Goal: Task Accomplishment & Management: Manage account settings

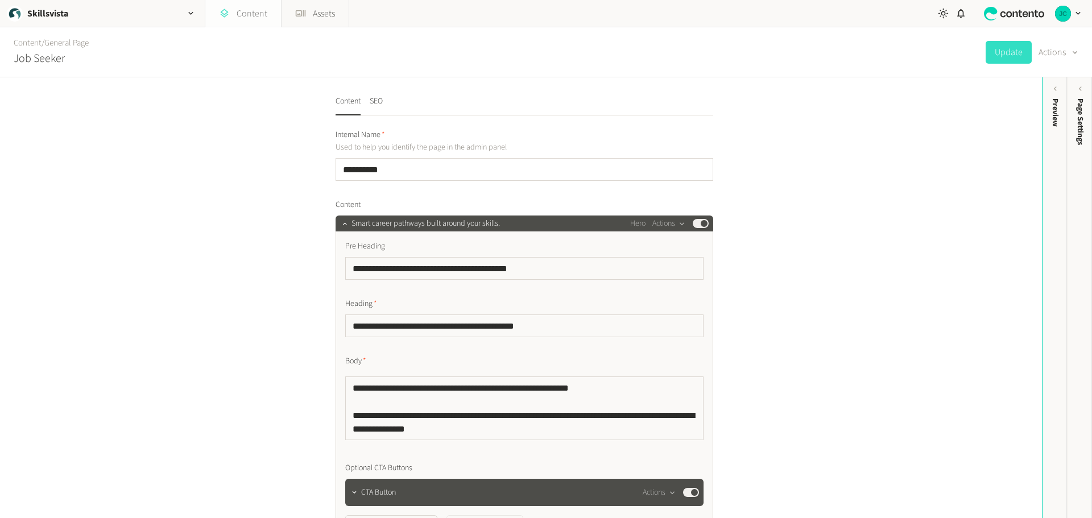
click at [249, 13] on link "Content" at bounding box center [243, 13] width 76 height 27
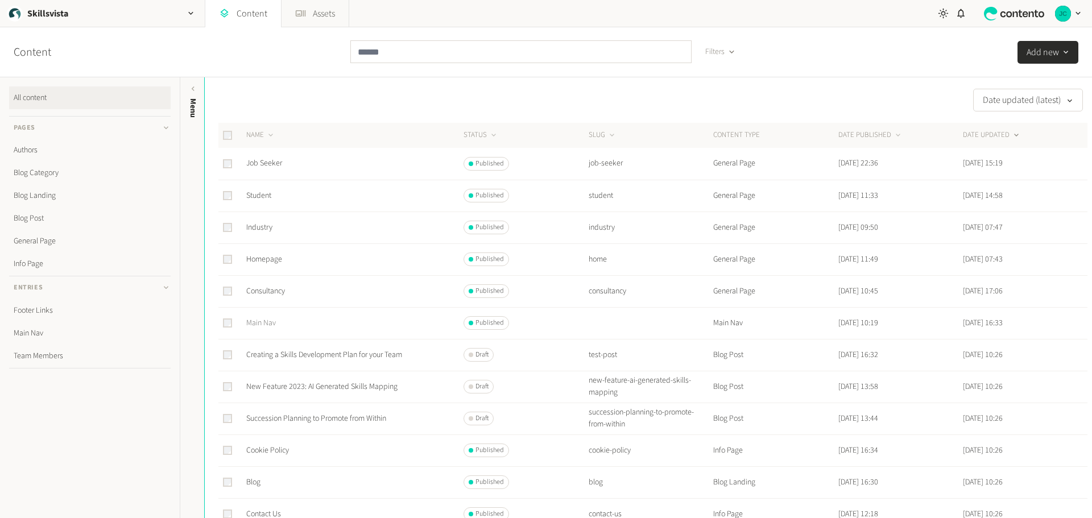
click at [262, 320] on link "Main Nav" at bounding box center [261, 322] width 30 height 11
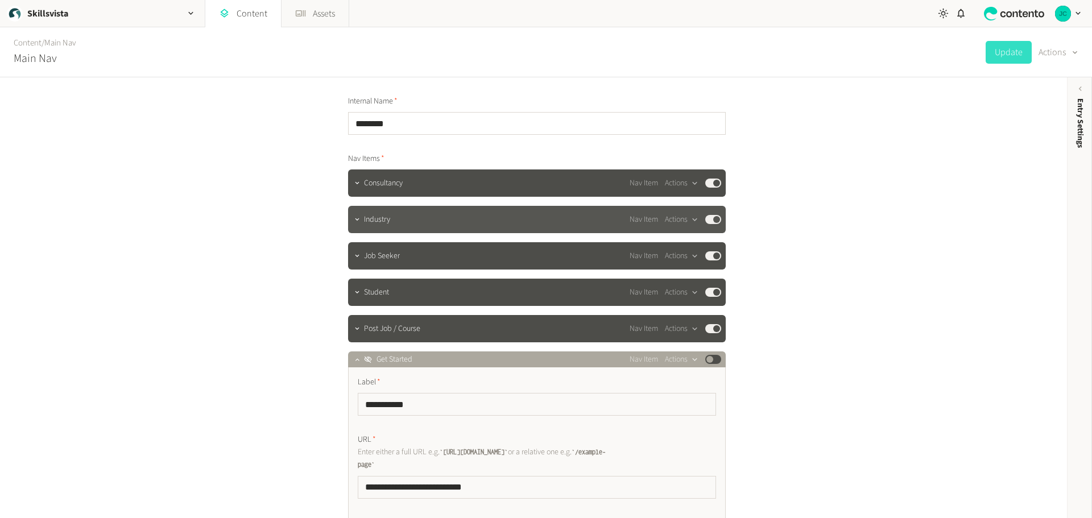
click at [712, 227] on div "Industry Nav Item Actions Published" at bounding box center [537, 219] width 378 height 27
click at [710, 224] on div "Nav Item Actions Published" at bounding box center [676, 220] width 92 height 14
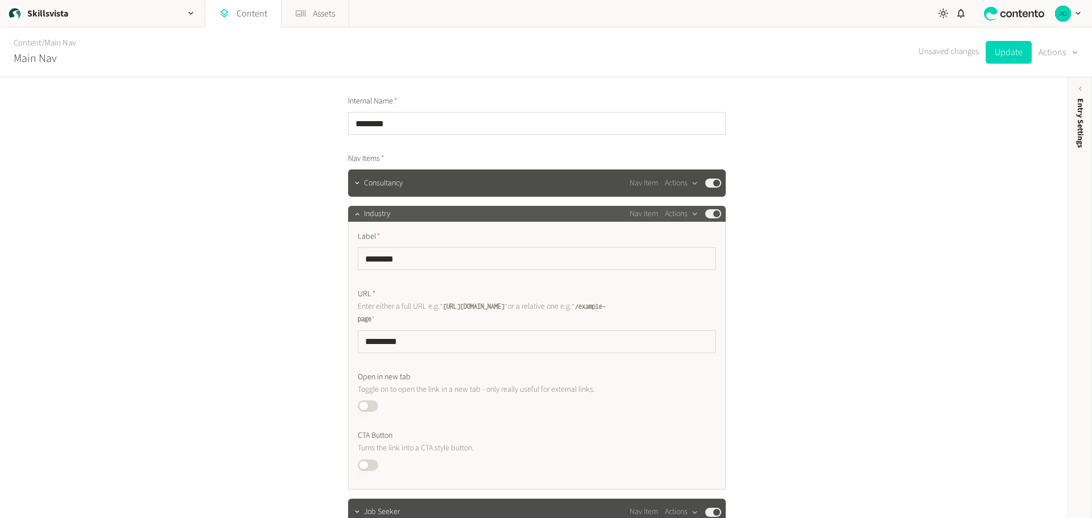
click at [713, 217] on button "Published" at bounding box center [713, 213] width 16 height 9
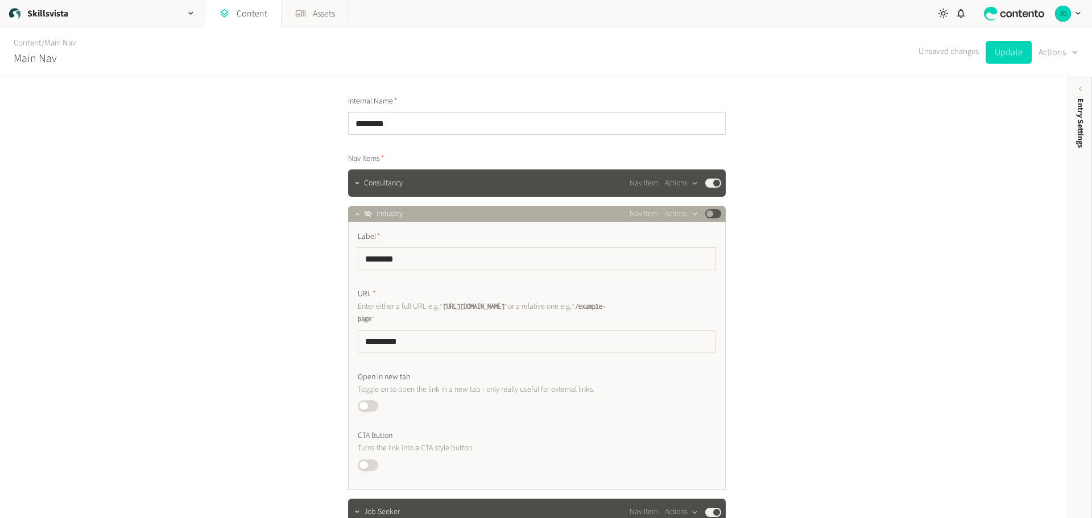
click at [707, 213] on button "Published" at bounding box center [713, 213] width 16 height 9
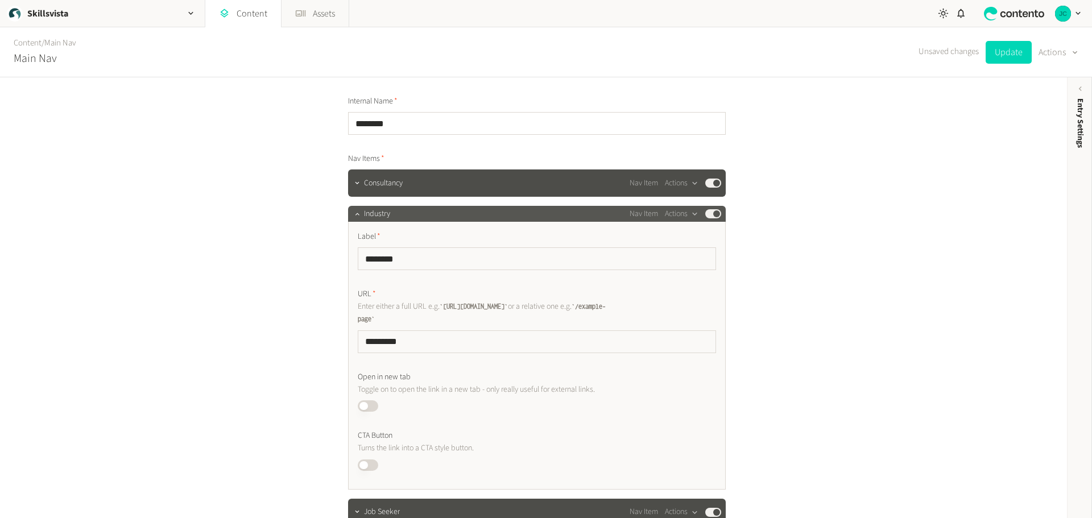
click at [710, 213] on button "Published" at bounding box center [713, 213] width 16 height 9
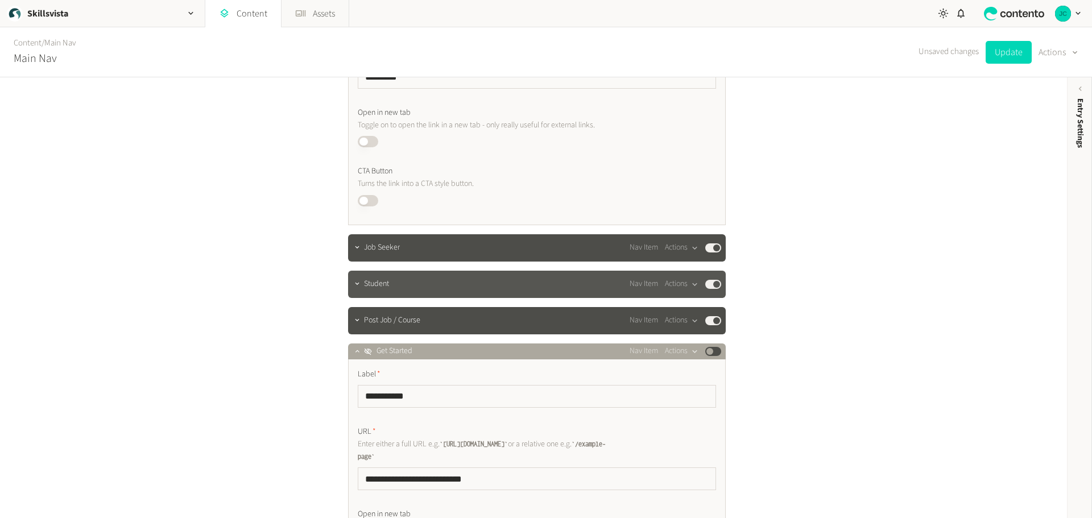
scroll to position [284, 0]
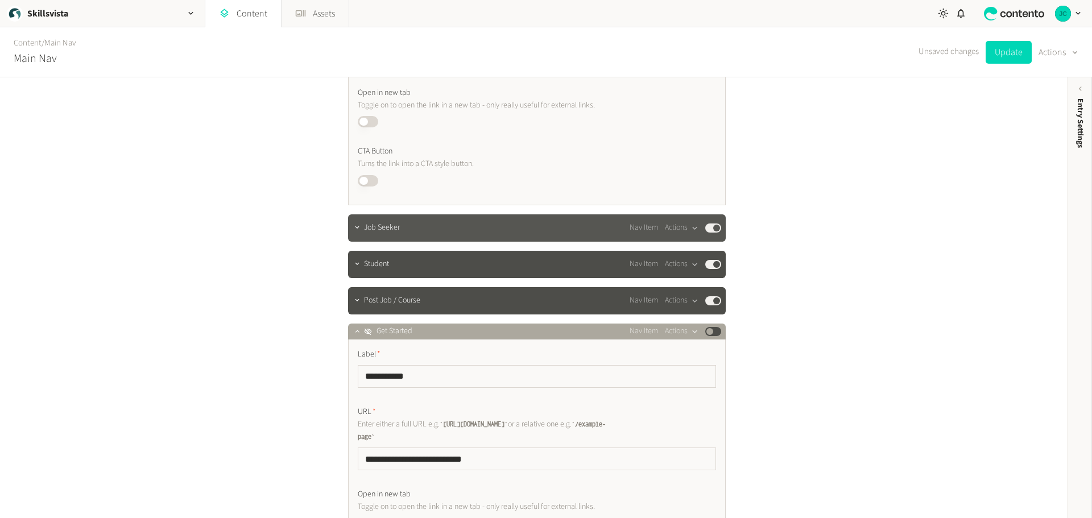
click at [715, 233] on div "Nav Item Actions Published" at bounding box center [676, 228] width 92 height 14
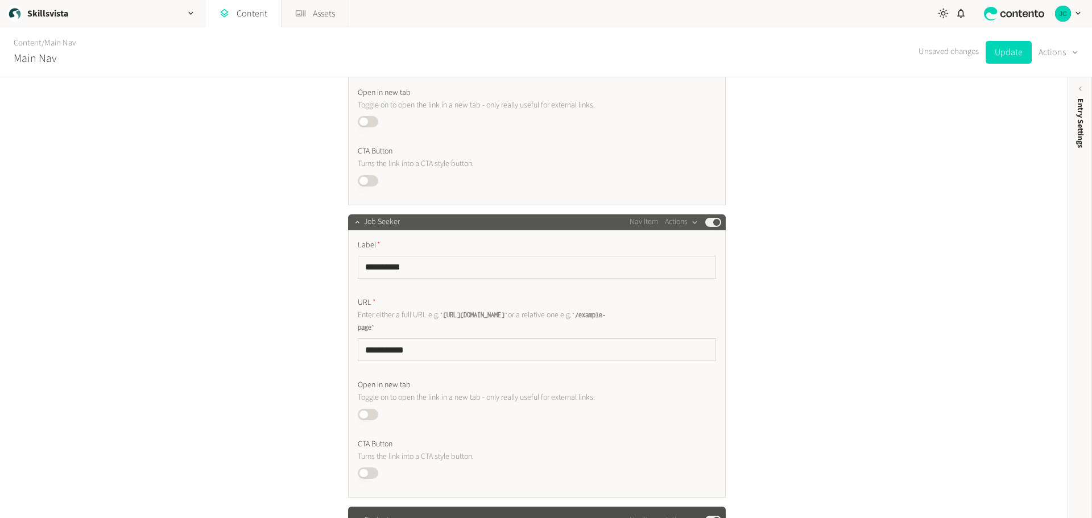
click at [714, 226] on button "Published" at bounding box center [713, 222] width 16 height 9
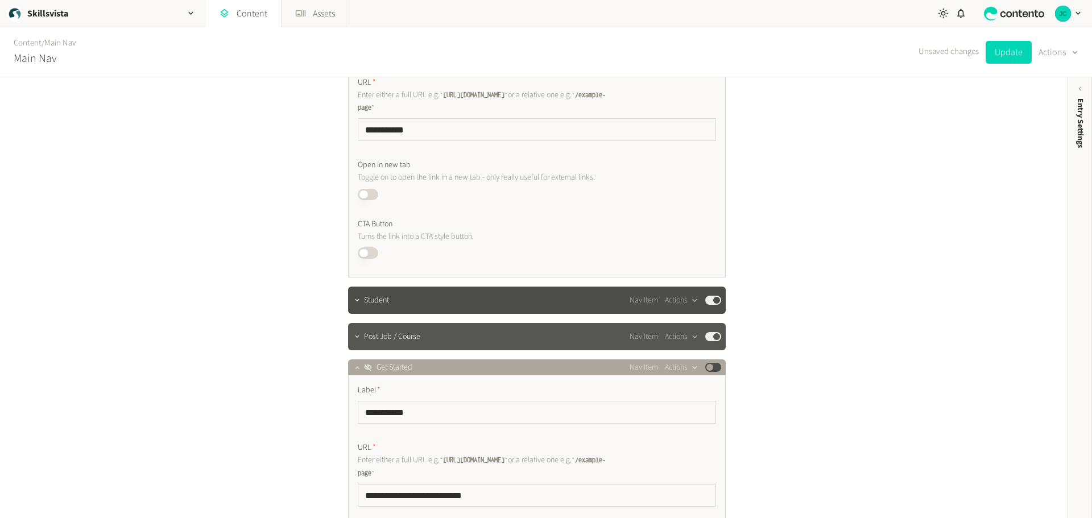
scroll to position [569, 0]
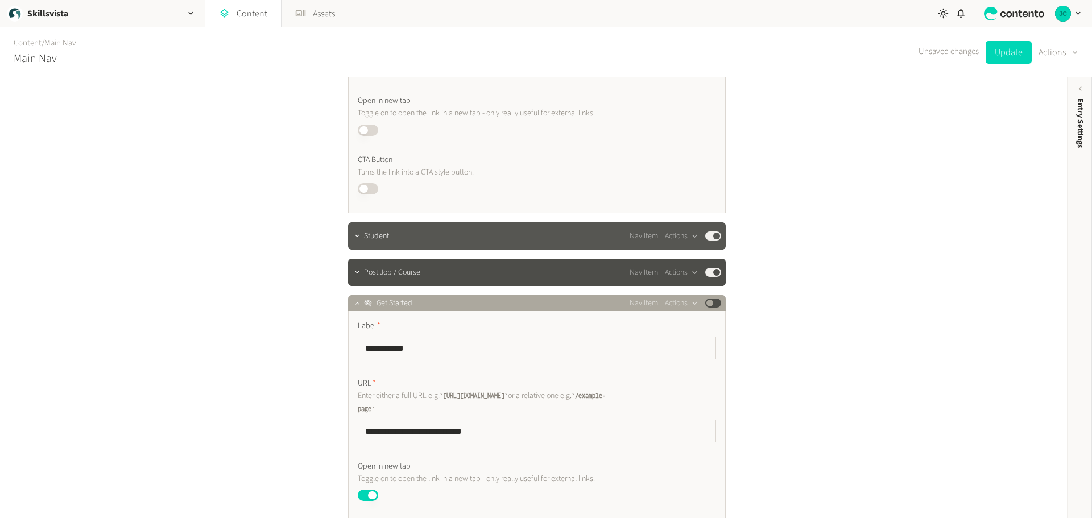
click at [711, 237] on button "Published" at bounding box center [713, 235] width 16 height 9
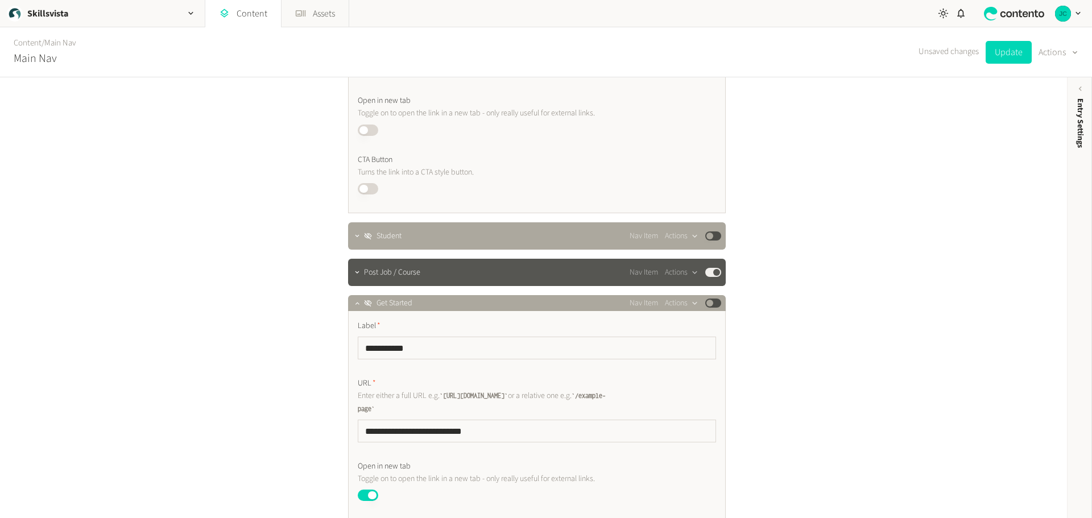
click at [715, 279] on div "Nav Item Actions Published" at bounding box center [676, 273] width 92 height 14
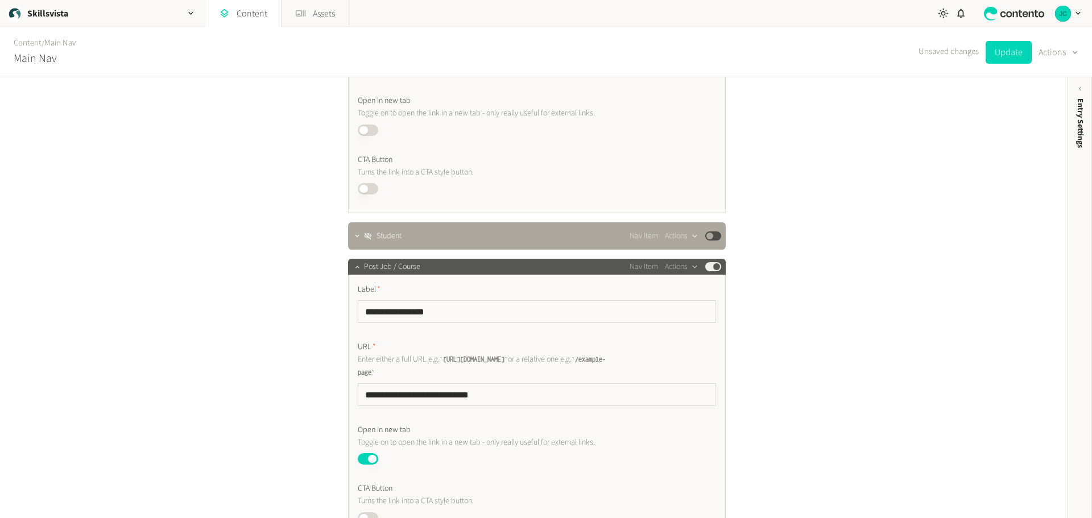
click at [711, 268] on button "Published" at bounding box center [713, 266] width 16 height 9
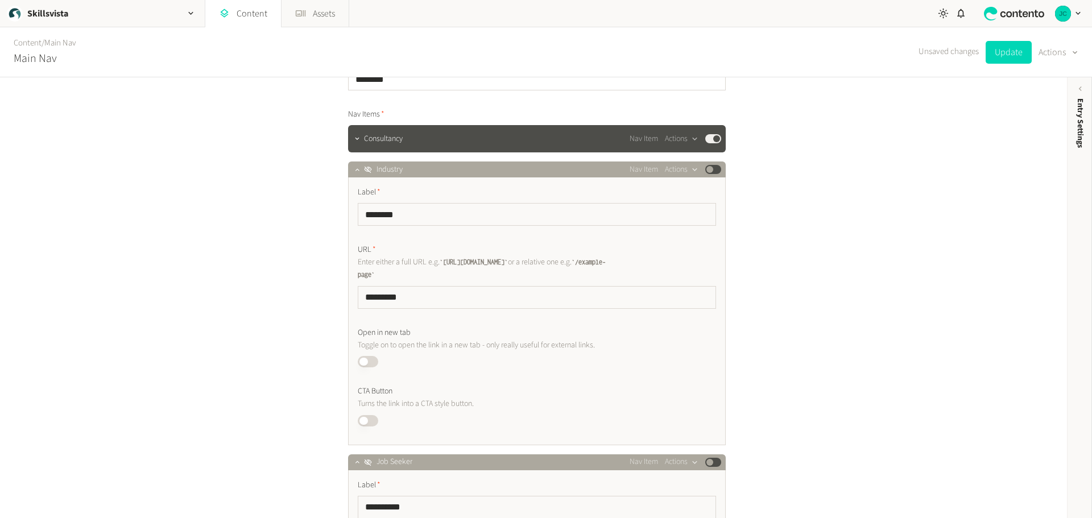
scroll to position [0, 0]
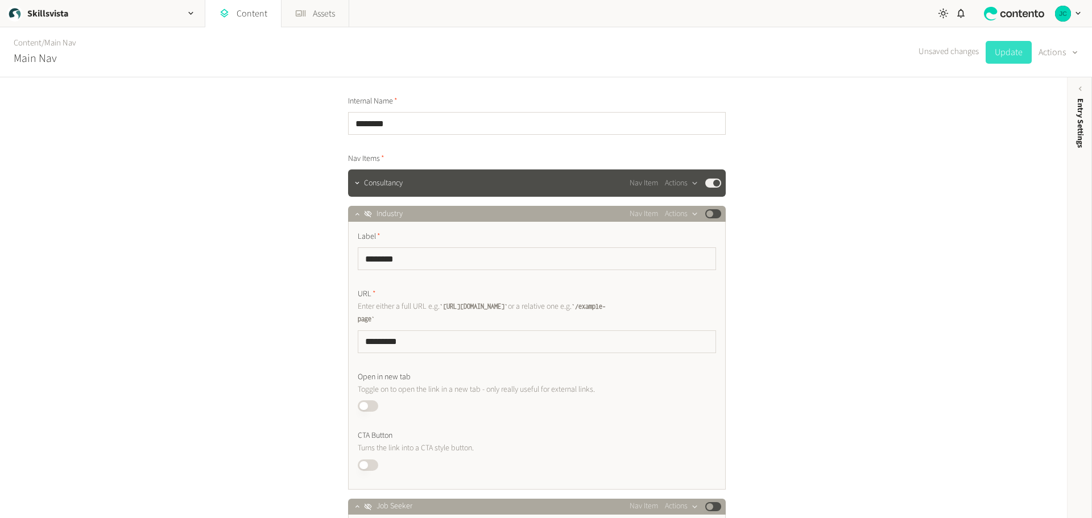
click at [1014, 53] on button "Update" at bounding box center [1008, 52] width 46 height 23
click at [247, 10] on link "Content" at bounding box center [243, 13] width 76 height 27
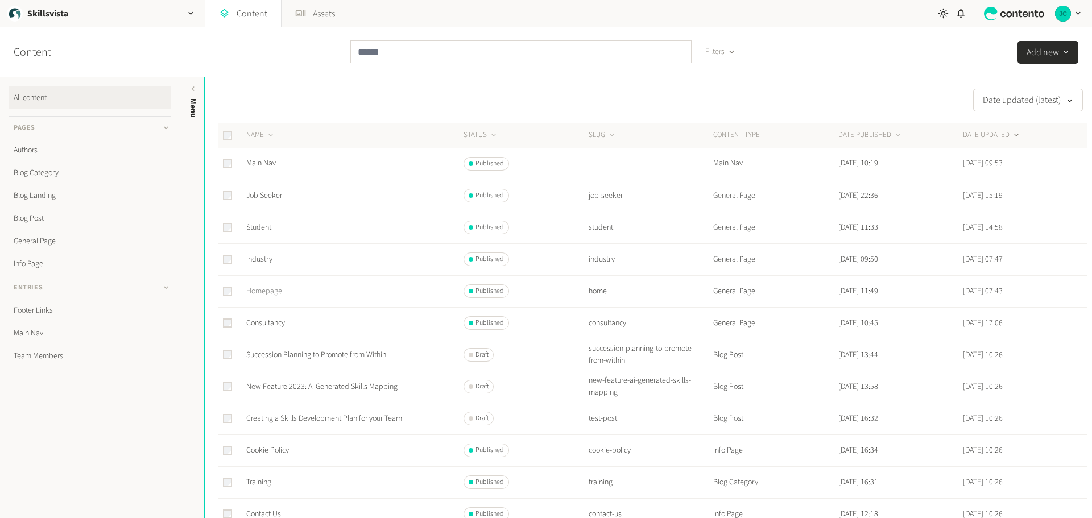
click at [267, 288] on link "Homepage" at bounding box center [264, 290] width 36 height 11
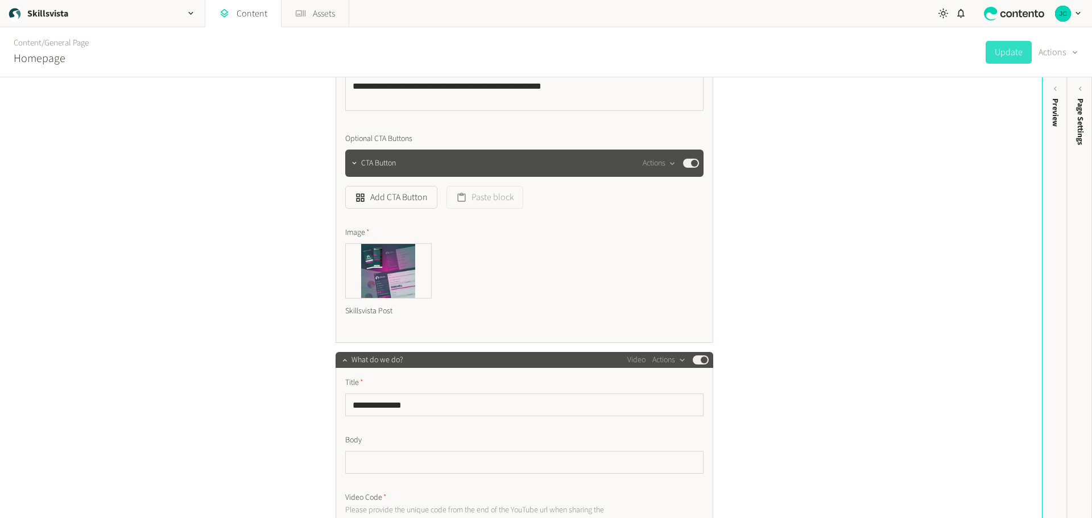
scroll to position [398, 0]
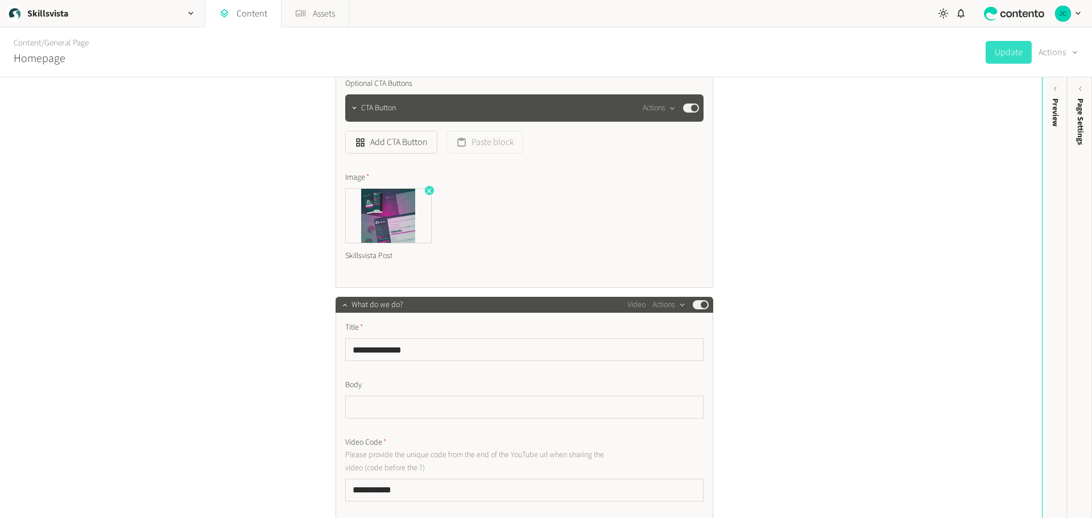
click at [425, 190] on icon "button" at bounding box center [429, 191] width 8 height 8
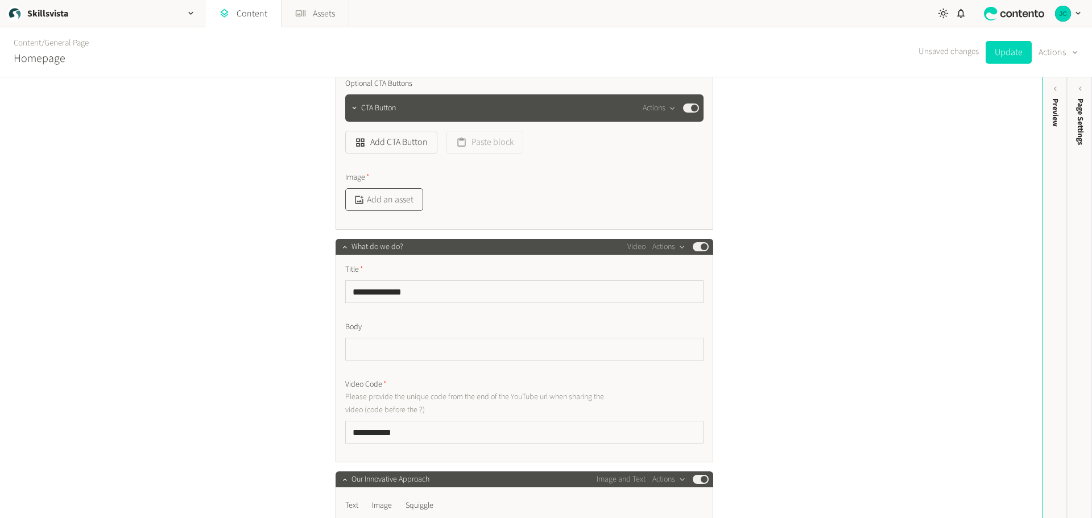
click at [388, 204] on button "Add an asset" at bounding box center [384, 199] width 78 height 23
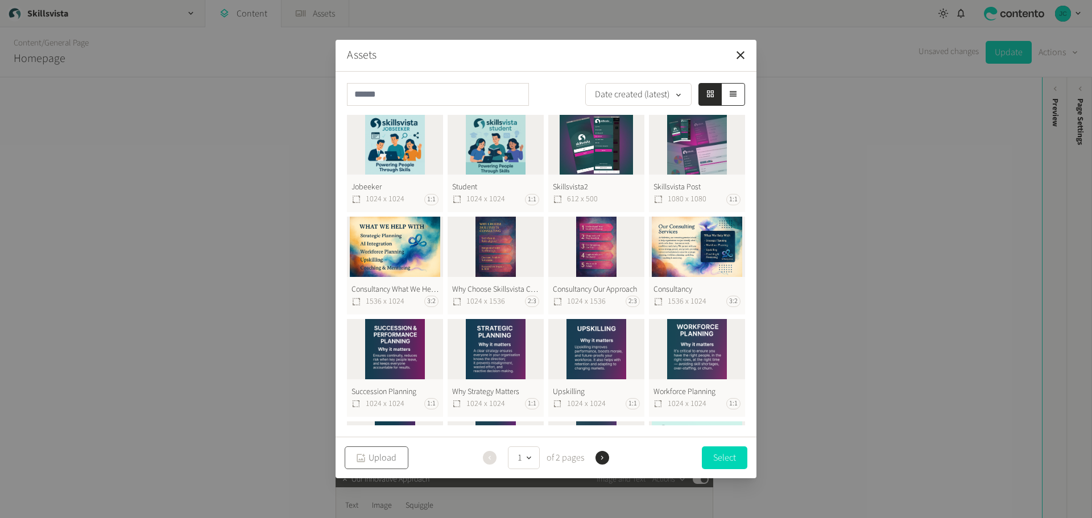
click at [386, 462] on button "Upload" at bounding box center [377, 457] width 64 height 23
click at [726, 455] on button "Select" at bounding box center [724, 457] width 45 height 23
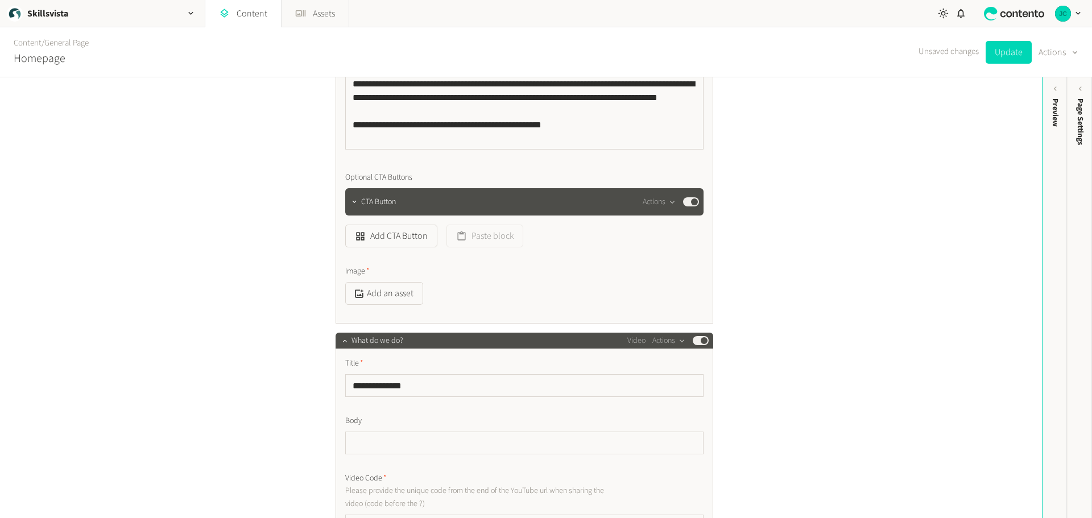
scroll to position [284, 0]
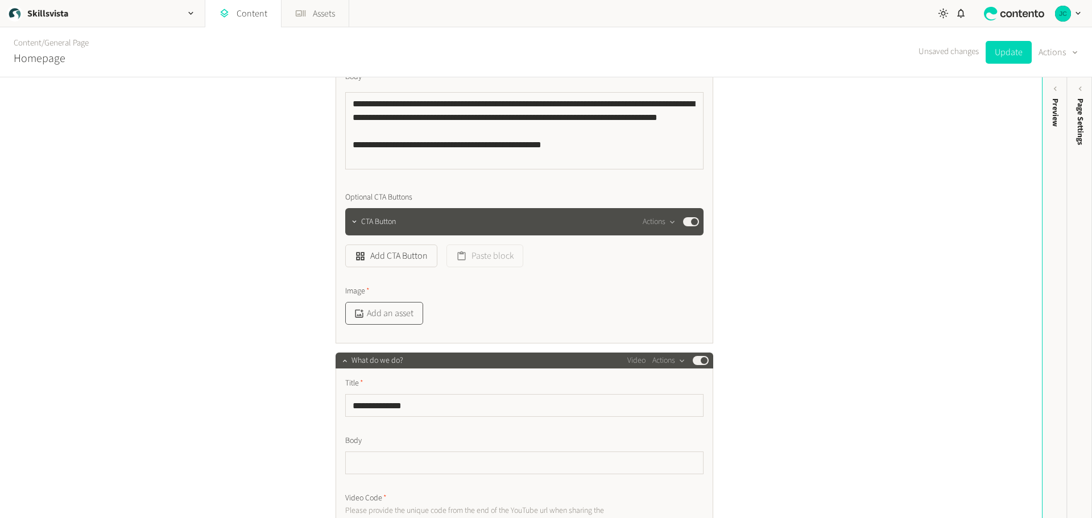
click at [375, 307] on button "Add an asset" at bounding box center [384, 313] width 78 height 23
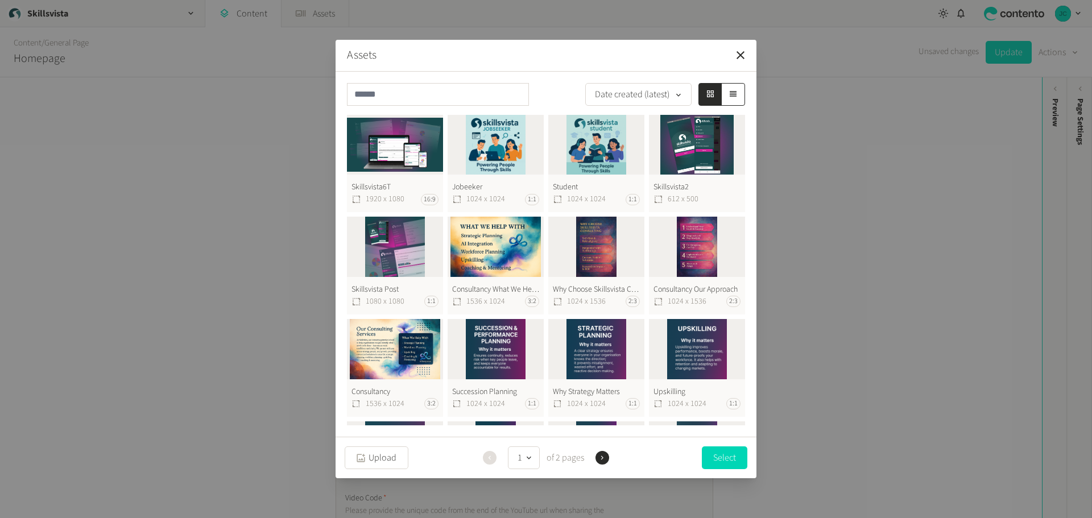
click at [394, 151] on button "Skillsvista6T 1920 x 1080 16:9" at bounding box center [395, 164] width 96 height 98
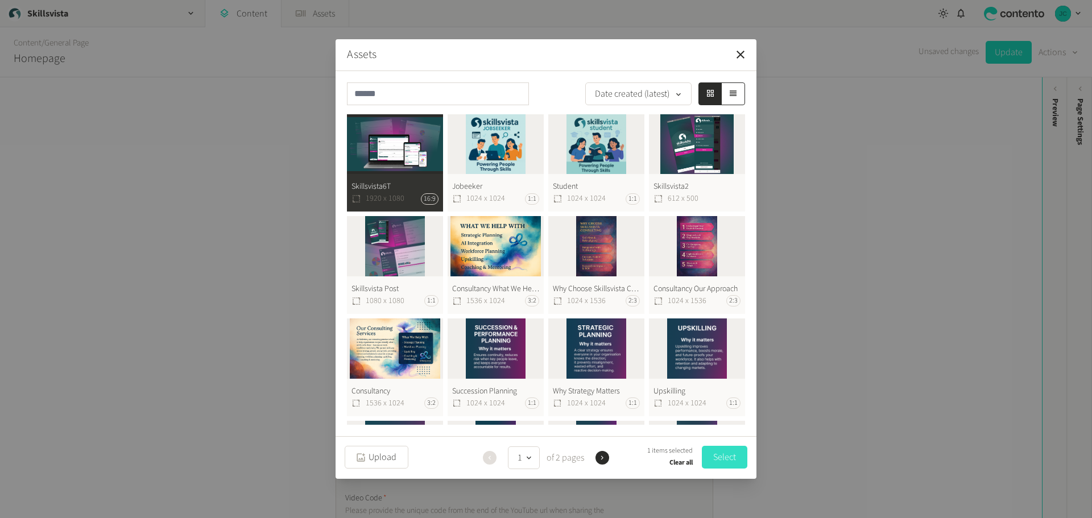
click at [719, 457] on button "Select" at bounding box center [724, 457] width 45 height 23
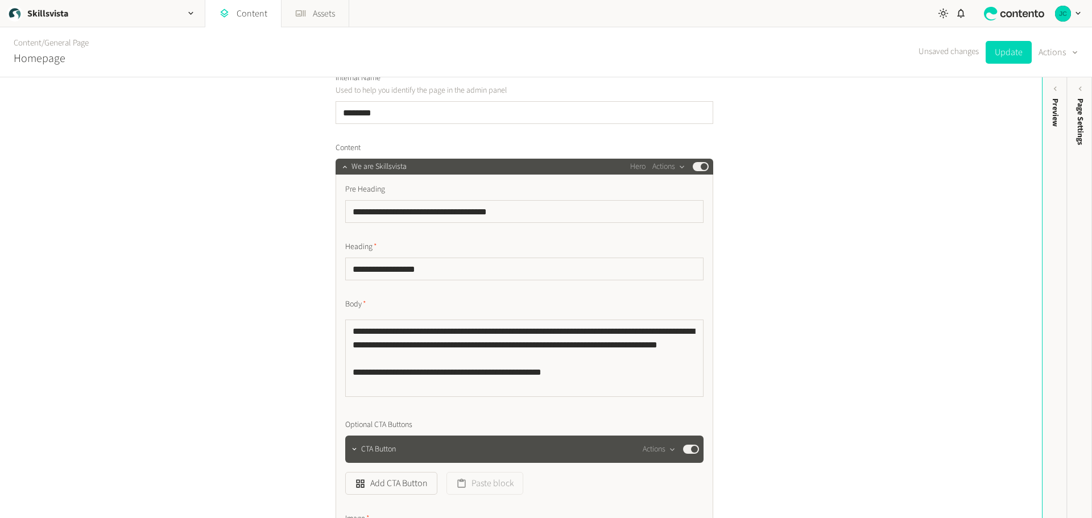
scroll to position [0, 0]
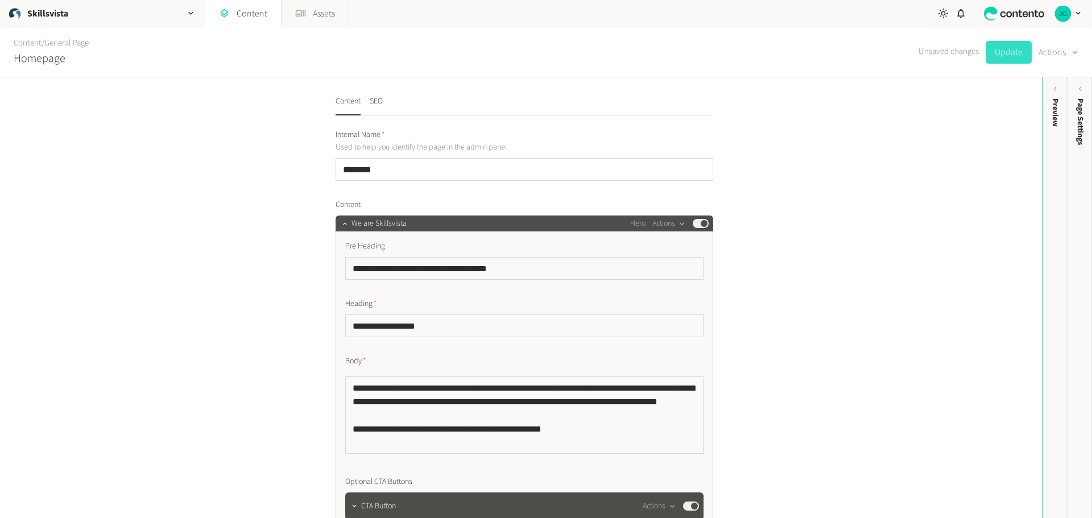
click at [999, 53] on button "Update" at bounding box center [1008, 52] width 46 height 23
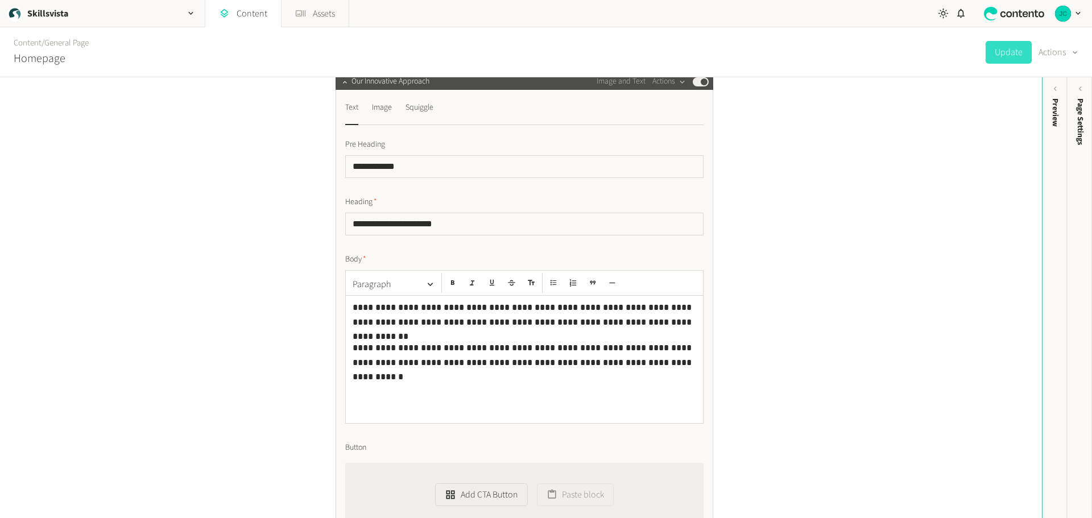
scroll to position [853, 0]
click at [382, 112] on div "Image" at bounding box center [382, 109] width 20 height 18
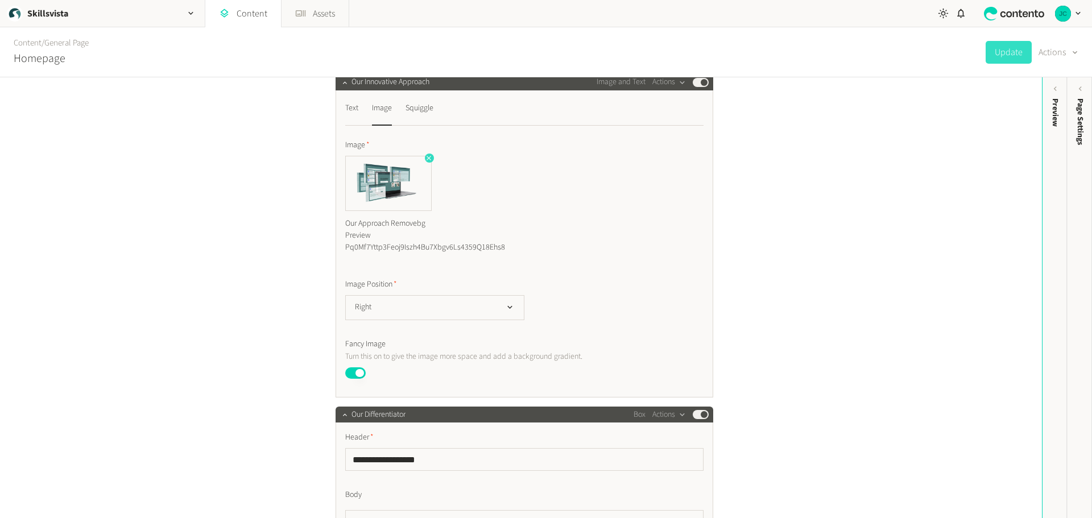
click at [427, 156] on icon "button" at bounding box center [429, 158] width 8 height 8
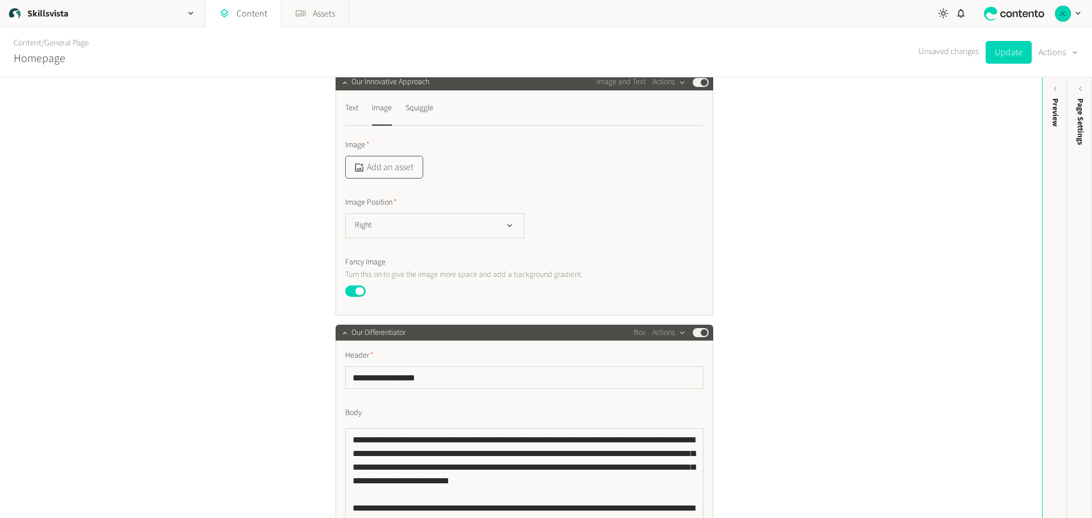
click at [391, 167] on button "Add an asset" at bounding box center [384, 167] width 78 height 23
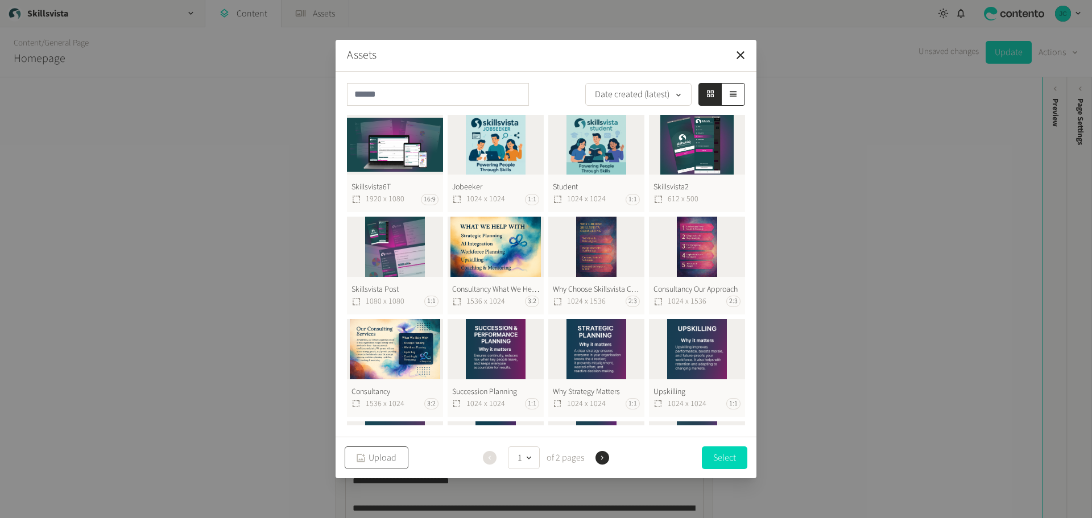
click at [392, 453] on button "Upload" at bounding box center [377, 457] width 64 height 23
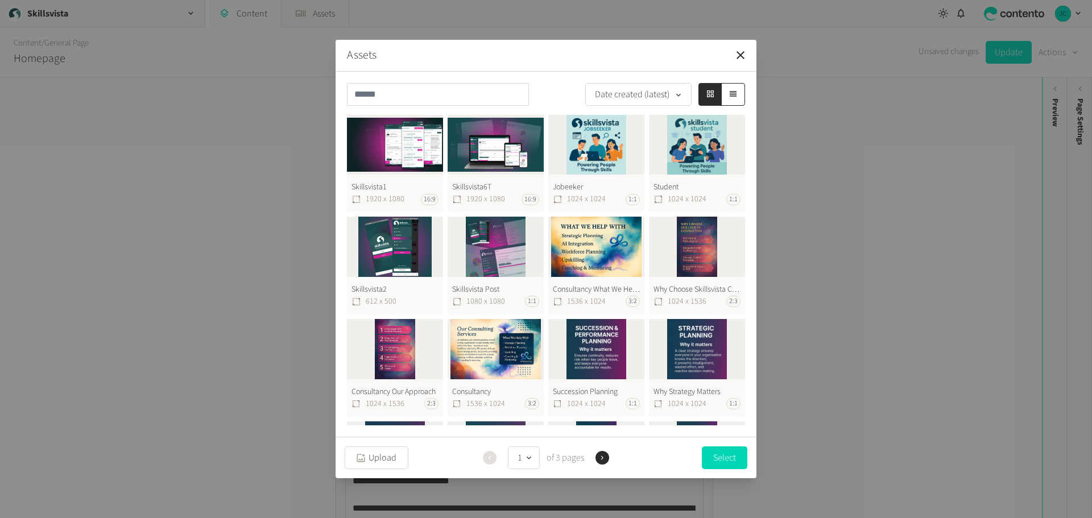
click at [417, 154] on button "Skillsvista1 1920 x 1080 16:9" at bounding box center [395, 164] width 96 height 98
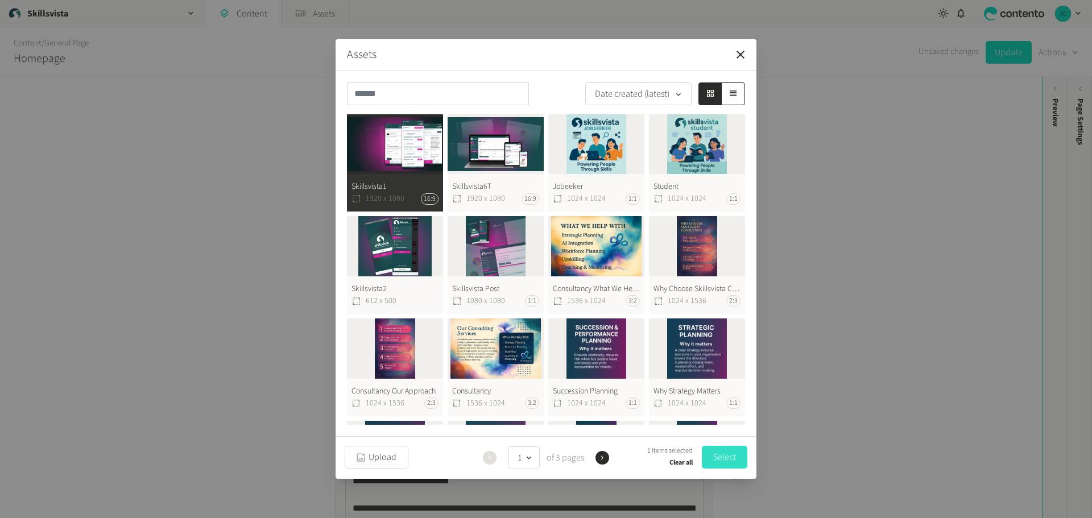
click at [730, 456] on button "Select" at bounding box center [724, 457] width 45 height 23
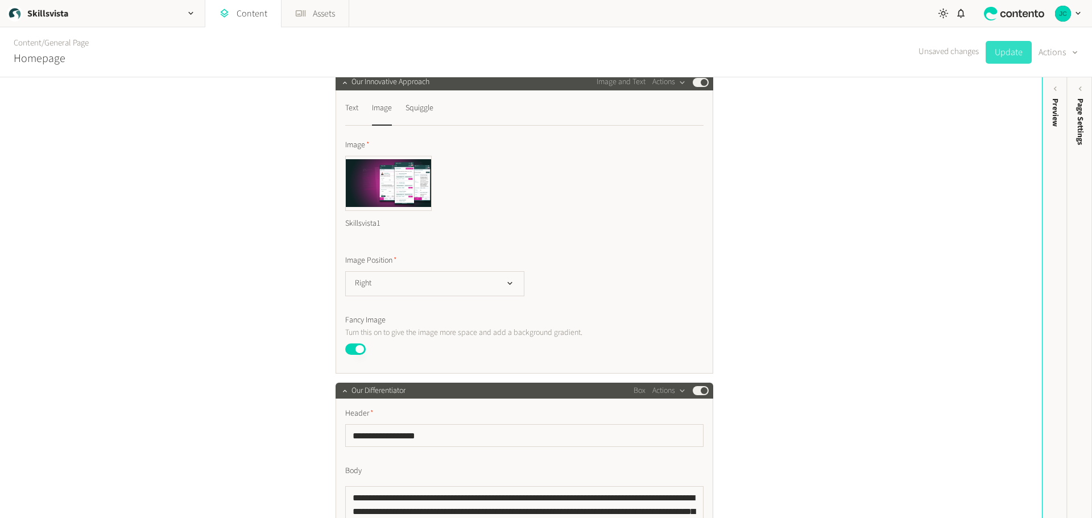
click at [996, 50] on button "Update" at bounding box center [1008, 52] width 46 height 23
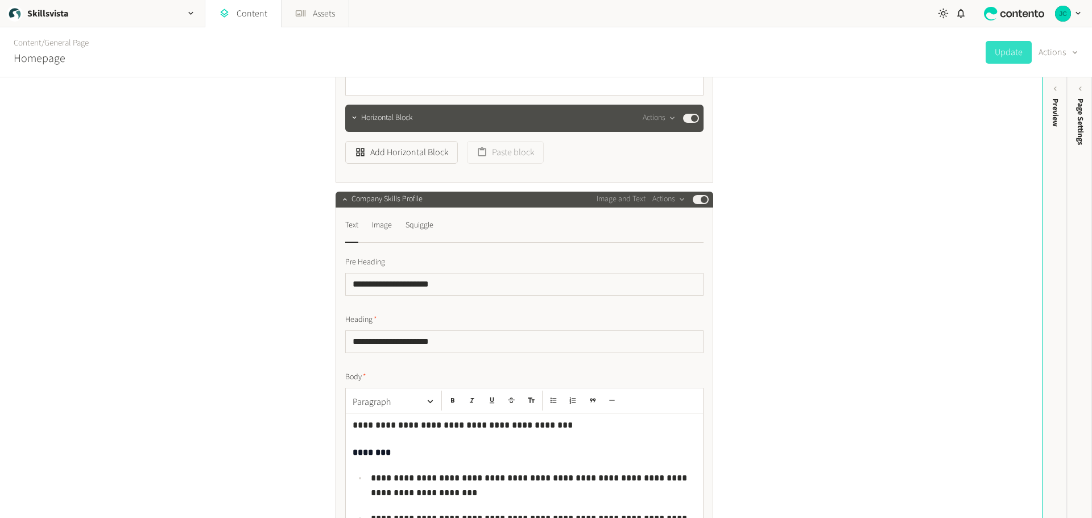
scroll to position [2673, 0]
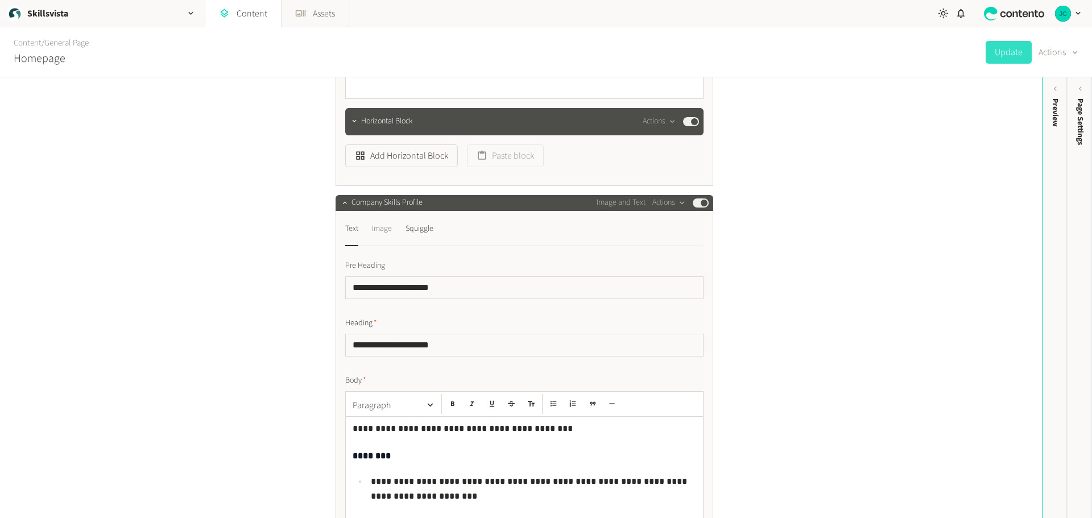
click at [390, 238] on div "Image" at bounding box center [382, 229] width 20 height 18
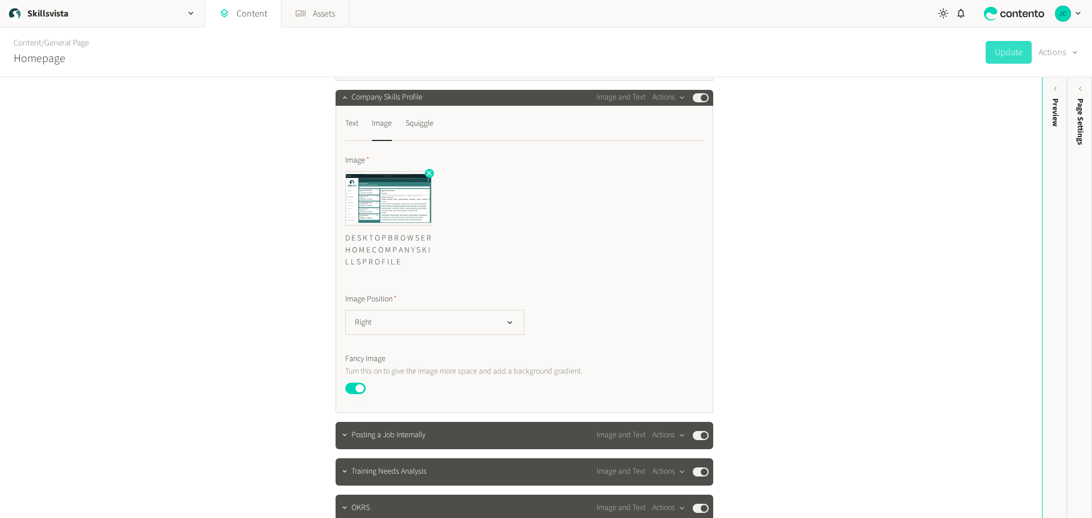
scroll to position [2786, 0]
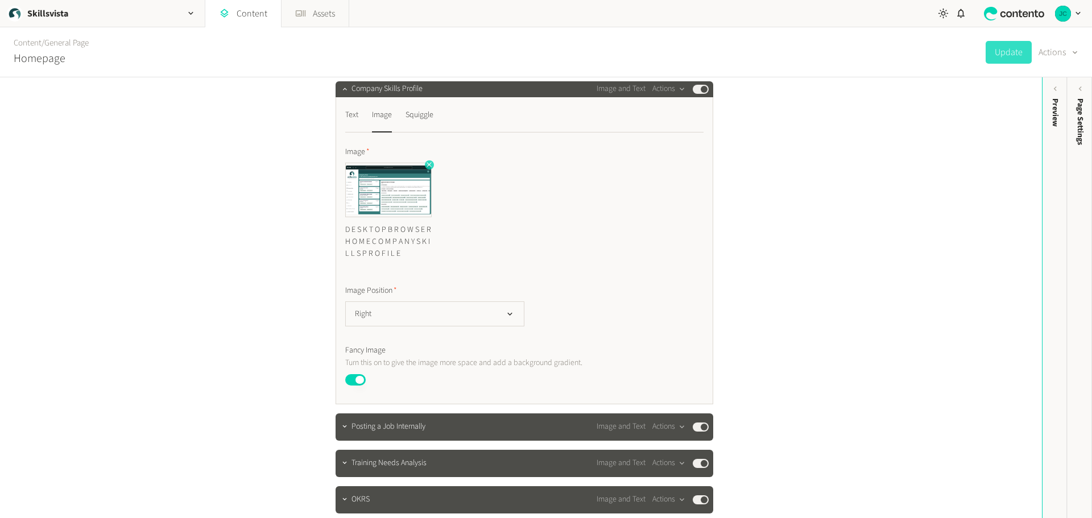
click at [425, 168] on icon "button" at bounding box center [429, 164] width 8 height 8
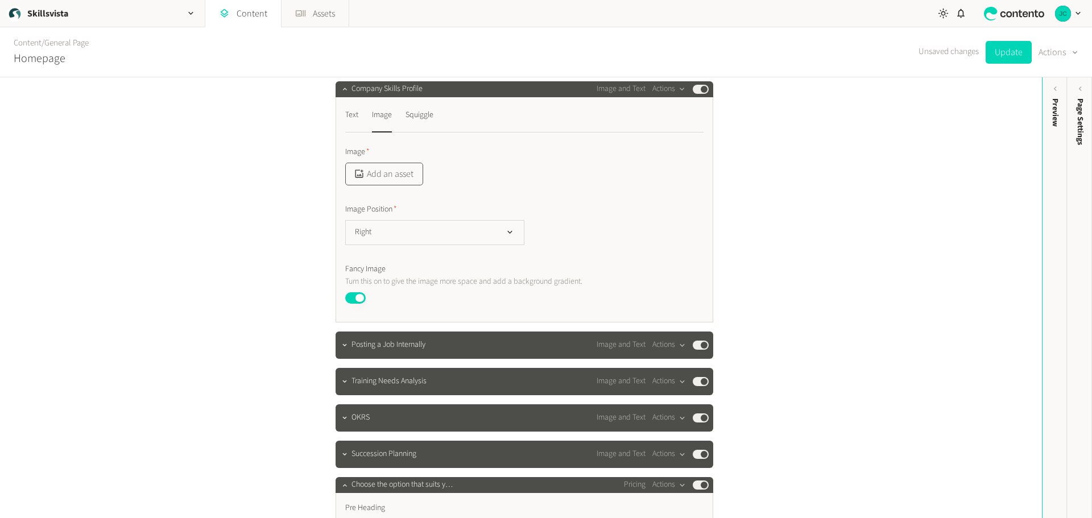
click at [392, 185] on button "Add an asset" at bounding box center [384, 174] width 78 height 23
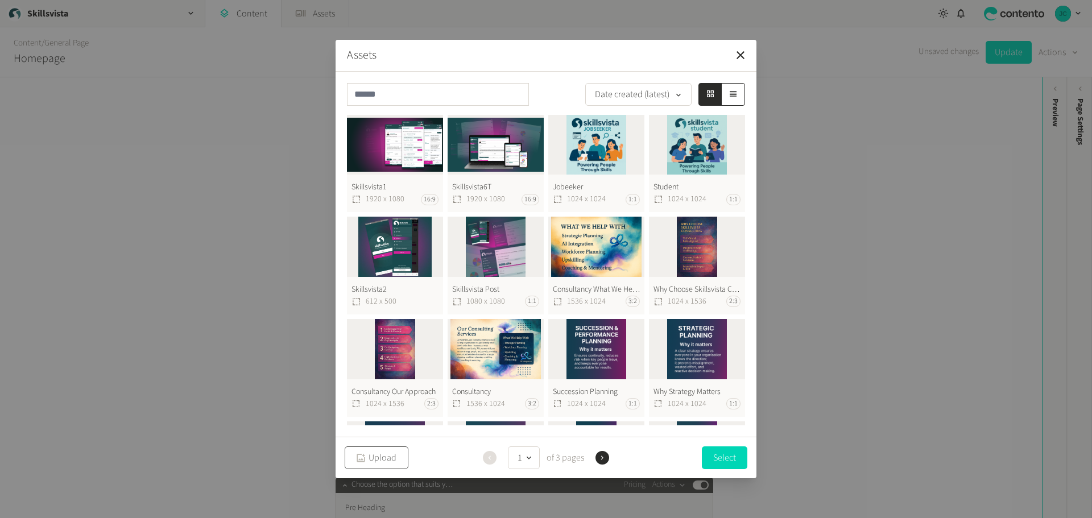
click at [380, 459] on button "Upload" at bounding box center [377, 457] width 64 height 23
click at [394, 450] on button "Upload" at bounding box center [377, 457] width 64 height 23
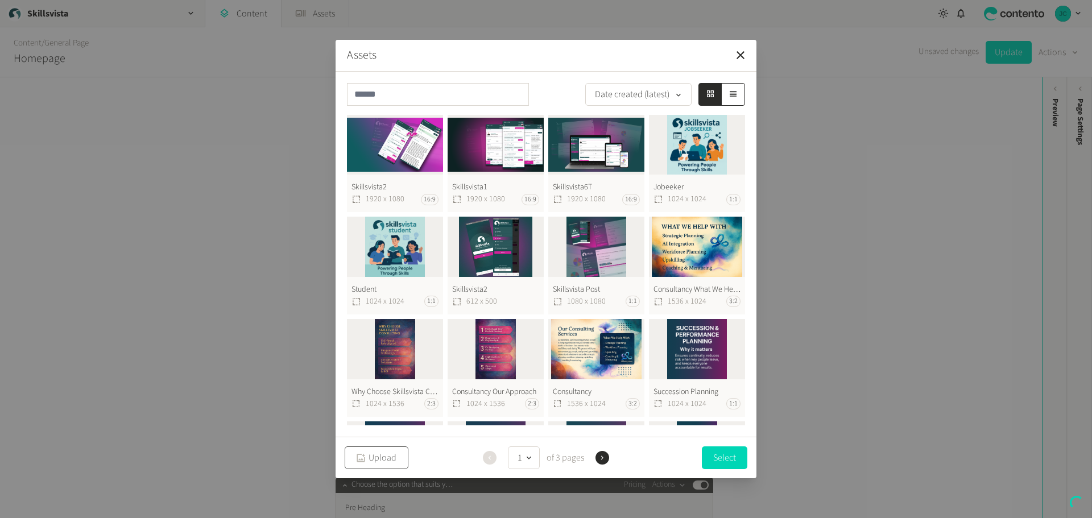
click at [391, 456] on button "Upload" at bounding box center [377, 457] width 64 height 23
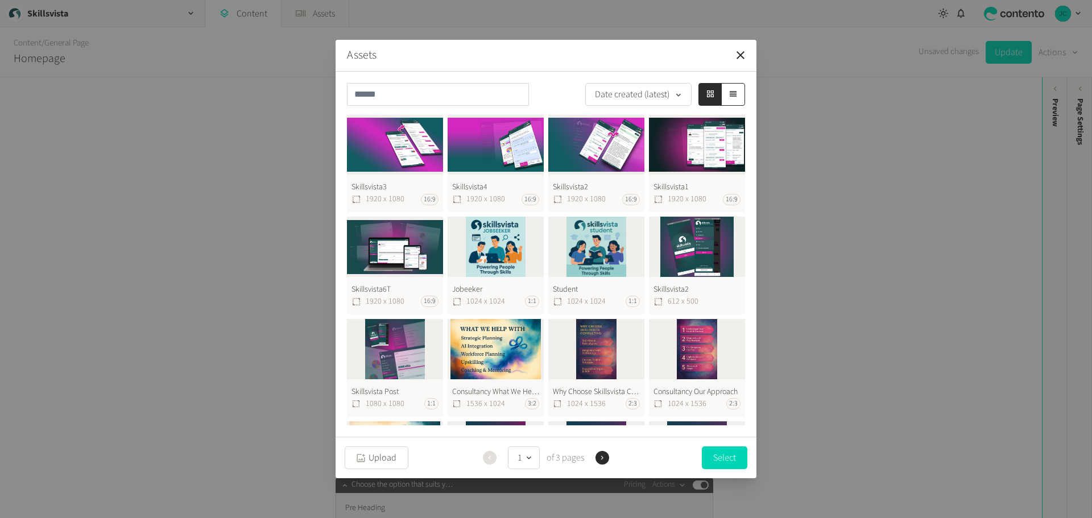
click at [415, 144] on button "Skillsvista3 1920 x 1080 16:9" at bounding box center [395, 164] width 96 height 98
click at [422, 144] on button "Skillsvista3 1920 x 1080 16:9" at bounding box center [395, 164] width 96 height 98
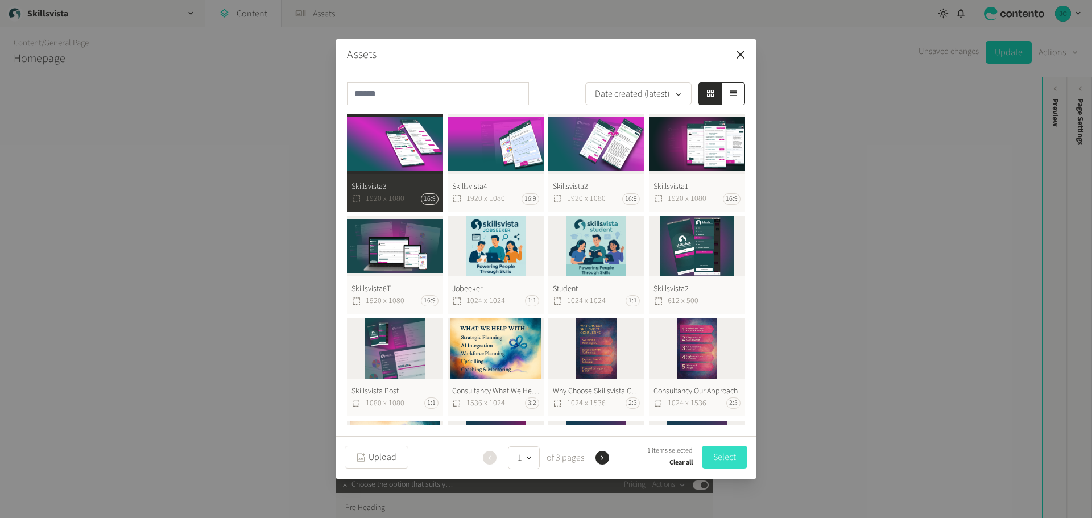
click at [720, 455] on button "Select" at bounding box center [724, 457] width 45 height 23
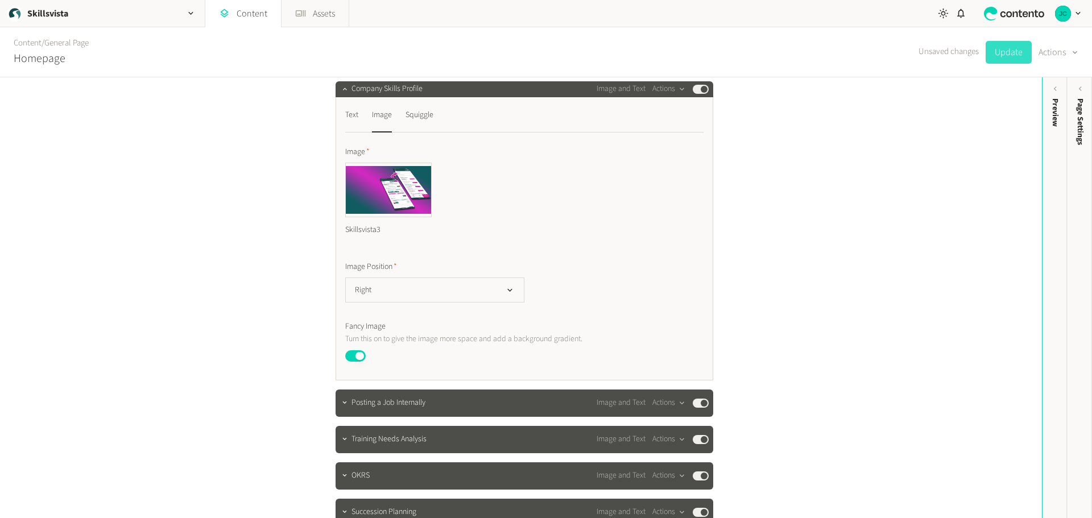
click at [990, 54] on button "Update" at bounding box center [1008, 52] width 46 height 23
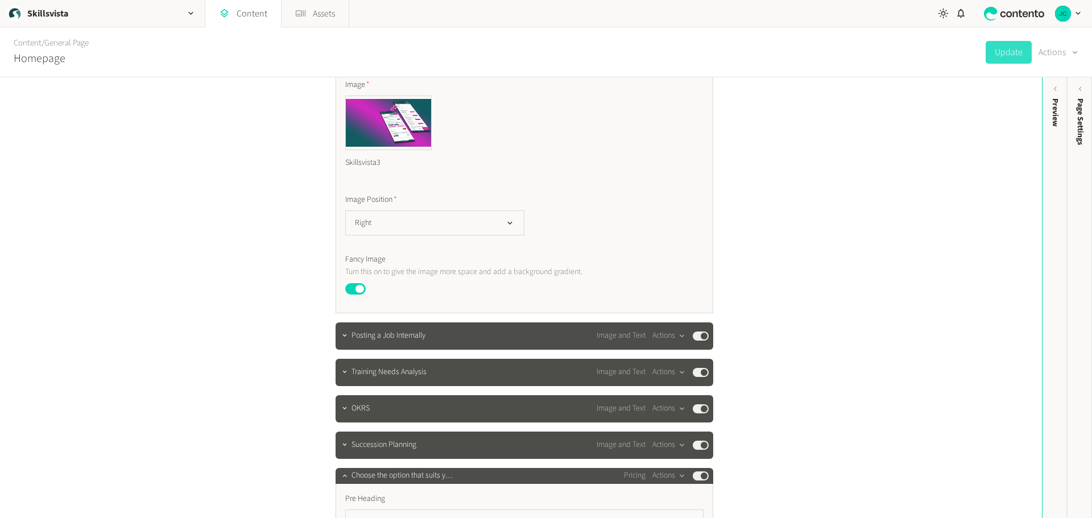
scroll to position [2957, 0]
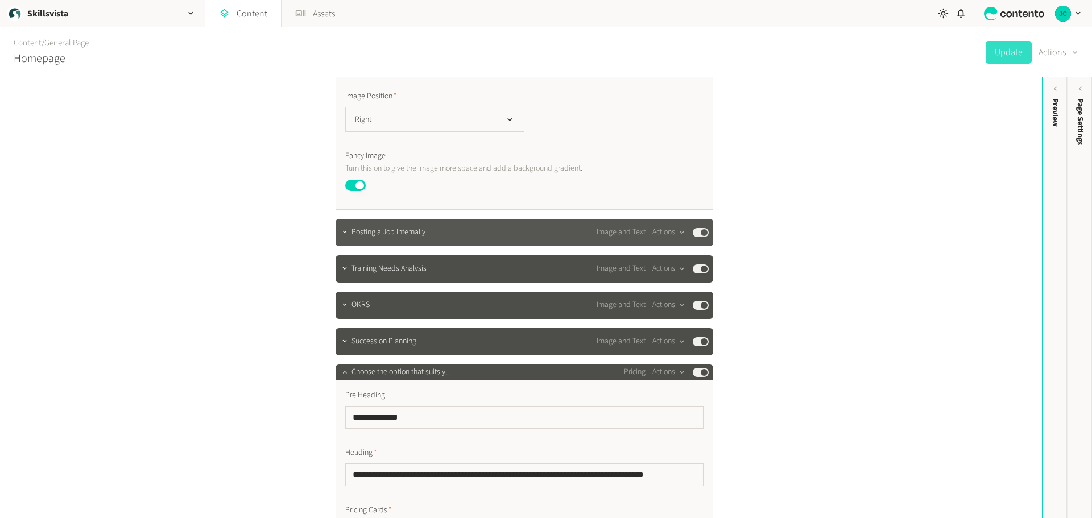
click at [395, 238] on span "Posting a Job Internally" at bounding box center [388, 232] width 74 height 12
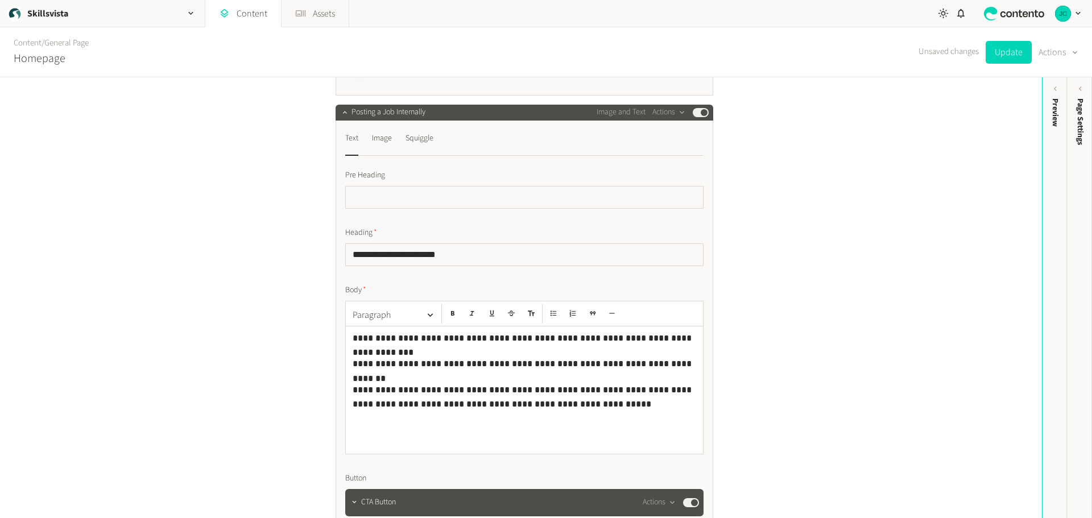
scroll to position [3071, 0]
click at [388, 148] on div "Image" at bounding box center [382, 139] width 20 height 18
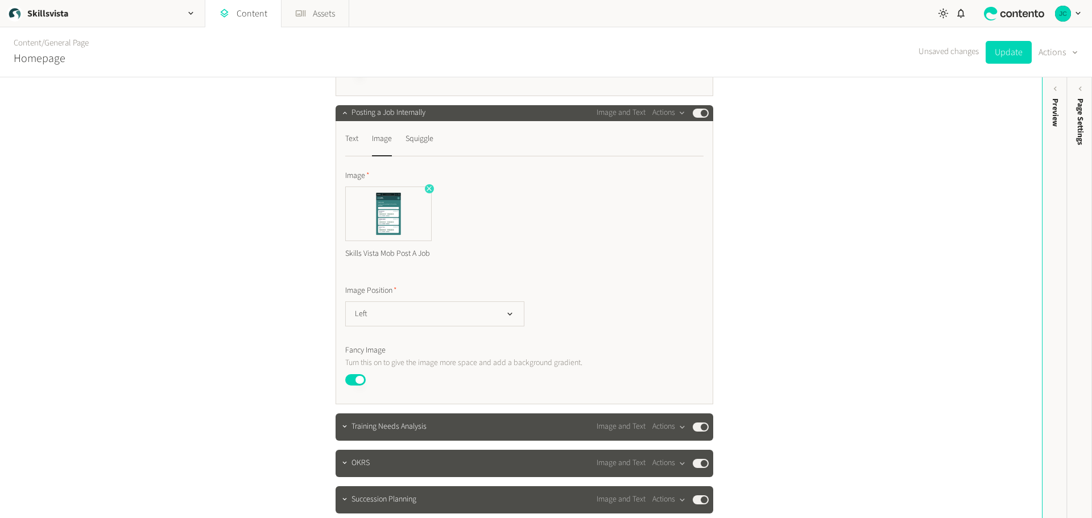
click at [425, 192] on icon "button" at bounding box center [429, 188] width 8 height 8
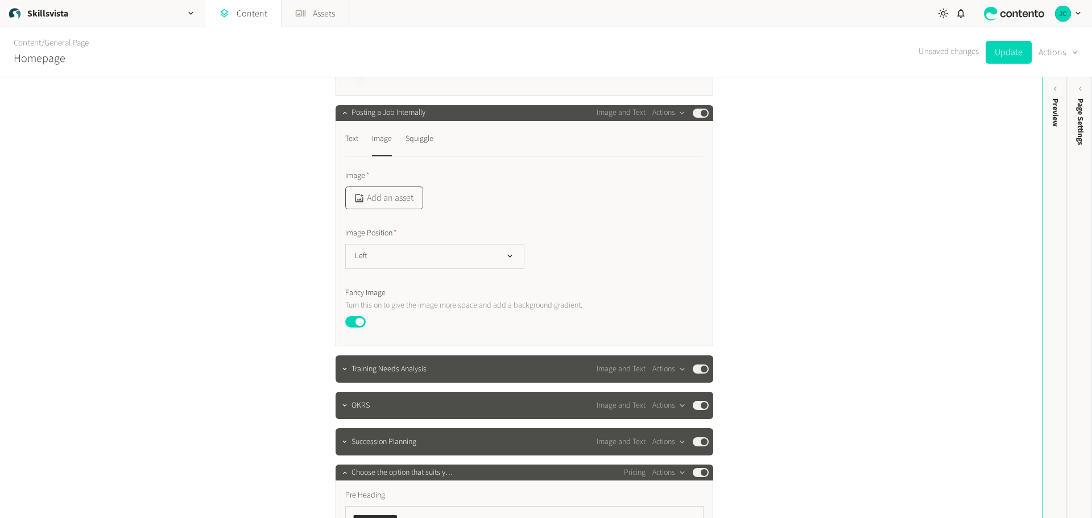
click at [393, 209] on button "Add an asset" at bounding box center [384, 198] width 78 height 23
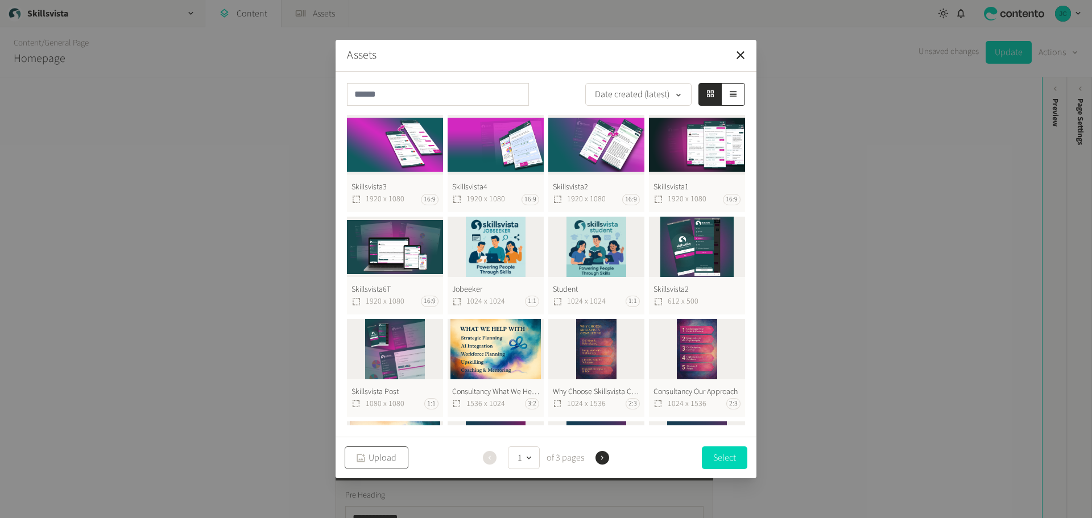
click at [379, 465] on button "Upload" at bounding box center [377, 457] width 64 height 23
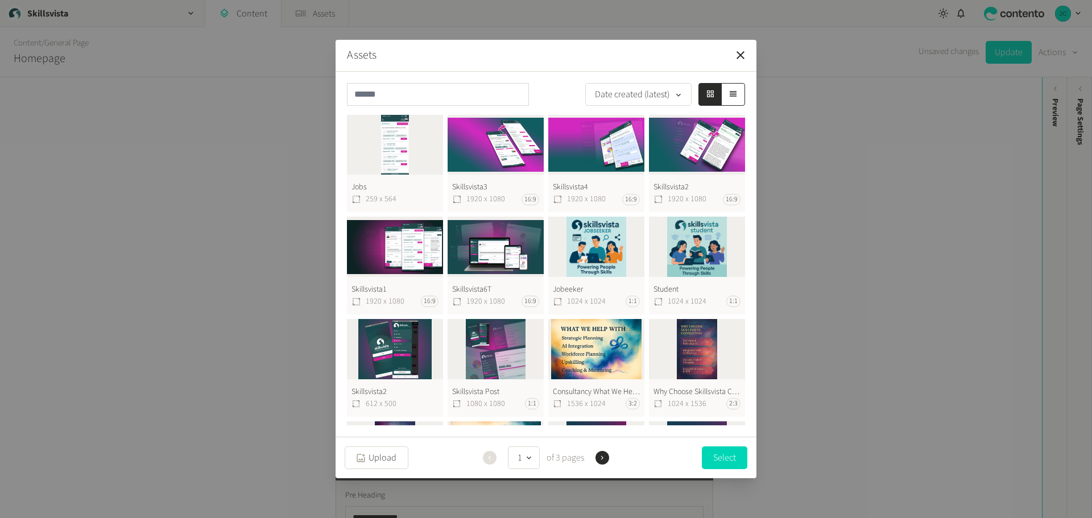
click at [409, 152] on button "Jobs 259 x 564" at bounding box center [395, 164] width 96 height 98
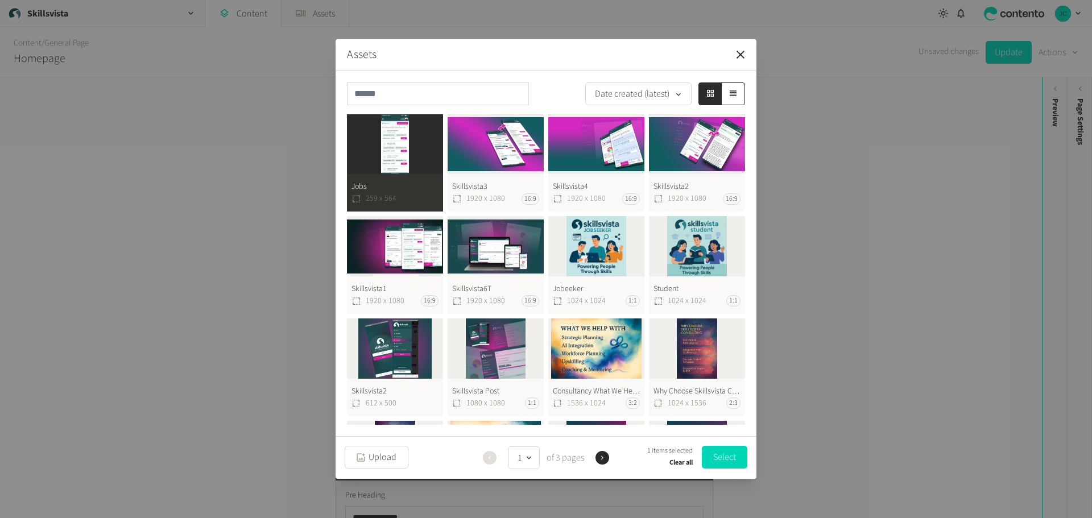
click at [727, 451] on button "Select" at bounding box center [724, 457] width 45 height 23
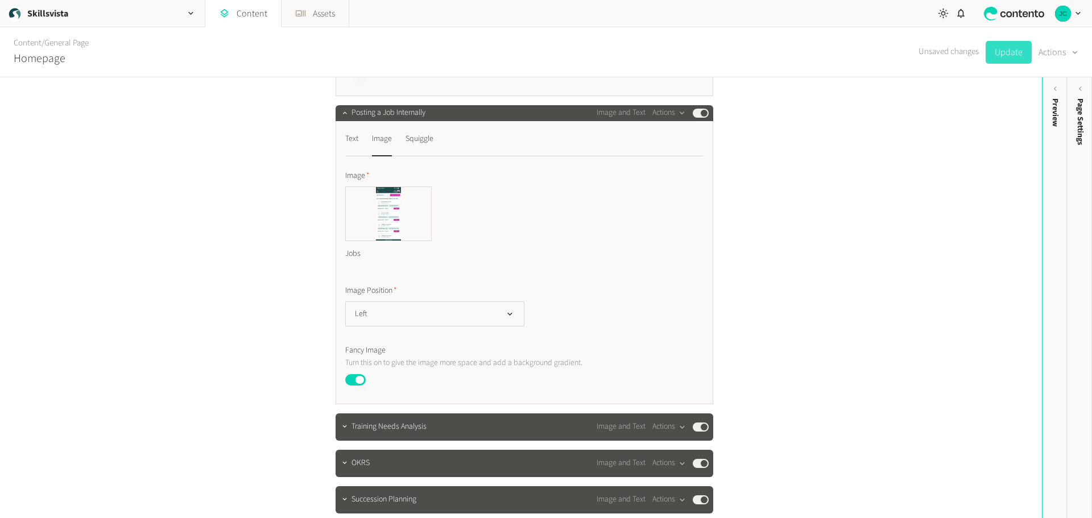
click at [1012, 47] on button "Update" at bounding box center [1008, 52] width 46 height 23
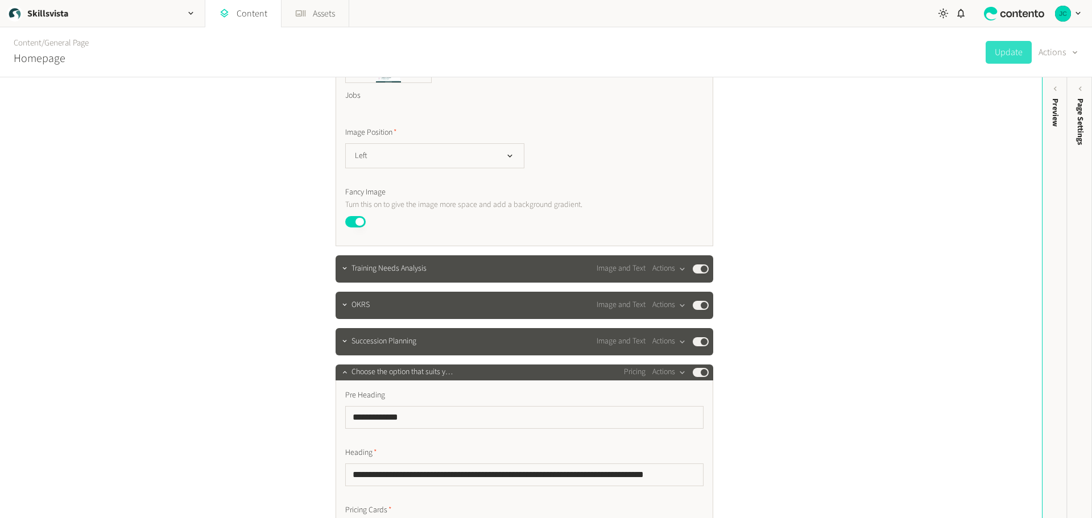
scroll to position [3241, 0]
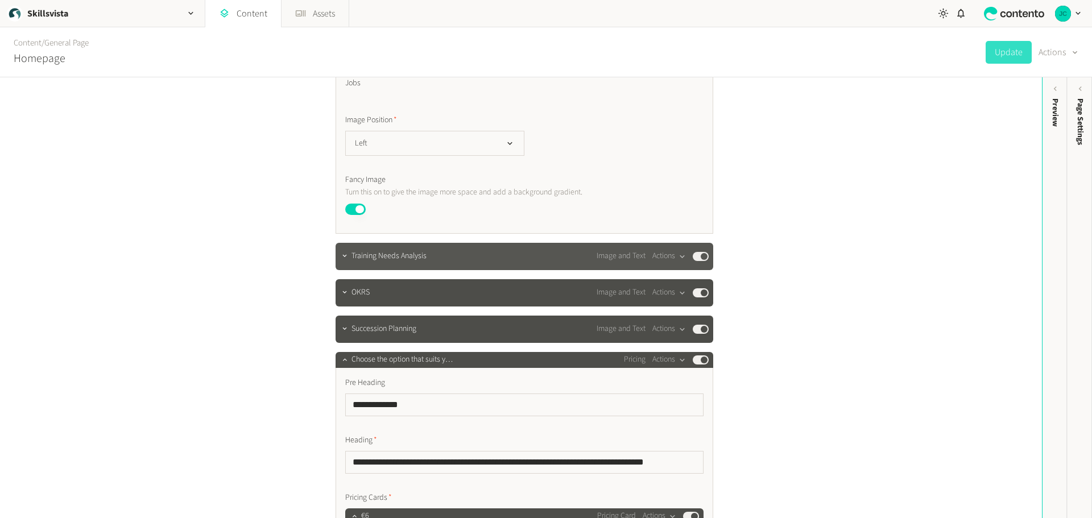
click at [403, 262] on span "Training Needs Analysis" at bounding box center [388, 256] width 75 height 12
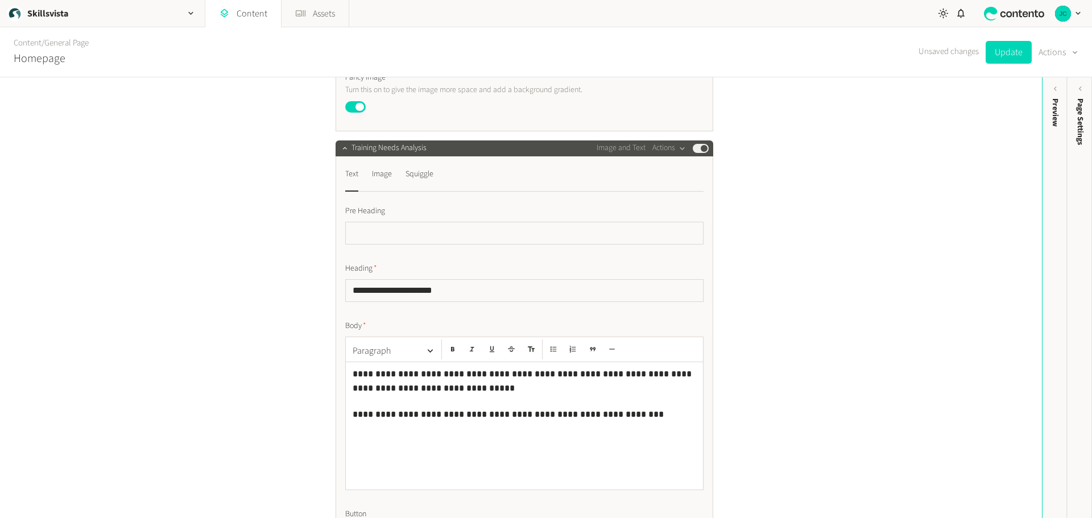
scroll to position [3298, 0]
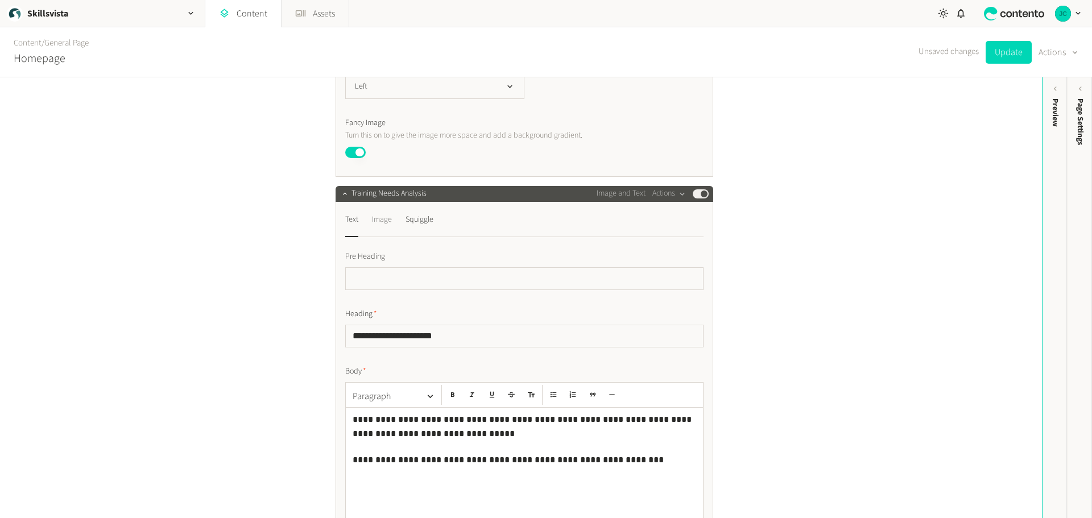
click at [387, 229] on div "Image" at bounding box center [382, 220] width 20 height 18
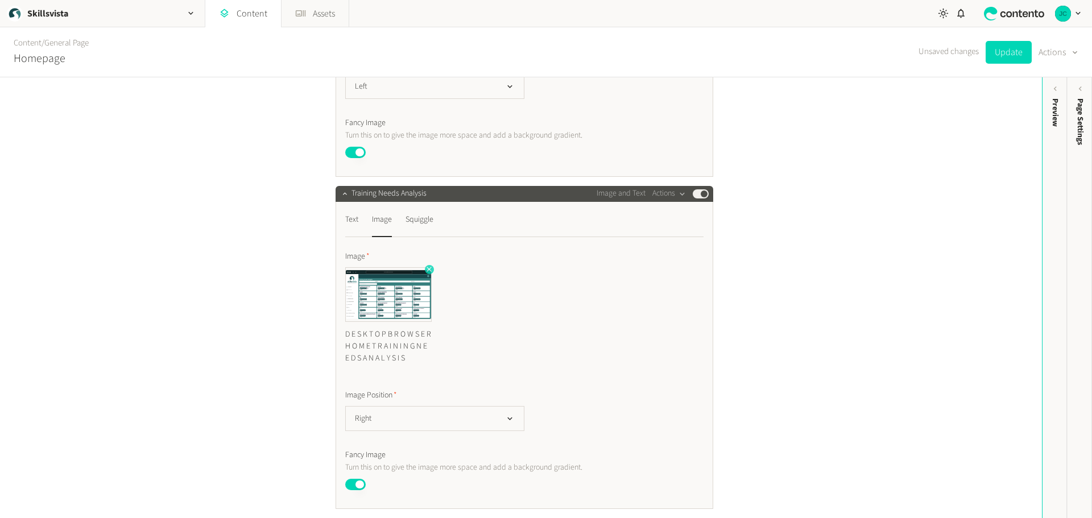
click at [428, 271] on icon "button" at bounding box center [428, 269] width 5 height 5
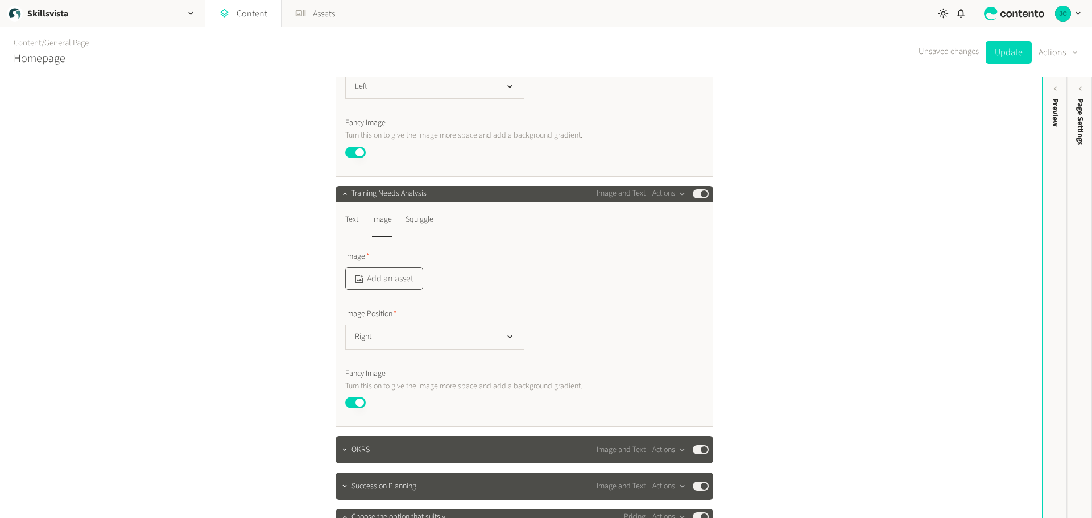
click at [397, 288] on button "Add an asset" at bounding box center [384, 278] width 78 height 23
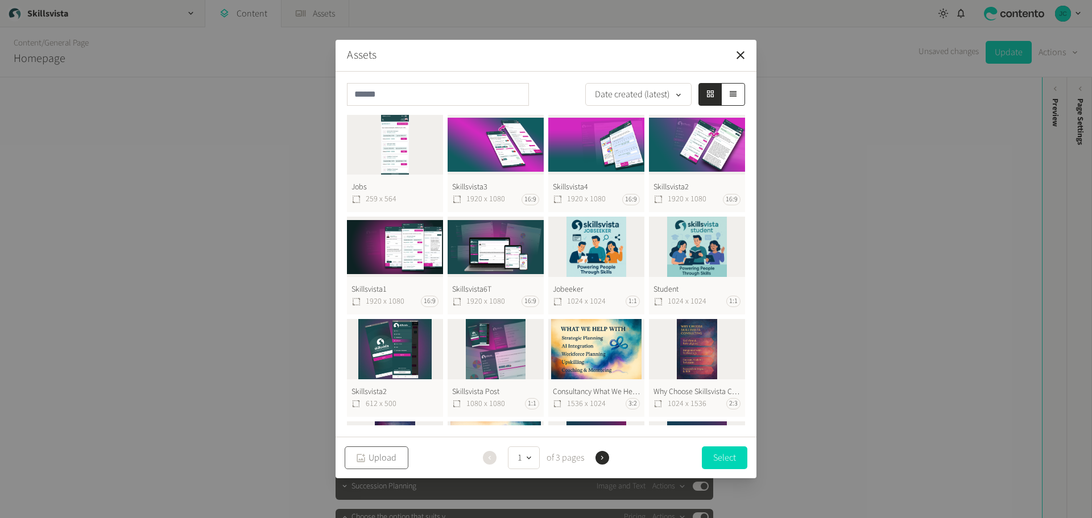
click at [382, 462] on button "Upload" at bounding box center [377, 457] width 64 height 23
click at [718, 463] on button "Select" at bounding box center [724, 457] width 45 height 23
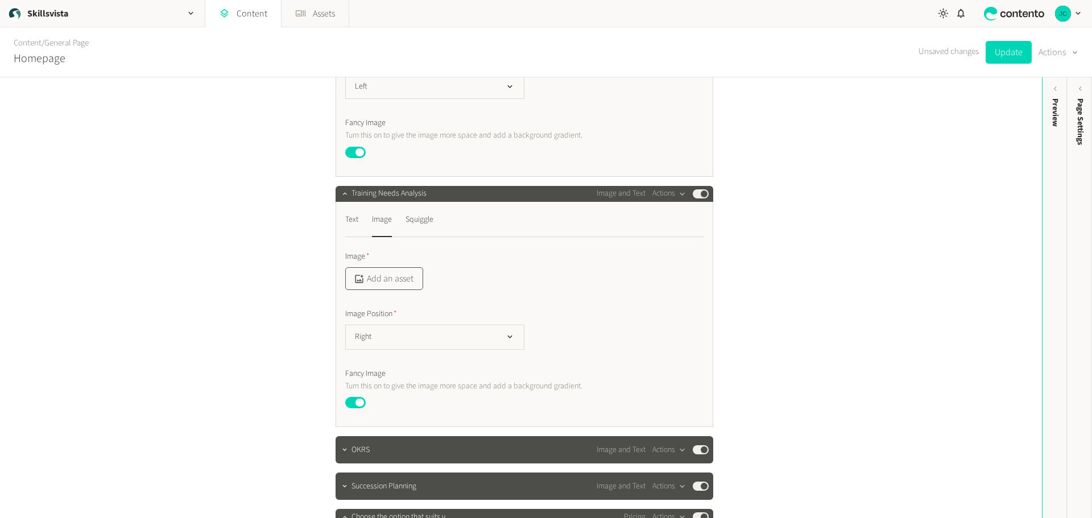
click at [383, 290] on button "Add an asset" at bounding box center [384, 278] width 78 height 23
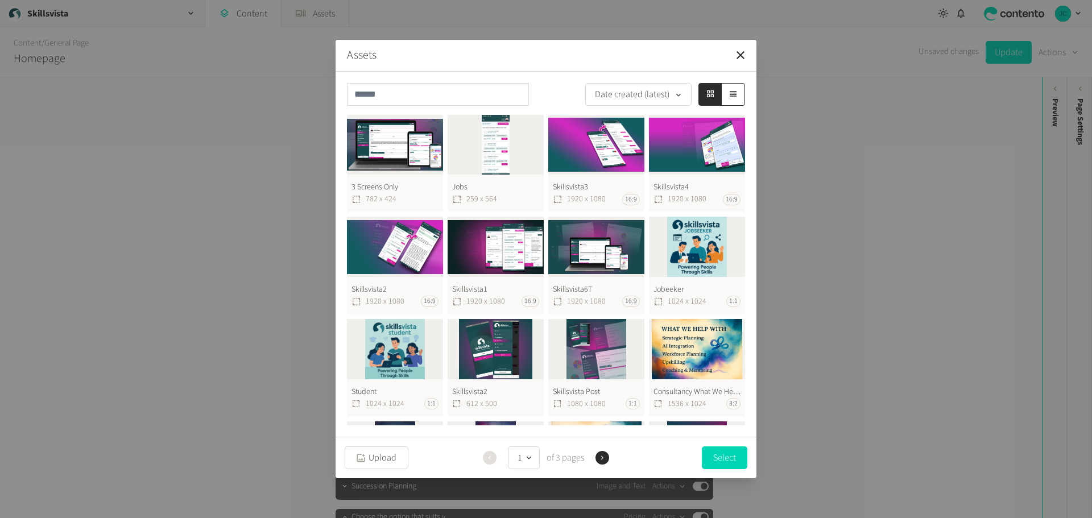
click at [396, 155] on button "3 Screens Only 782 x 424" at bounding box center [395, 164] width 96 height 98
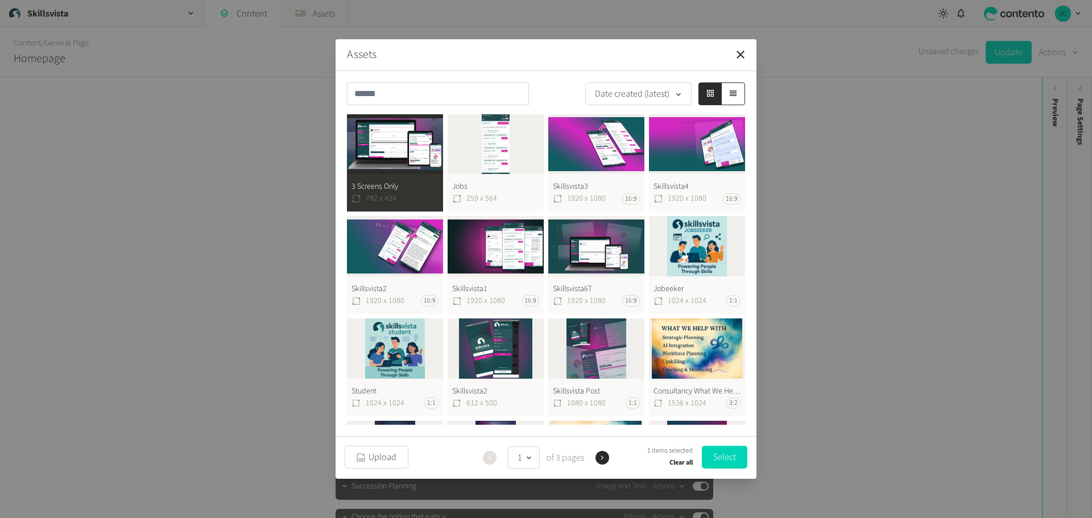
click at [727, 462] on button "Select" at bounding box center [724, 457] width 45 height 23
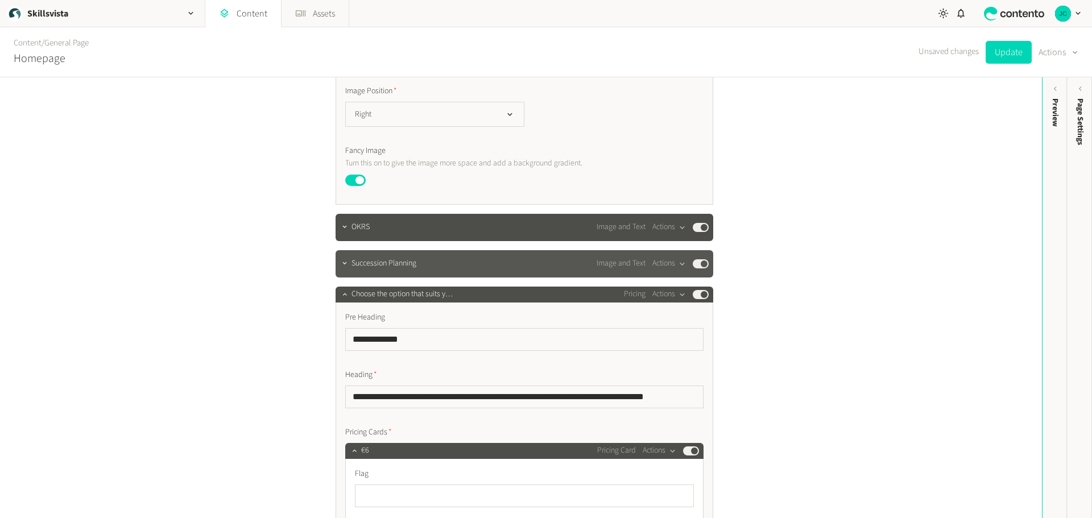
scroll to position [3583, 0]
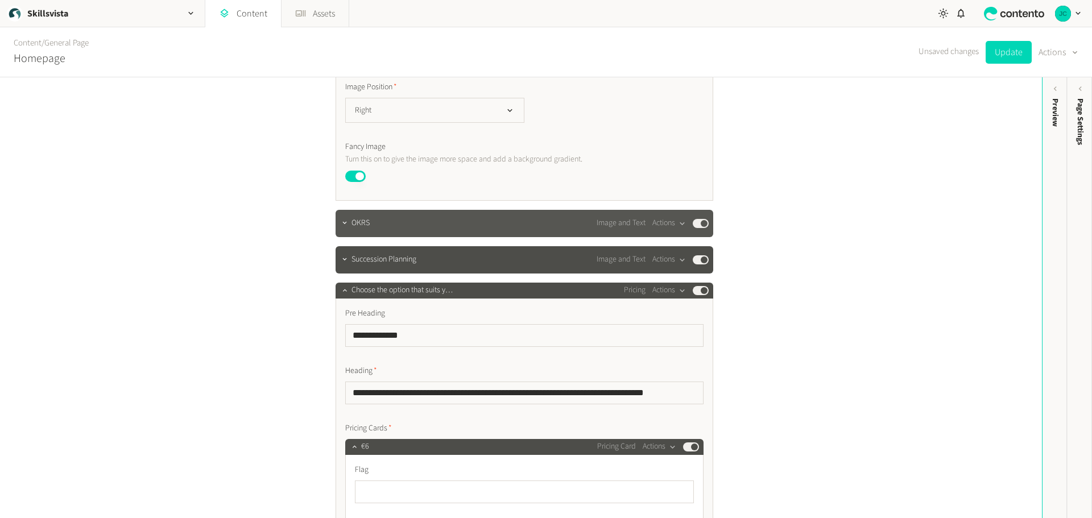
click at [451, 237] on div "OKRS Image and Text Actions Published" at bounding box center [525, 223] width 378 height 27
click at [416, 230] on div "OKRS Image and Text Actions Published" at bounding box center [529, 224] width 357 height 14
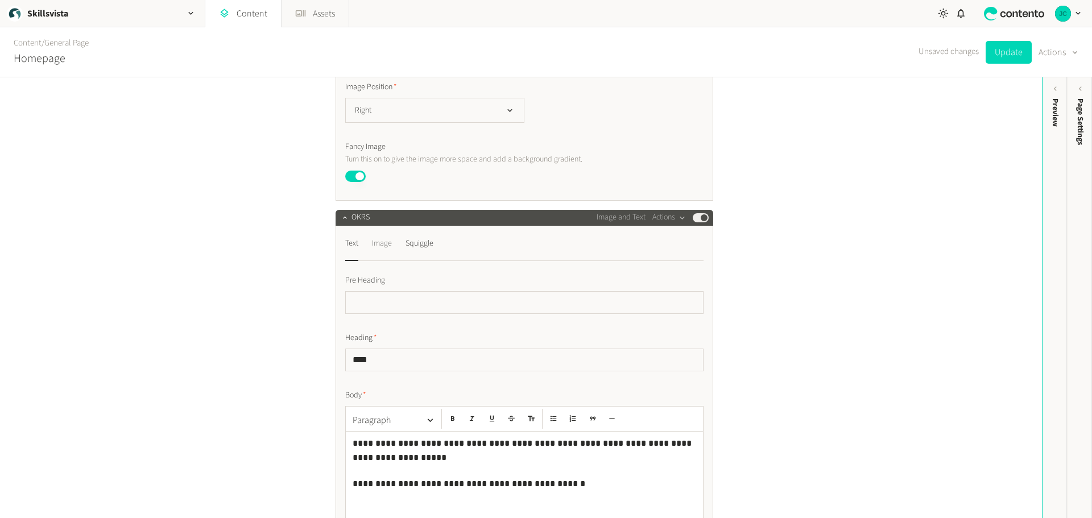
click at [383, 253] on div "Image" at bounding box center [382, 244] width 20 height 18
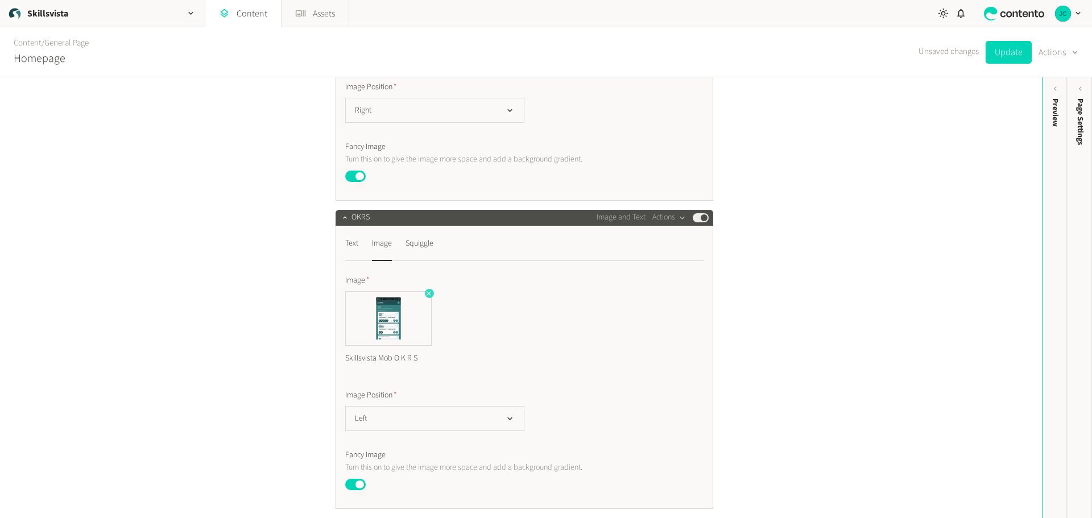
click at [425, 297] on icon "button" at bounding box center [429, 293] width 8 height 8
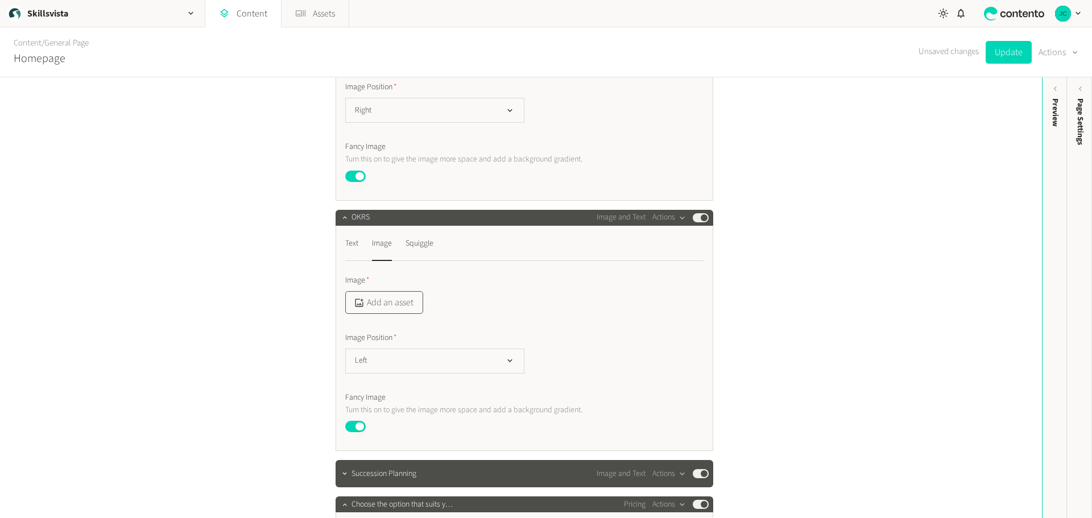
click at [407, 314] on button "Add an asset" at bounding box center [384, 302] width 78 height 23
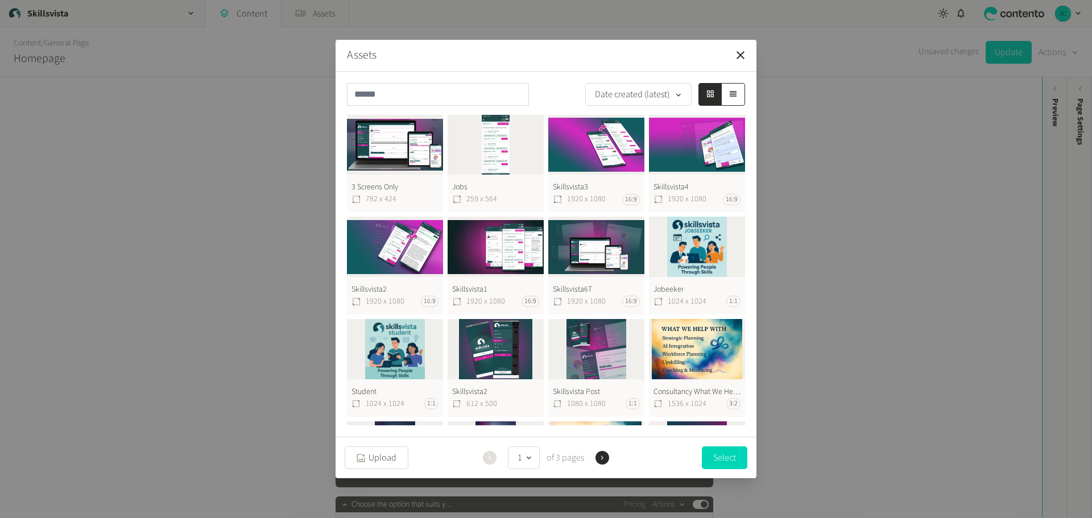
click at [602, 143] on button "Skillsvista3 1920 x 1080 16:9" at bounding box center [596, 164] width 96 height 98
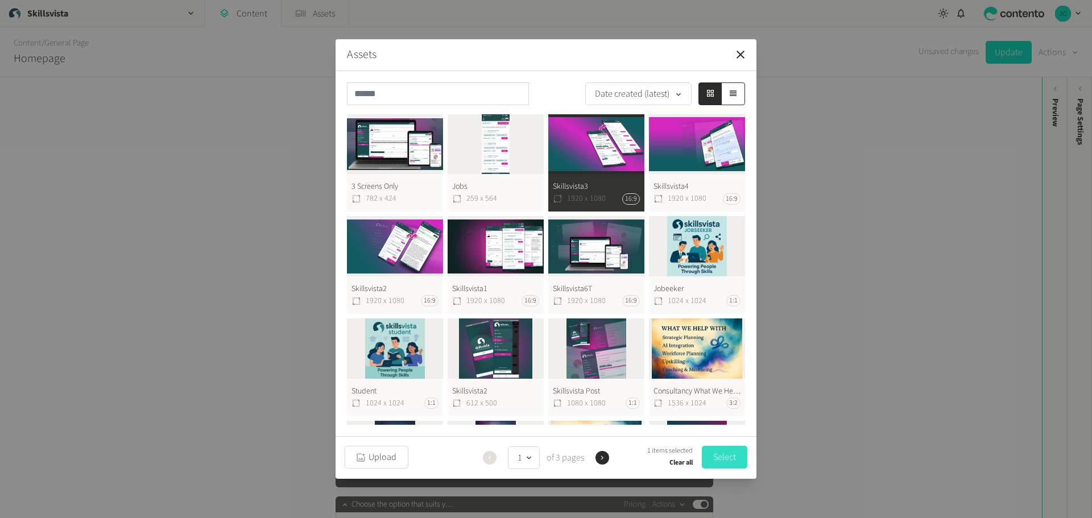
click at [727, 453] on button "Select" at bounding box center [724, 457] width 45 height 23
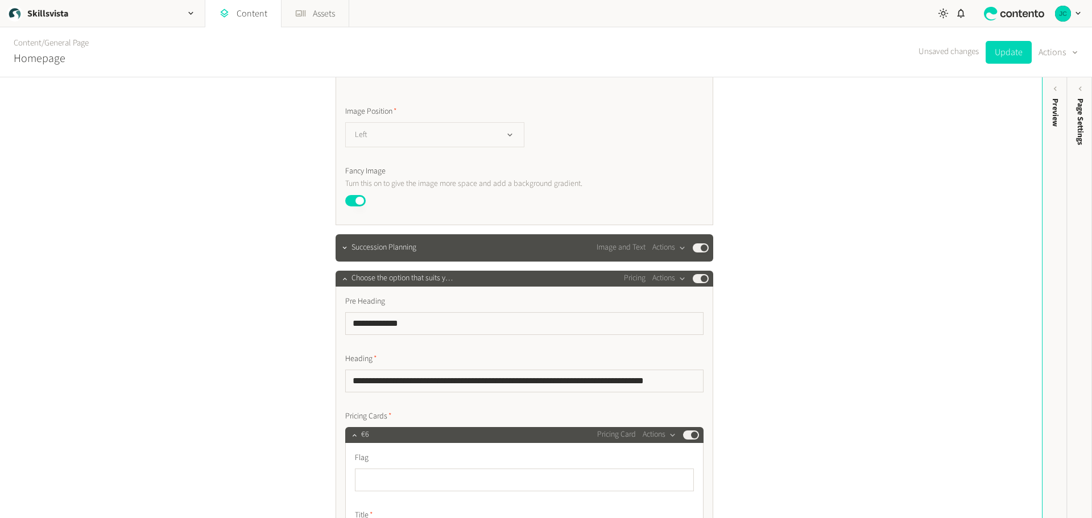
scroll to position [3867, 0]
click at [455, 254] on div "Succession Planning Image and Text Actions Published" at bounding box center [529, 248] width 357 height 14
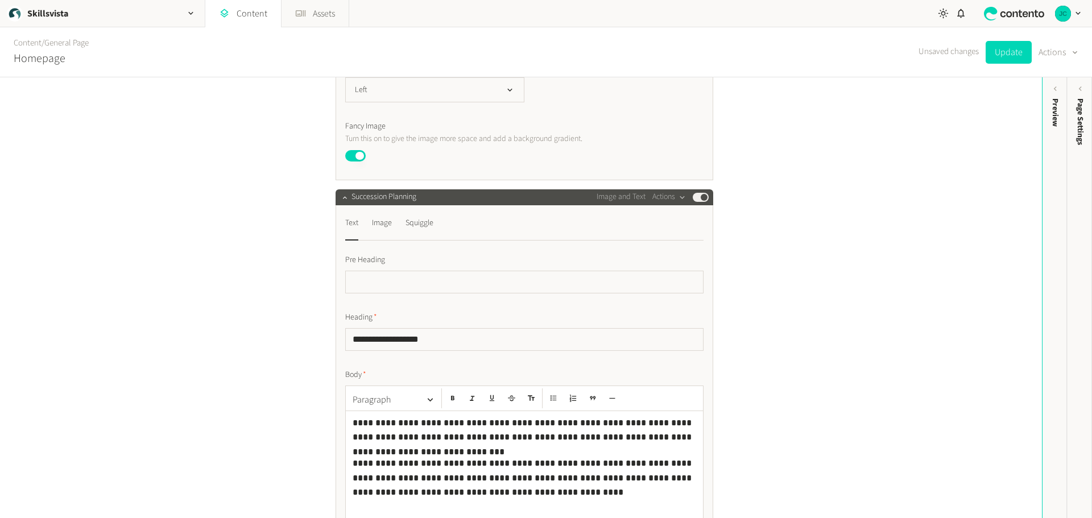
scroll to position [4037, 0]
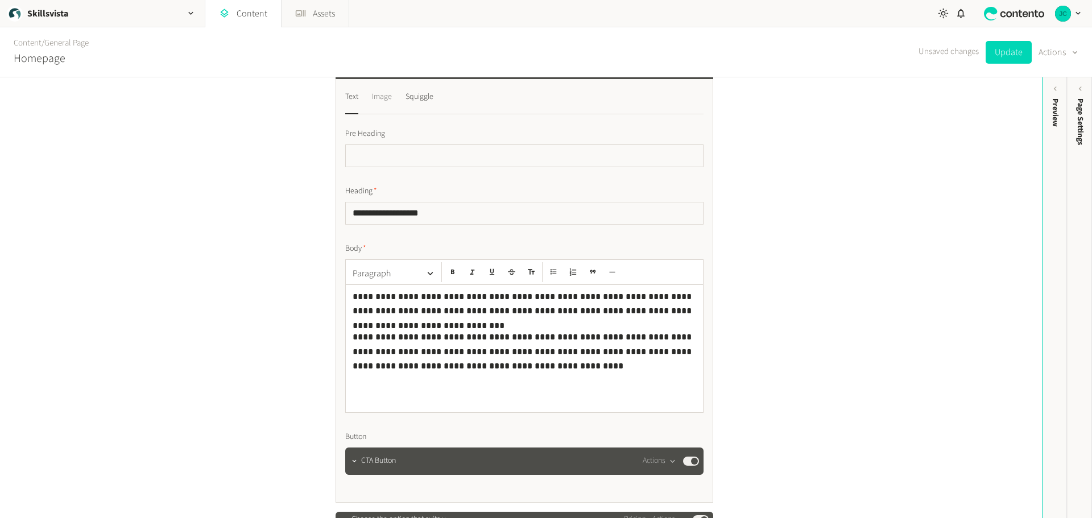
click at [381, 106] on div "Image" at bounding box center [382, 97] width 20 height 18
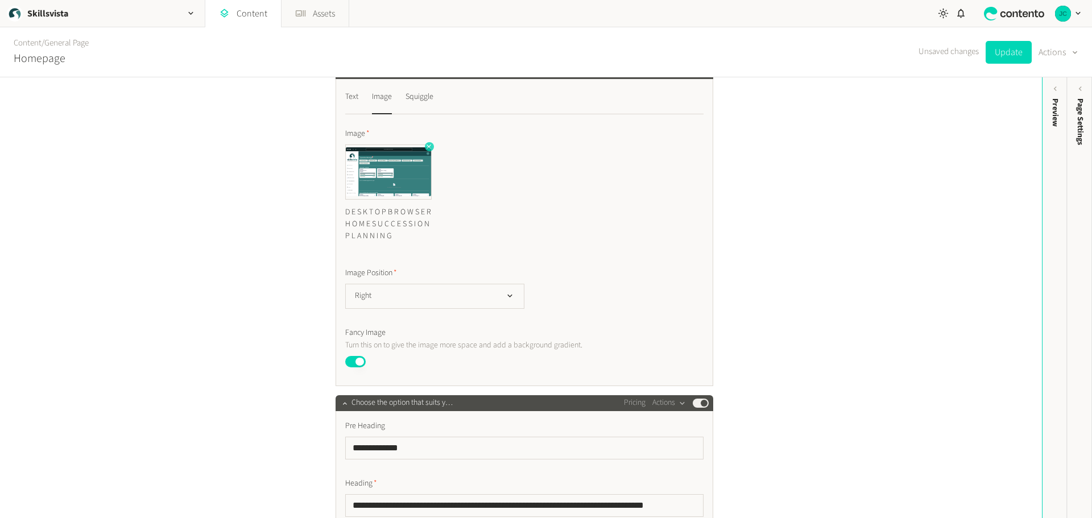
click at [426, 149] on icon "button" at bounding box center [428, 146] width 5 height 5
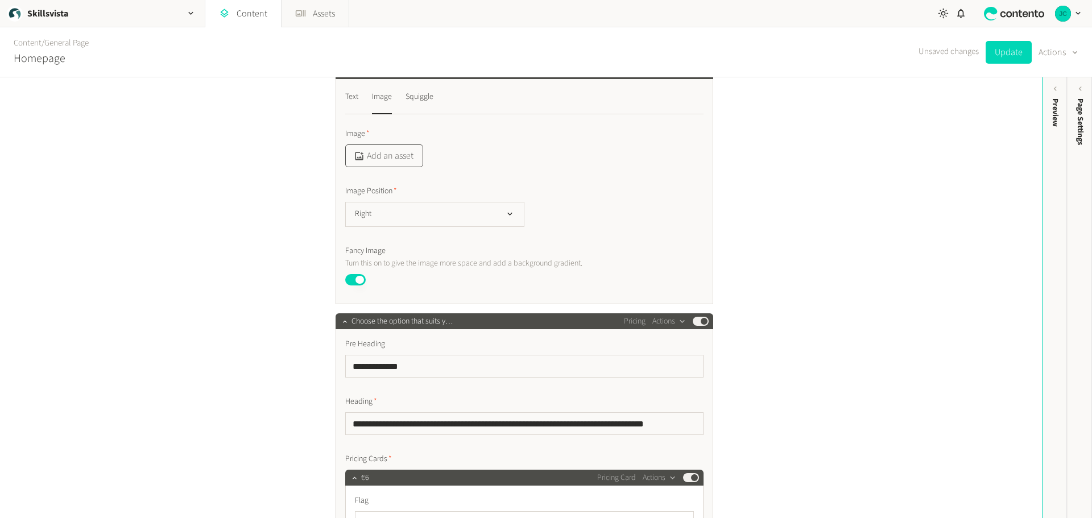
click at [395, 162] on button "Add an asset" at bounding box center [384, 155] width 78 height 23
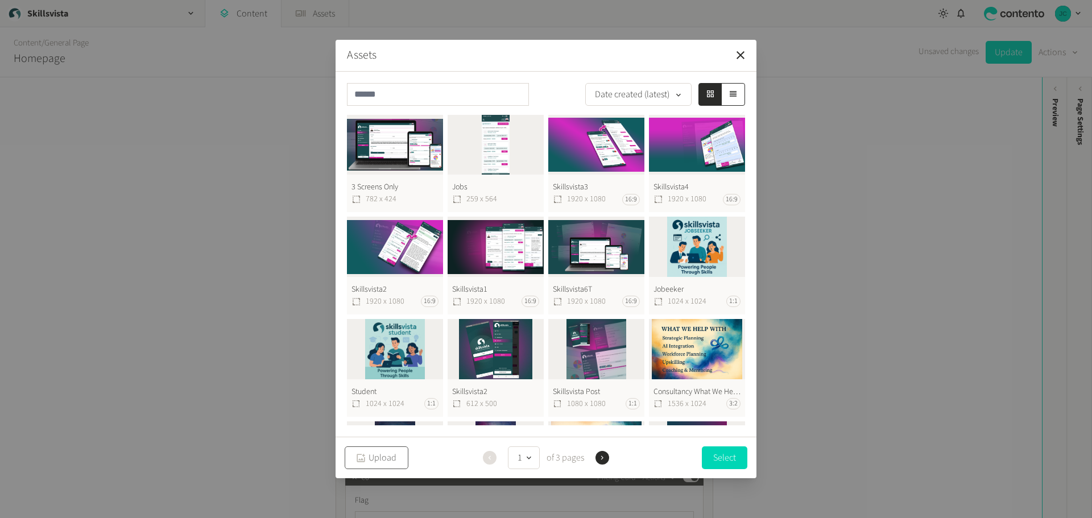
click at [395, 458] on button "Upload" at bounding box center [377, 457] width 64 height 23
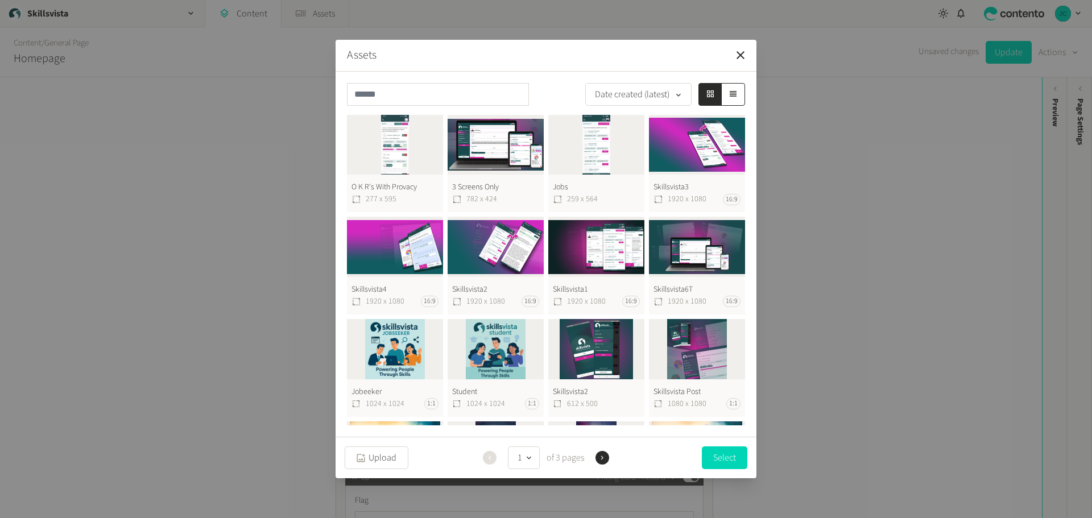
click at [400, 157] on button "O K R's With Provacy 277 x 595" at bounding box center [395, 164] width 96 height 98
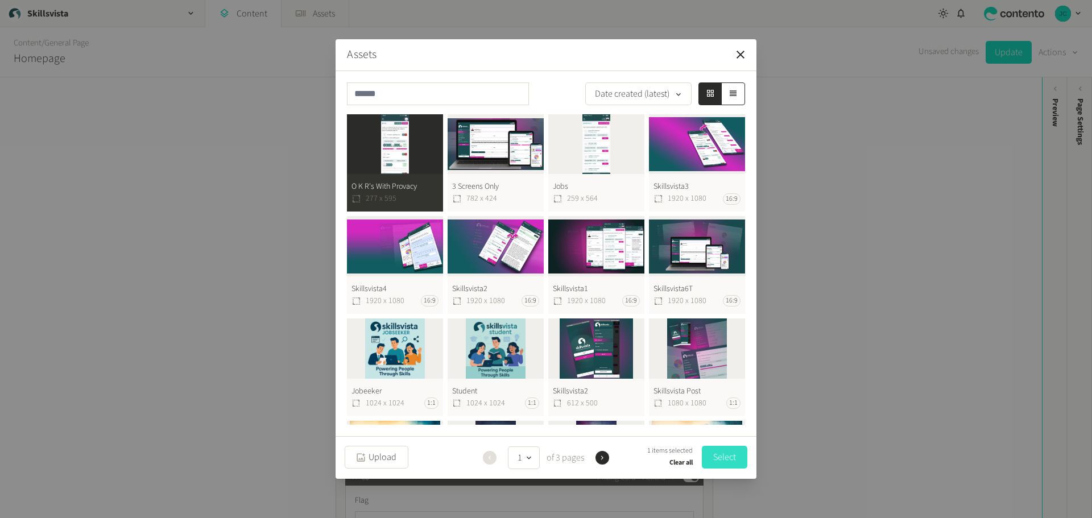
click at [733, 451] on button "Select" at bounding box center [724, 457] width 45 height 23
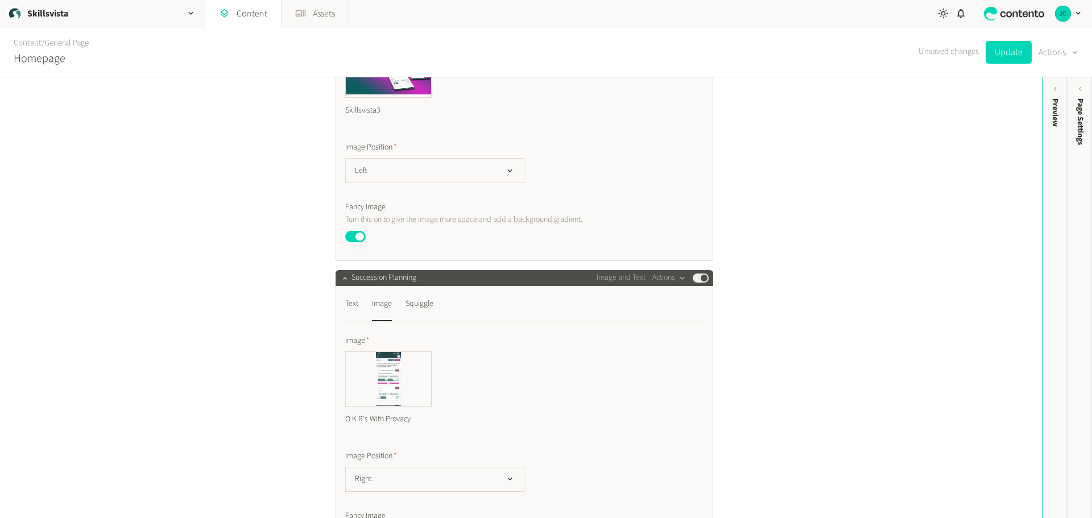
scroll to position [3753, 0]
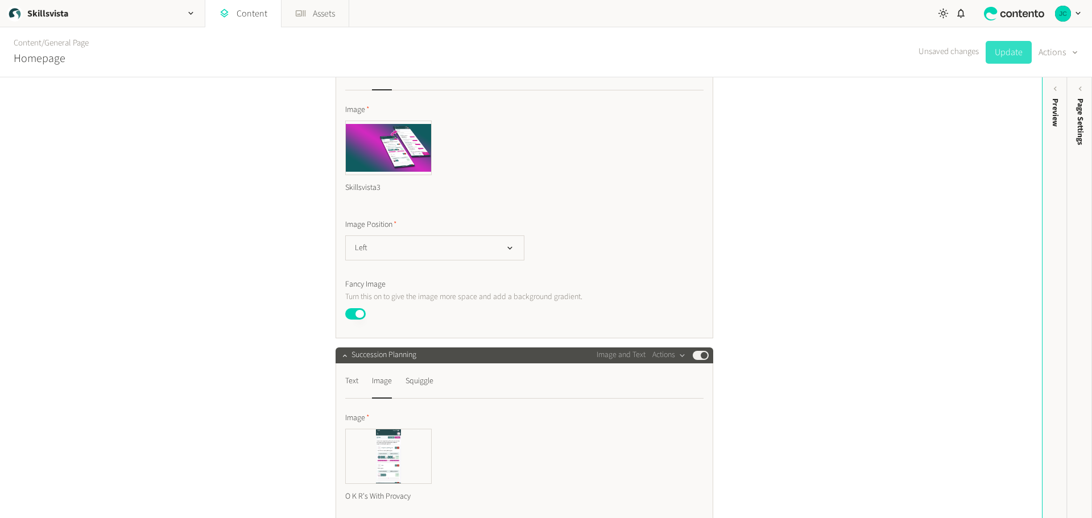
click at [997, 53] on button "Update" at bounding box center [1008, 52] width 46 height 23
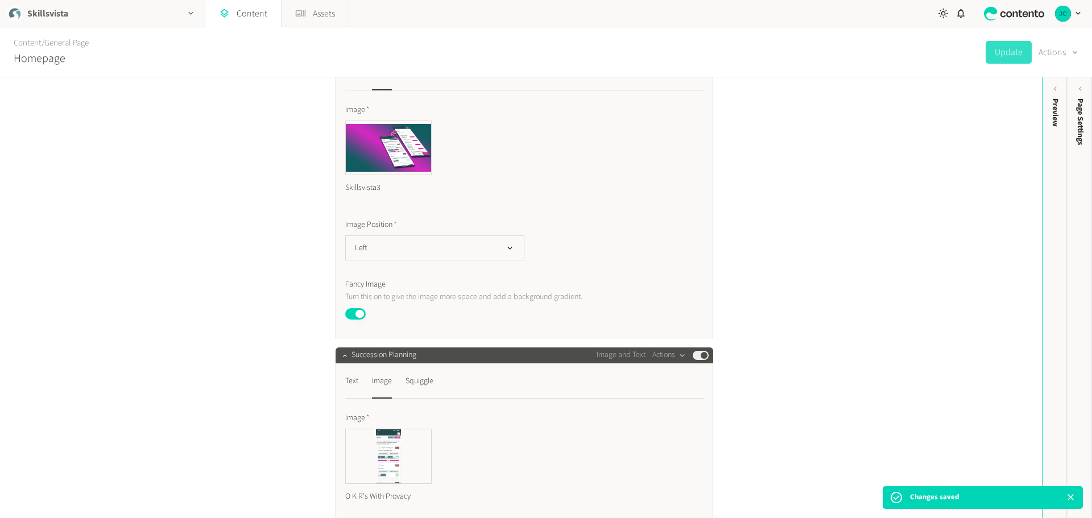
click at [77, 19] on div "Skillsvista" at bounding box center [102, 13] width 205 height 27
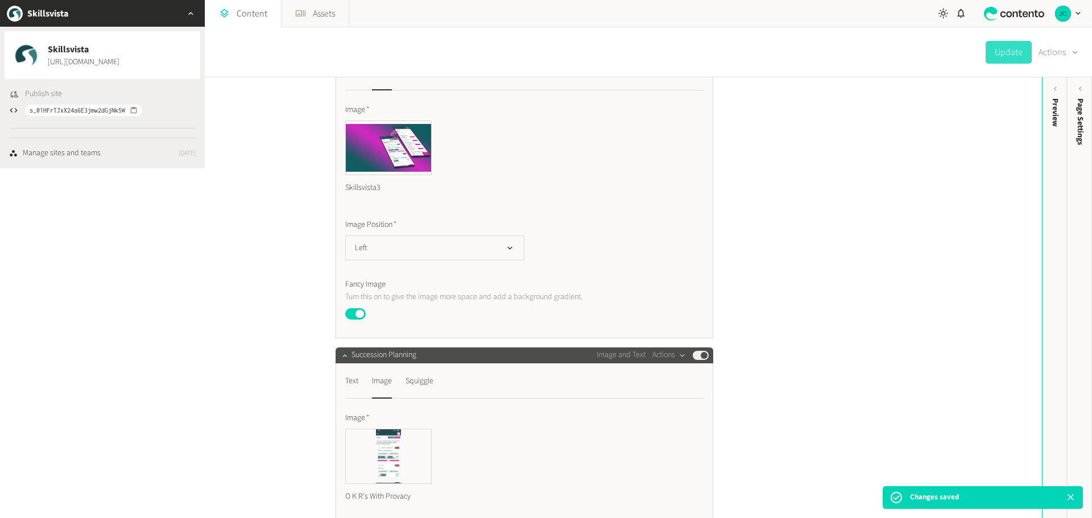
click at [30, 93] on span "Publish site" at bounding box center [43, 94] width 37 height 12
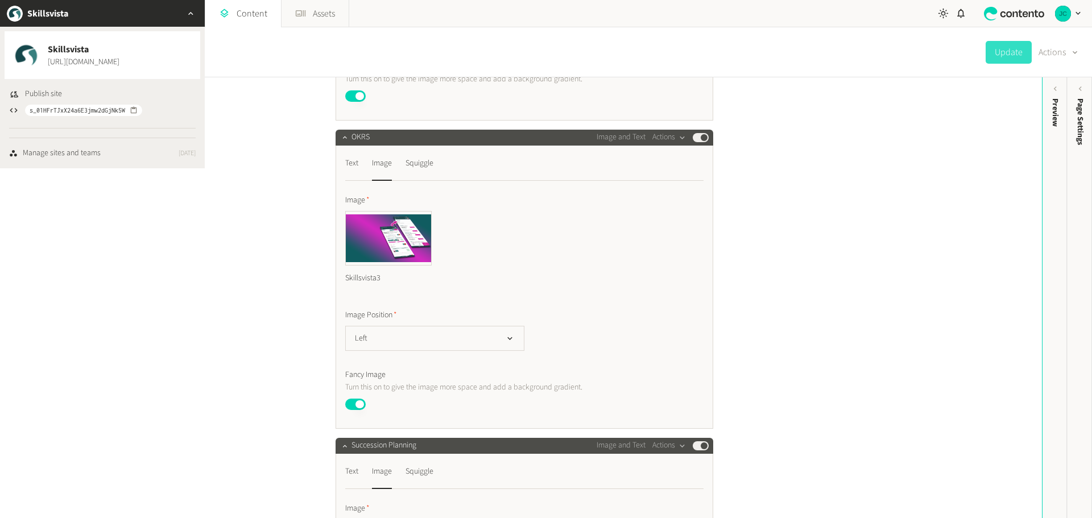
scroll to position [3639, 0]
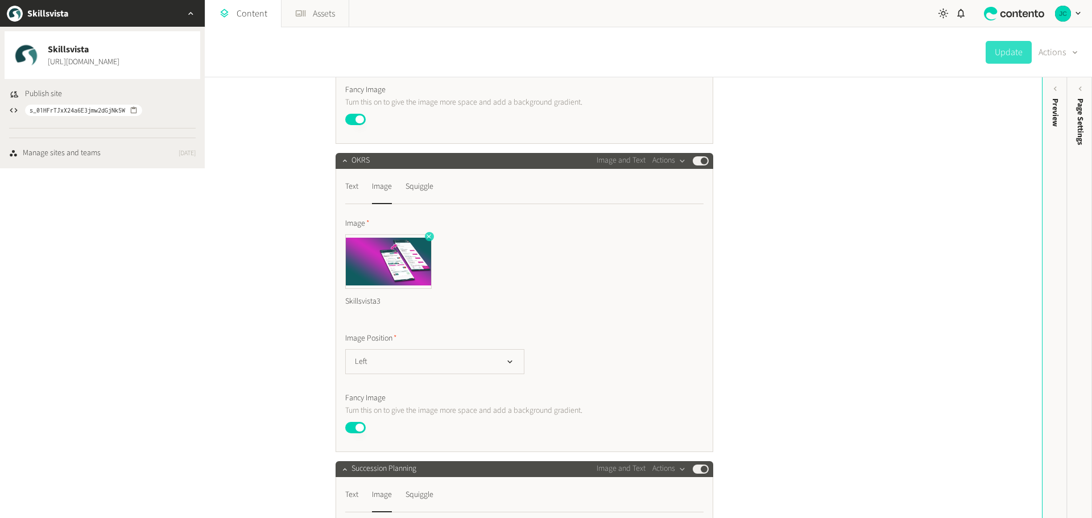
click at [426, 241] on icon "button" at bounding box center [429, 237] width 8 height 8
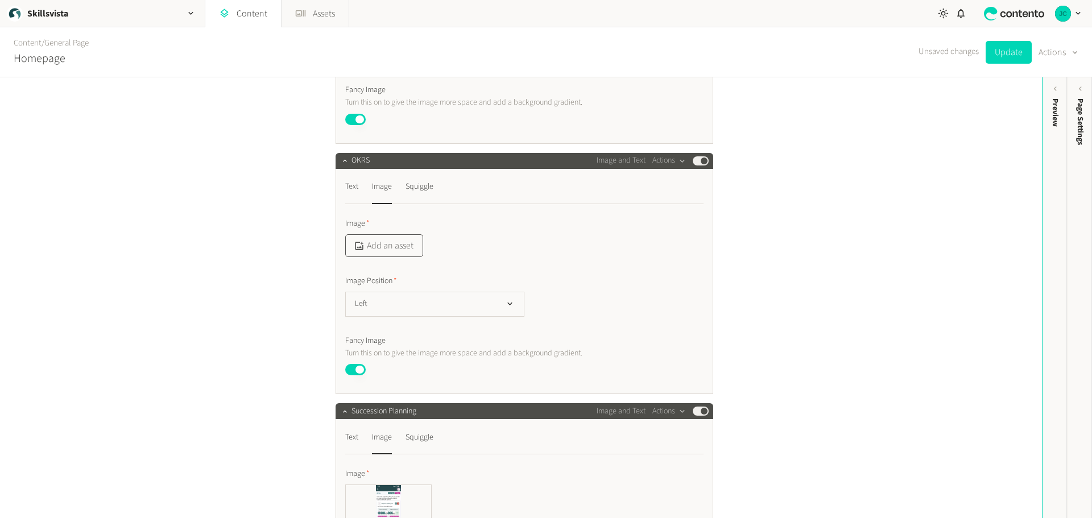
click at [401, 255] on button "Add an asset" at bounding box center [384, 245] width 78 height 23
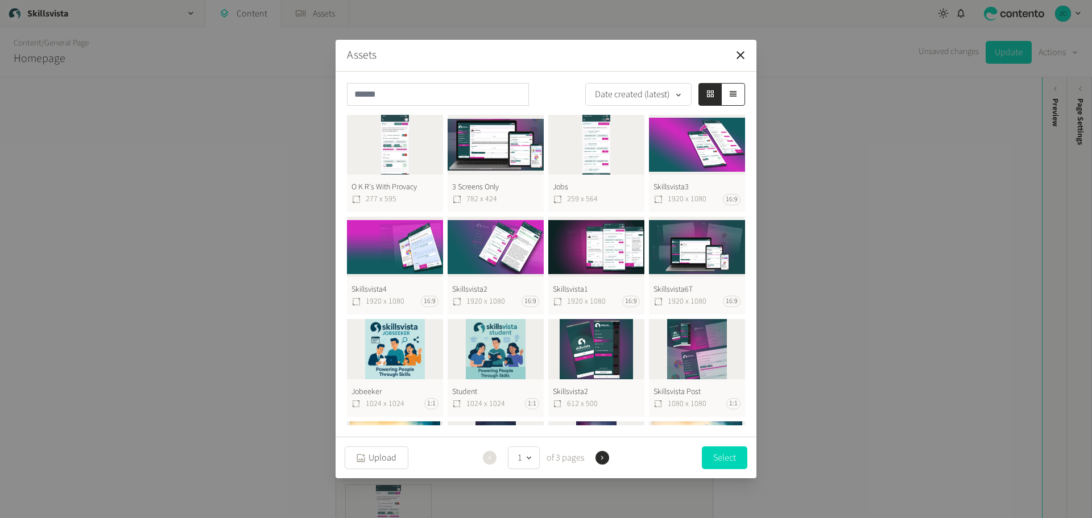
click at [406, 145] on button "O K R's With Provacy 277 x 595" at bounding box center [395, 164] width 96 height 98
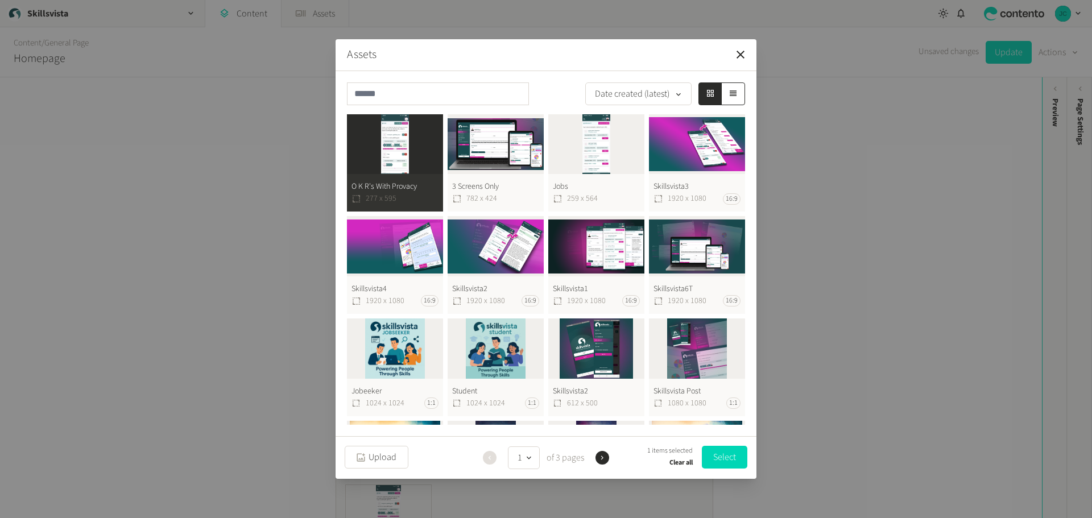
click at [548, 93] on div at bounding box center [462, 93] width 231 height 23
click at [720, 455] on button "Select" at bounding box center [724, 457] width 45 height 23
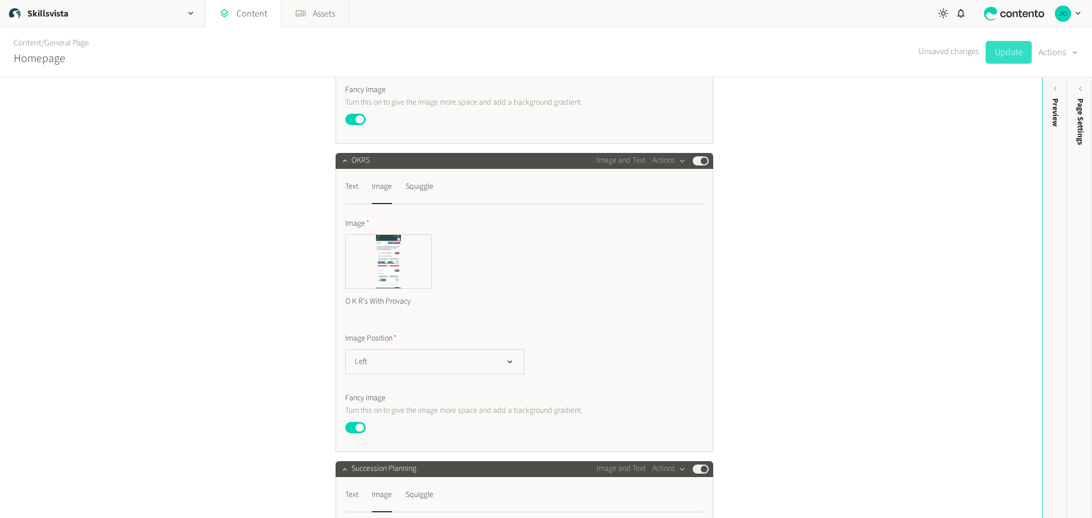
click at [1005, 56] on button "Update" at bounding box center [1008, 52] width 46 height 23
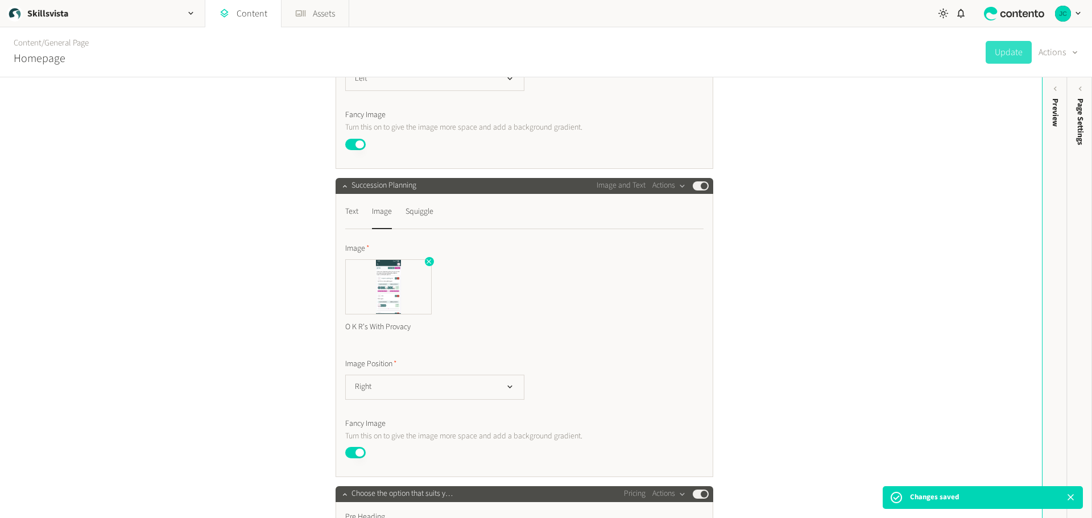
scroll to position [3924, 0]
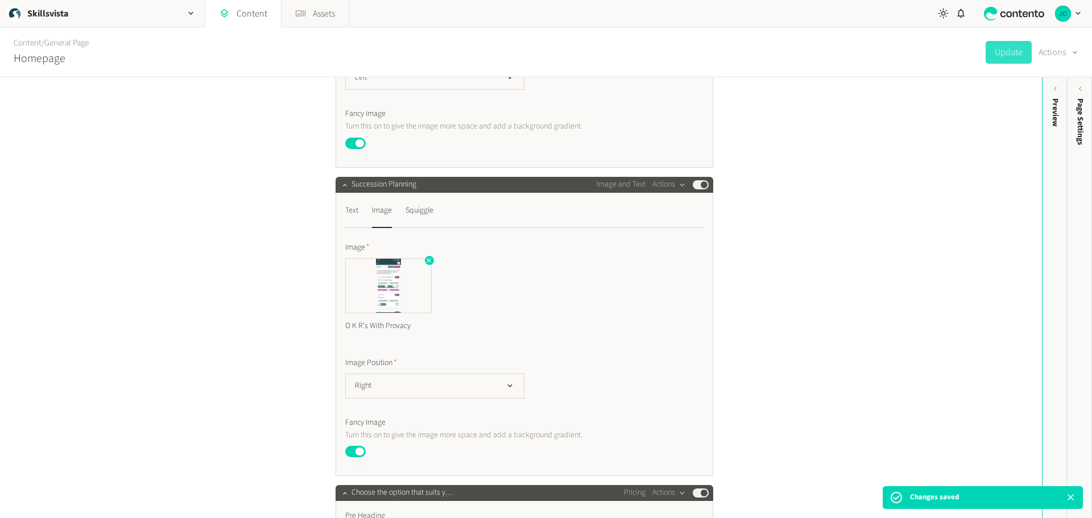
click at [382, 339] on div "O K R's With Provacy" at bounding box center [388, 326] width 86 height 26
click at [390, 339] on div "O K R's With Provacy" at bounding box center [388, 326] width 86 height 26
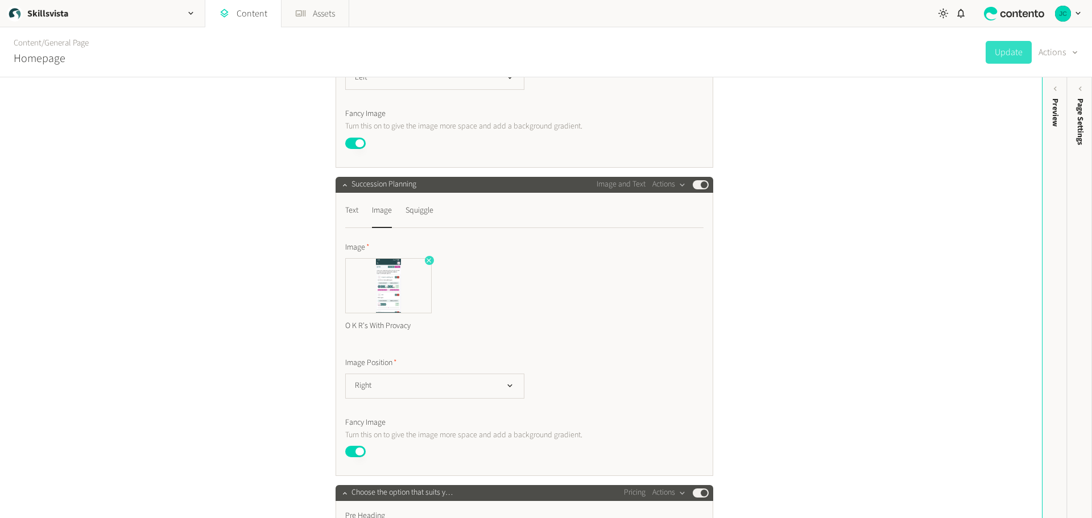
click at [426, 264] on icon "button" at bounding box center [429, 260] width 8 height 8
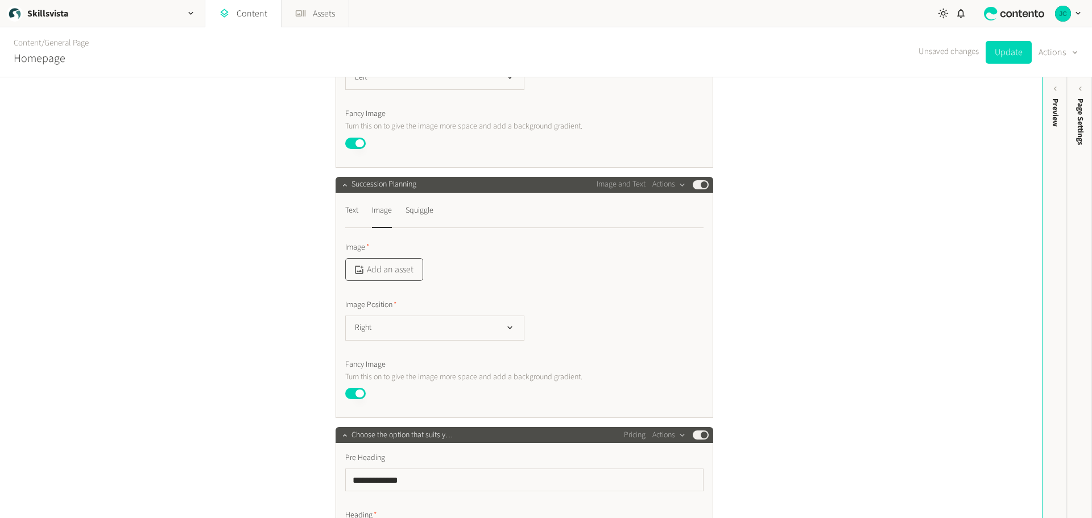
click at [412, 276] on button "Add an asset" at bounding box center [384, 269] width 78 height 23
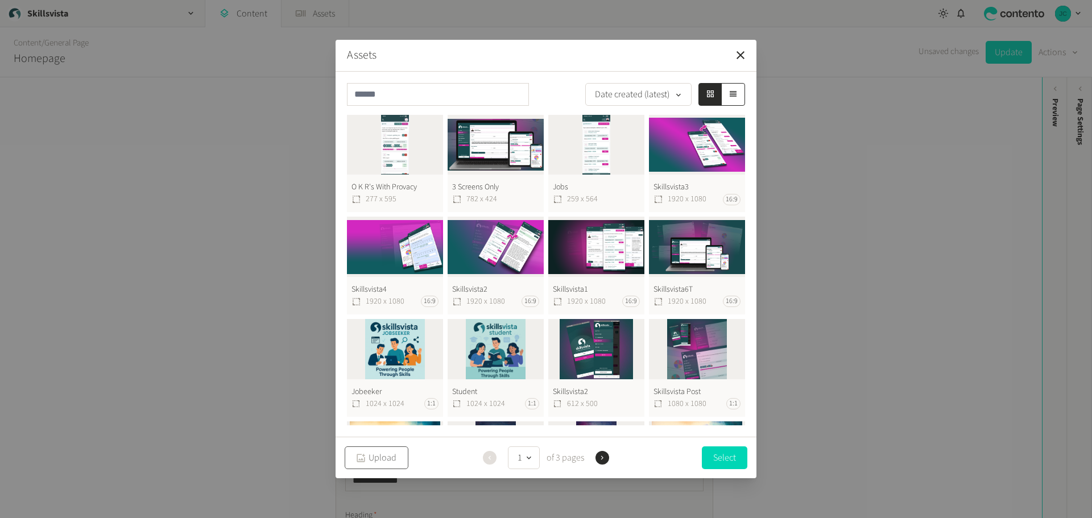
click at [380, 460] on button "Upload" at bounding box center [377, 457] width 64 height 23
click at [734, 457] on button "Select" at bounding box center [724, 457] width 45 height 23
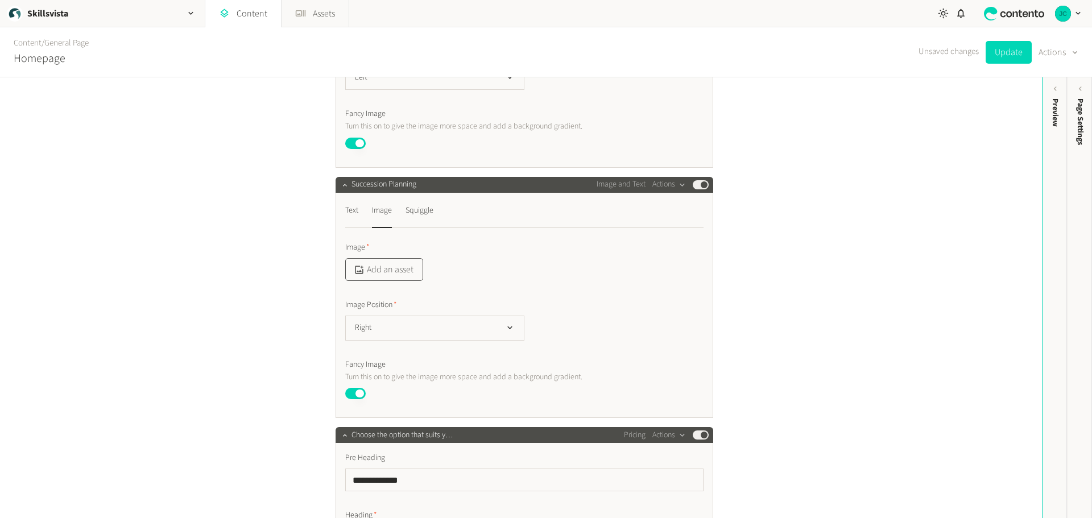
click at [396, 280] on button "Add an asset" at bounding box center [384, 269] width 78 height 23
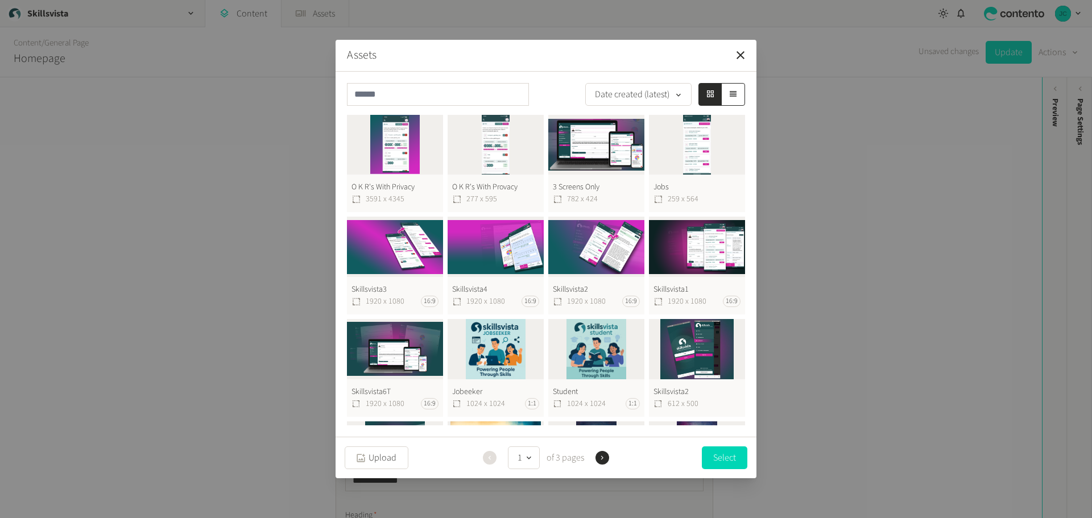
click at [406, 156] on button "O K R's With Privacy 3591 x 4345" at bounding box center [395, 164] width 96 height 98
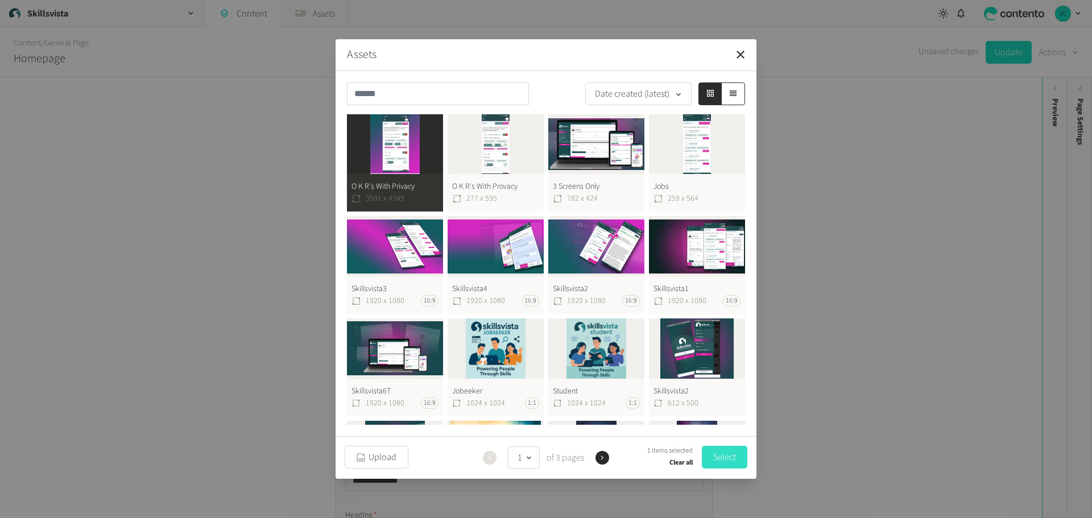
click at [713, 458] on button "Select" at bounding box center [724, 457] width 45 height 23
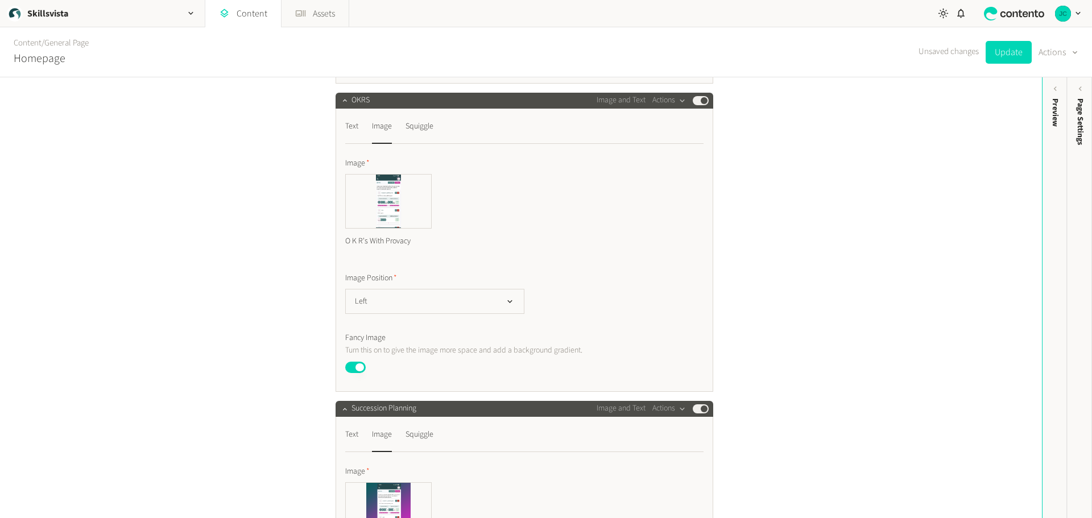
scroll to position [3639, 0]
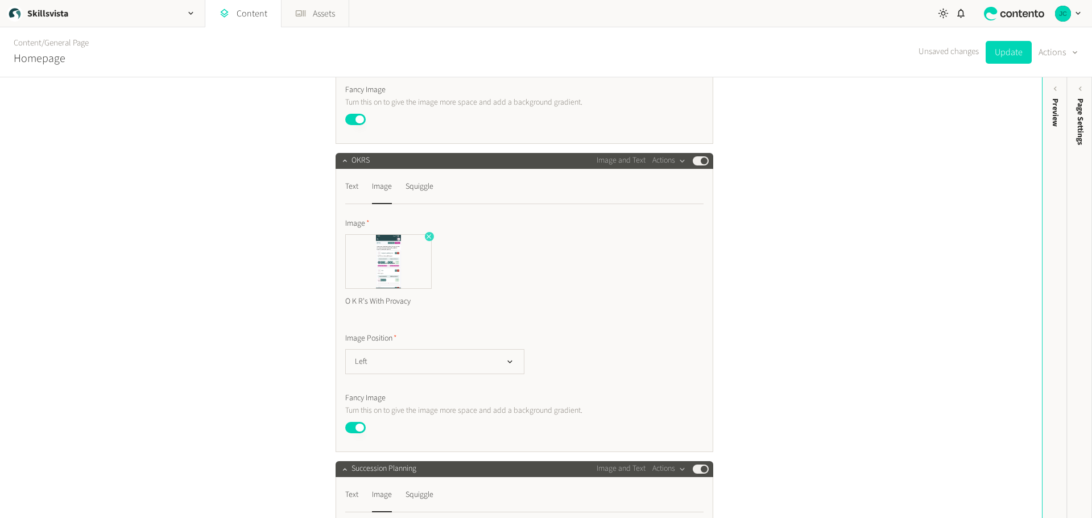
click at [425, 241] on icon "button" at bounding box center [429, 237] width 8 height 8
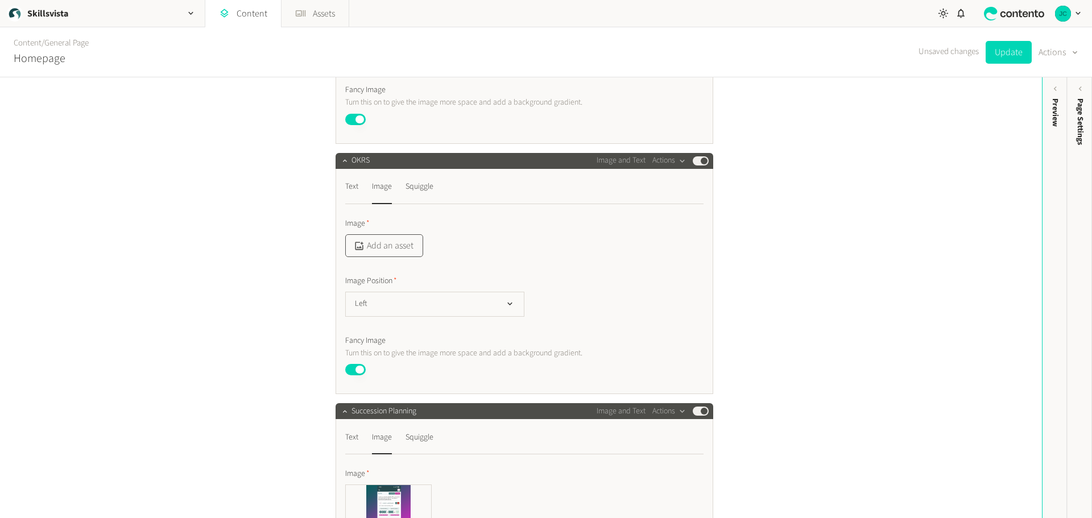
click at [408, 256] on button "Add an asset" at bounding box center [384, 245] width 78 height 23
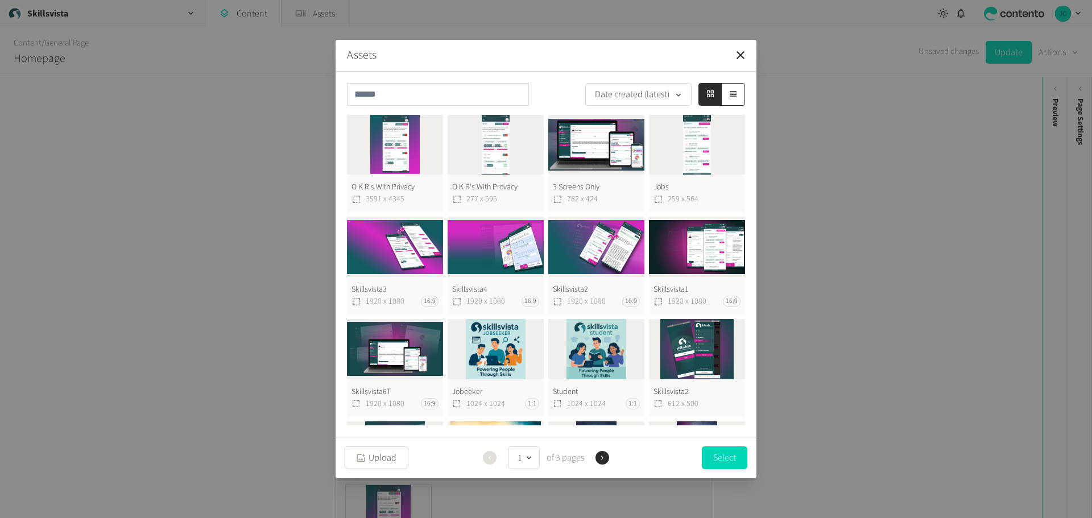
click at [396, 165] on button "O K R's With Privacy 3591 x 4345" at bounding box center [395, 164] width 96 height 98
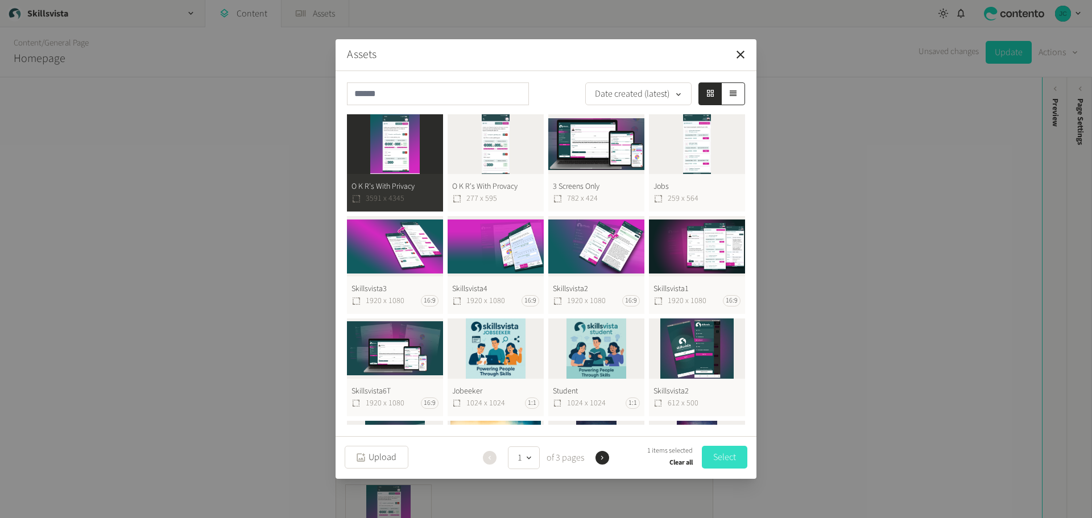
click at [713, 454] on button "Select" at bounding box center [724, 457] width 45 height 23
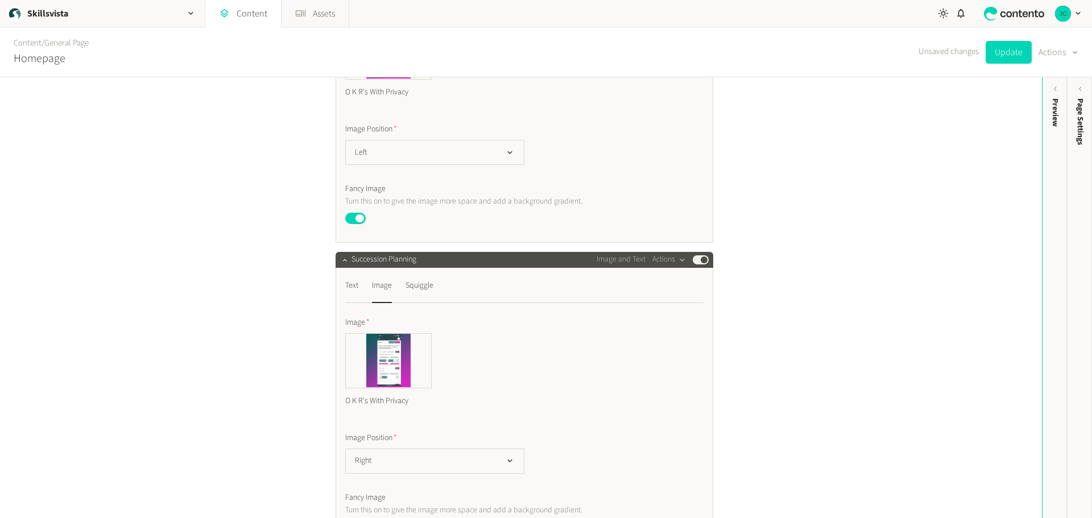
scroll to position [3924, 0]
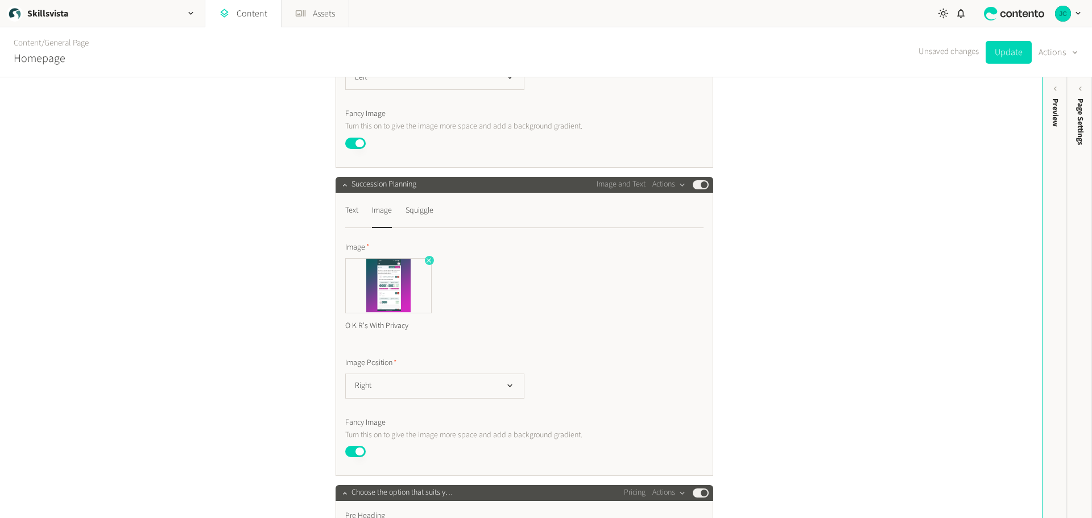
click at [428, 263] on icon "button" at bounding box center [428, 260] width 5 height 5
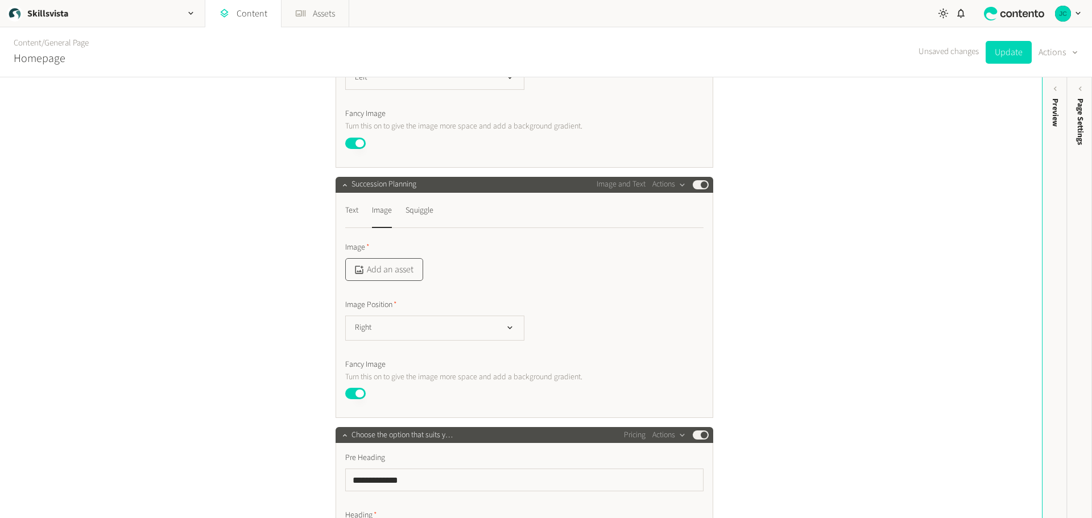
click at [401, 281] on button "Add an asset" at bounding box center [384, 269] width 78 height 23
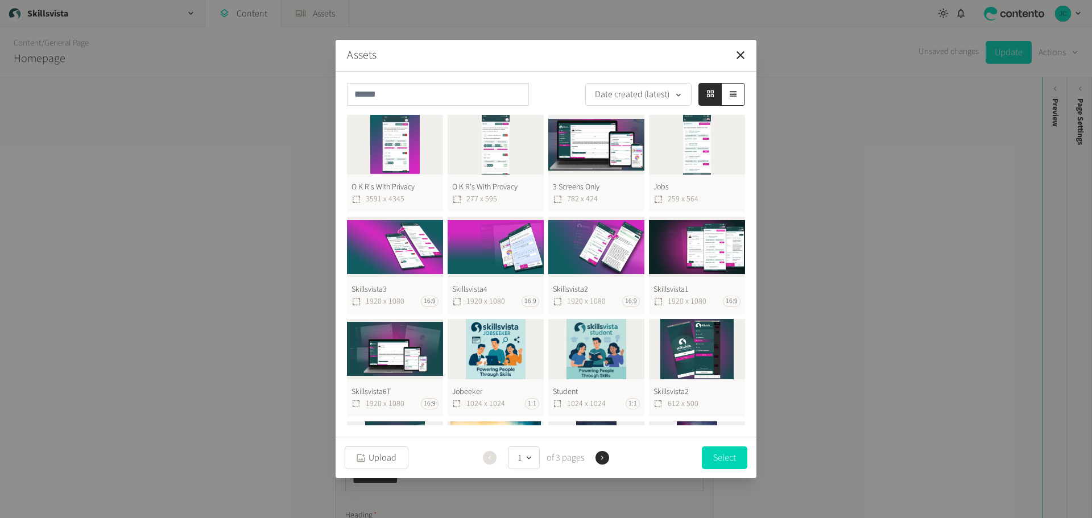
drag, startPoint x: 859, startPoint y: 239, endPoint x: 848, endPoint y: 225, distance: 17.1
click at [848, 225] on div "Assets Date created (latest) O K R's With Privacy 3591 x 4345 O K R's With Prov…" at bounding box center [546, 259] width 1092 height 518
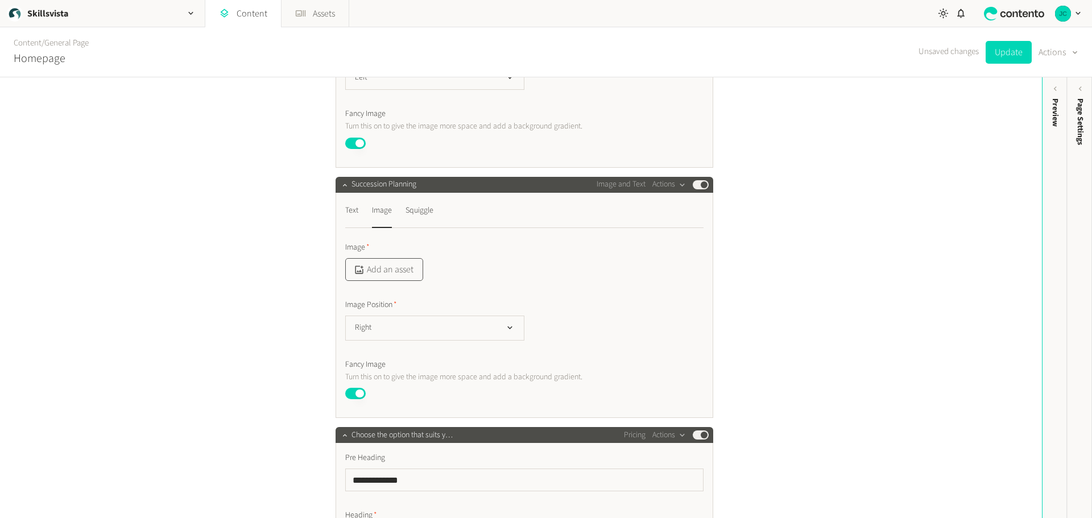
click at [397, 281] on button "Add an asset" at bounding box center [384, 269] width 78 height 23
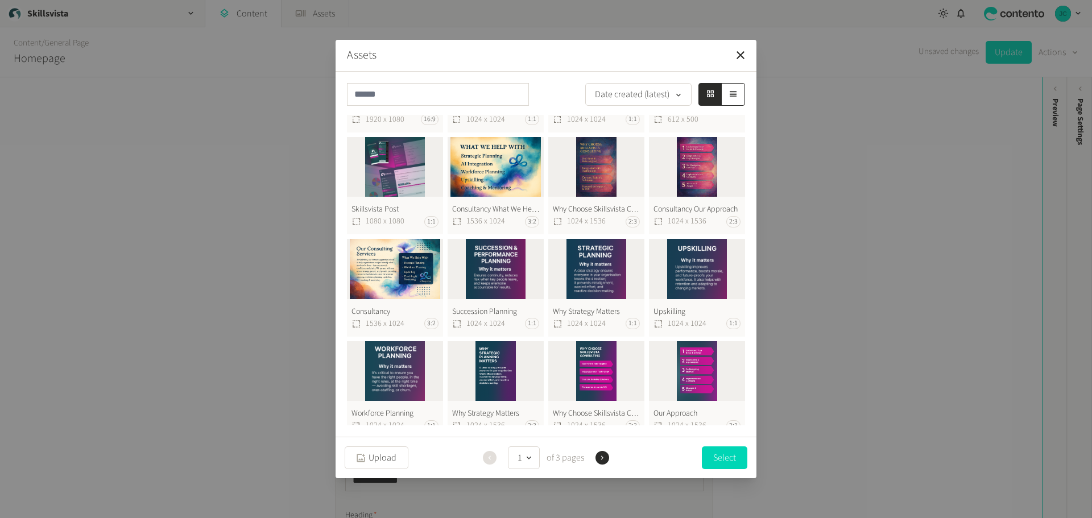
scroll to position [292, 0]
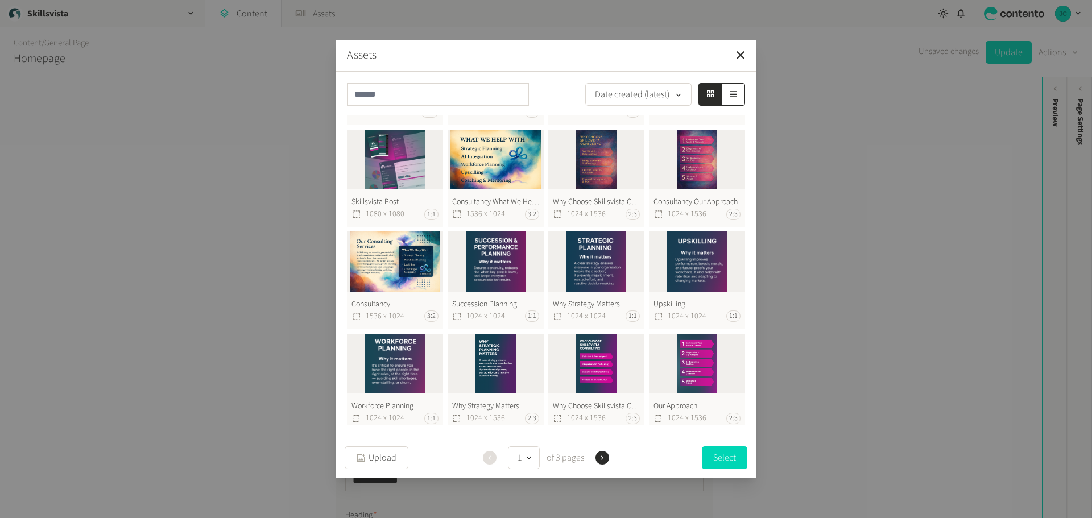
click at [502, 254] on button "Succession Planning 1024 x 1024 1:1" at bounding box center [496, 280] width 96 height 98
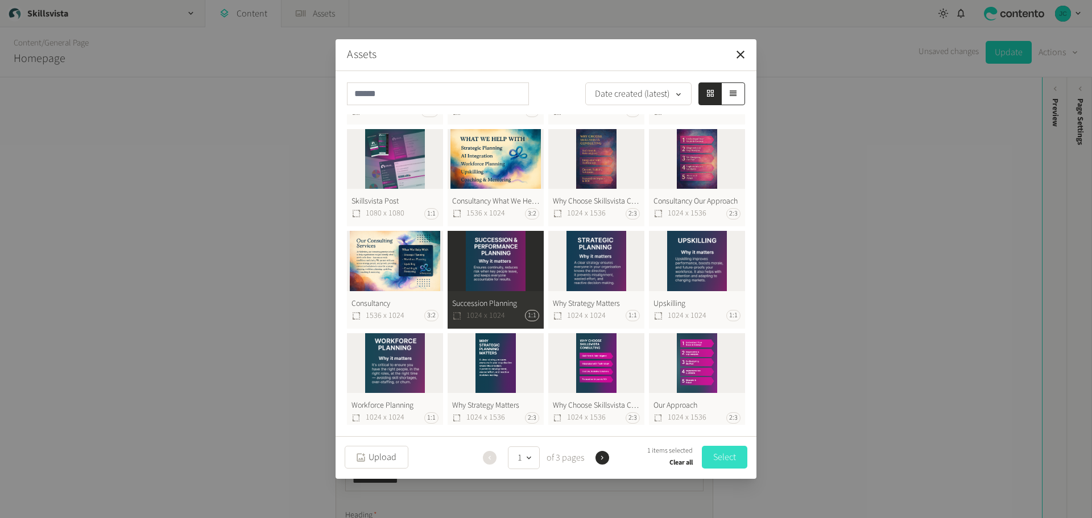
click at [715, 450] on button "Select" at bounding box center [724, 457] width 45 height 23
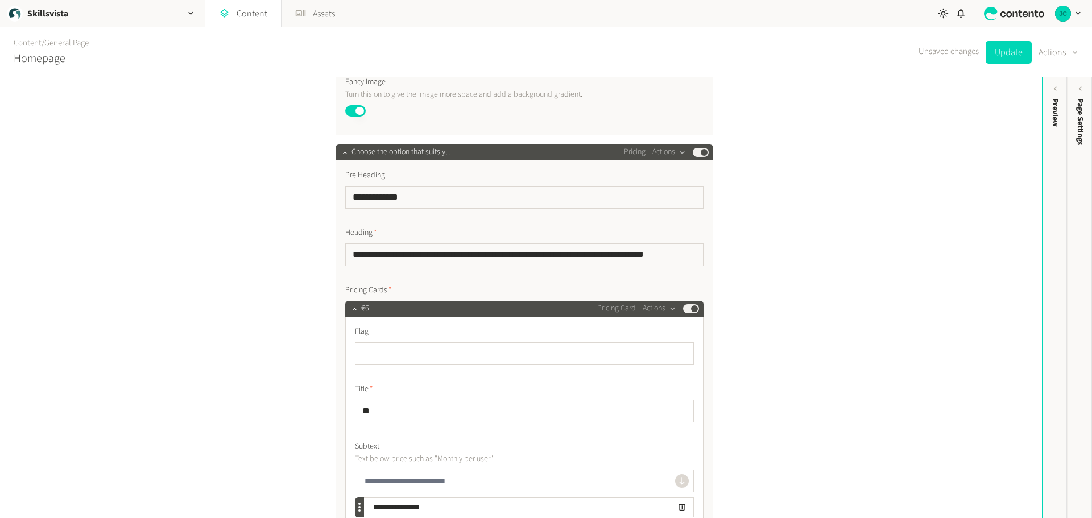
scroll to position [4265, 0]
click at [1007, 48] on button "Update" at bounding box center [1008, 52] width 46 height 23
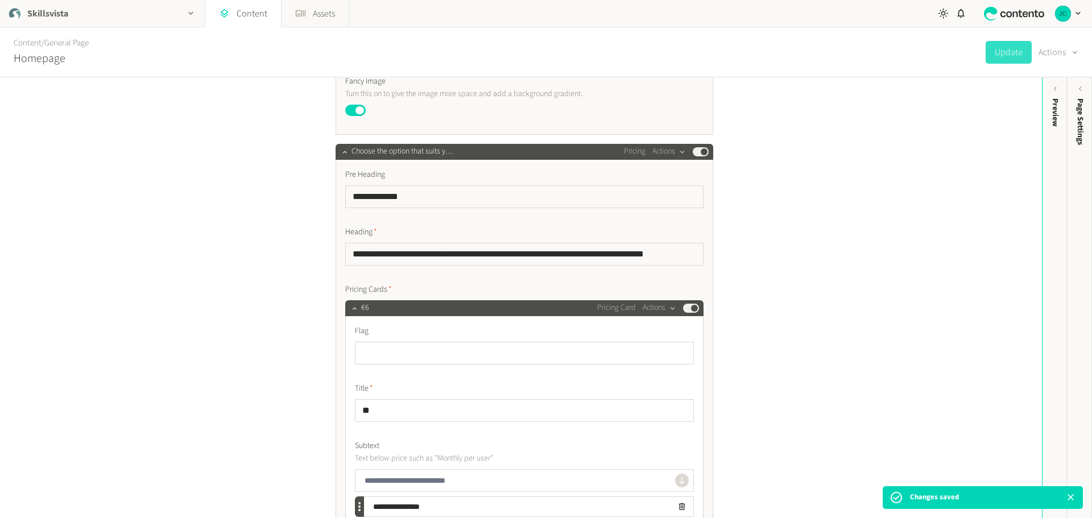
click at [54, 13] on h2 "Skillsvista" at bounding box center [47, 14] width 41 height 14
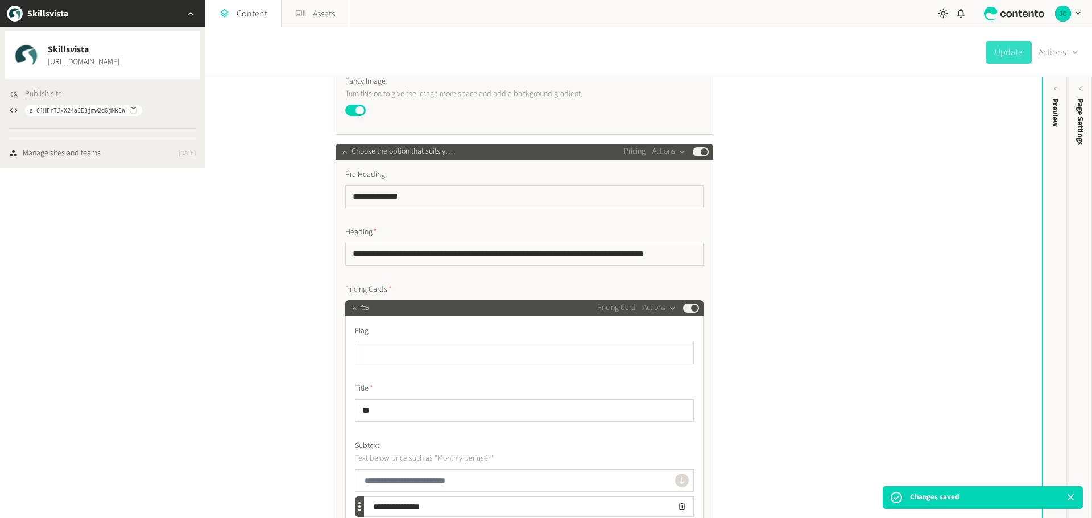
click at [61, 92] on span "Publish site" at bounding box center [43, 94] width 37 height 12
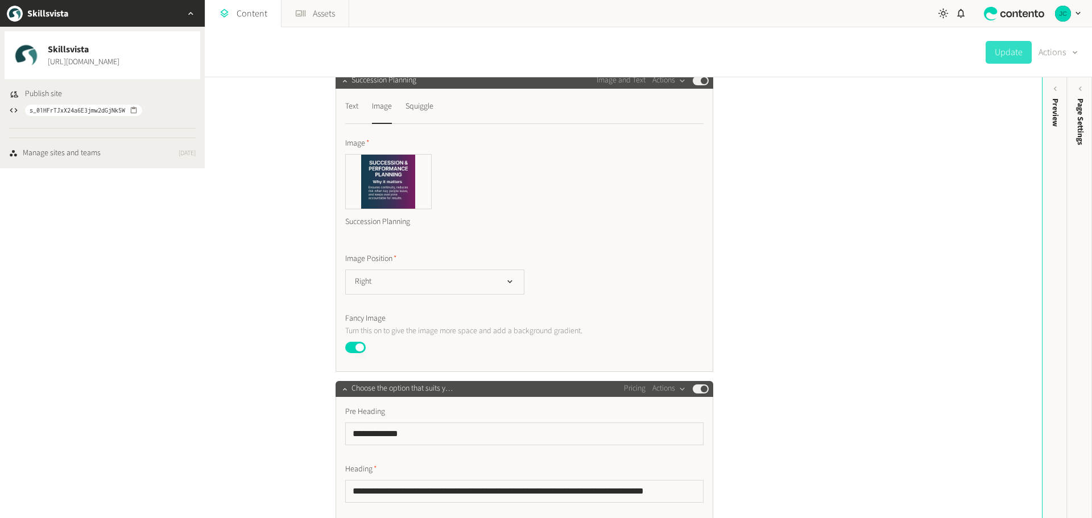
scroll to position [4037, 0]
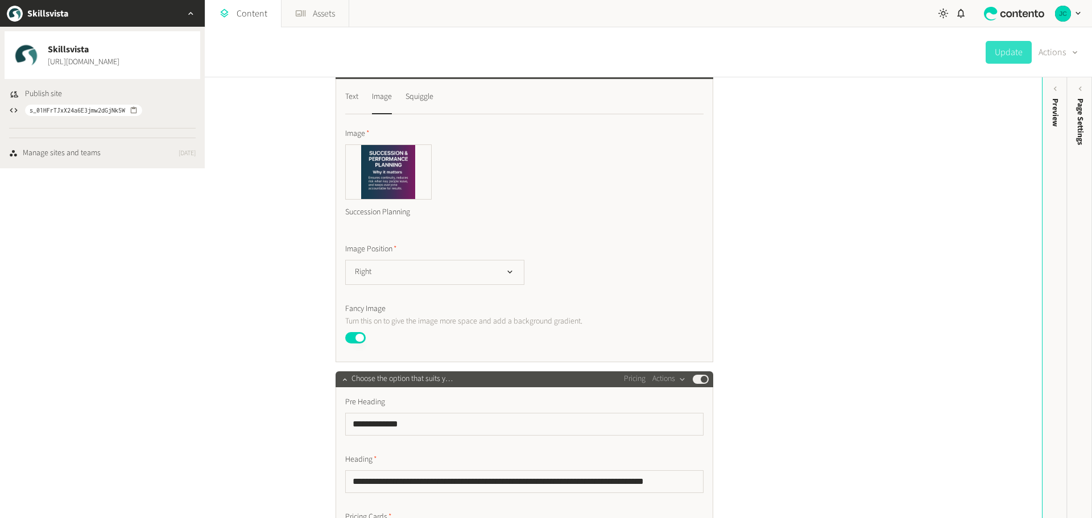
click at [272, 113] on div "**********" at bounding box center [521, 297] width 1042 height 441
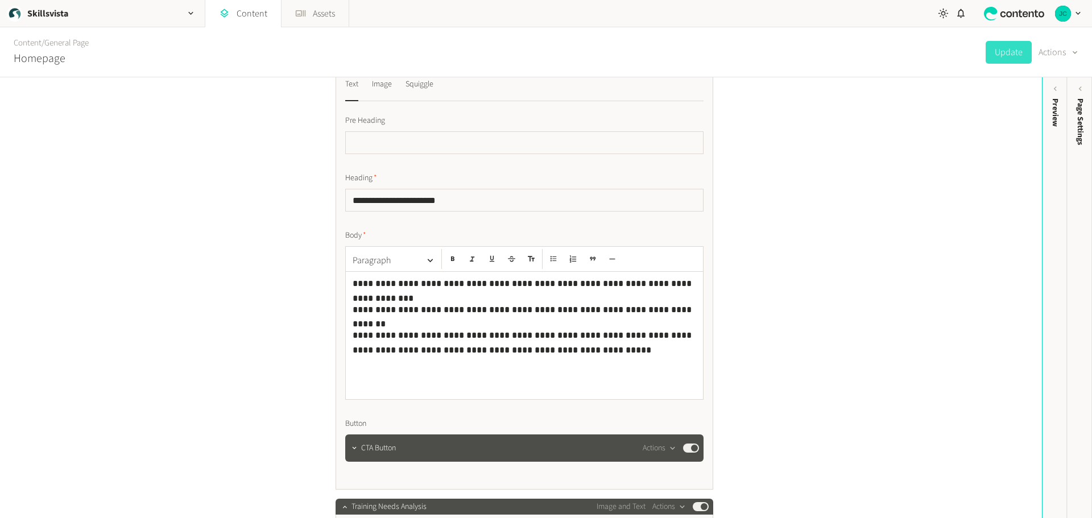
scroll to position [3412, 0]
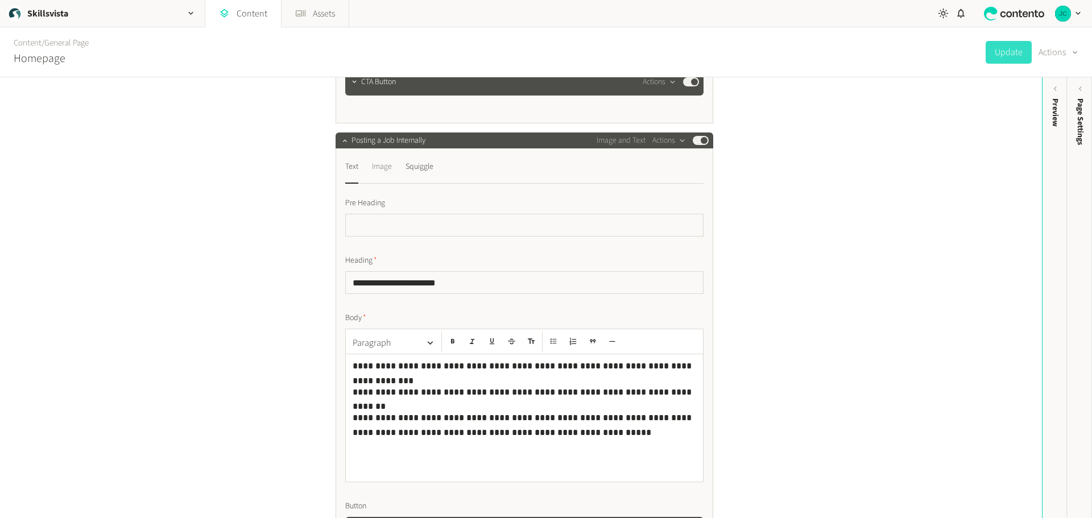
click at [383, 176] on div "Image" at bounding box center [382, 167] width 20 height 18
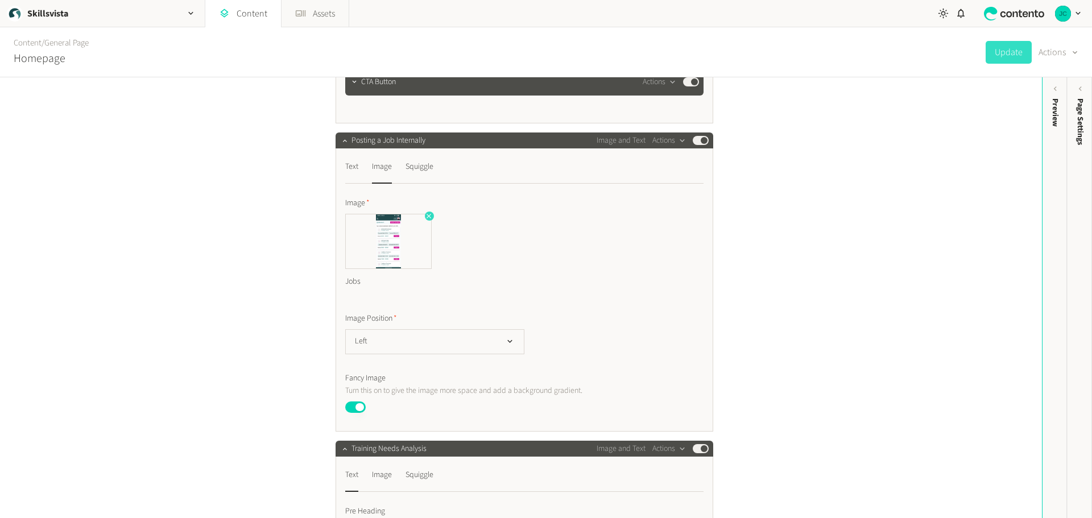
click at [426, 218] on icon "button" at bounding box center [428, 216] width 5 height 5
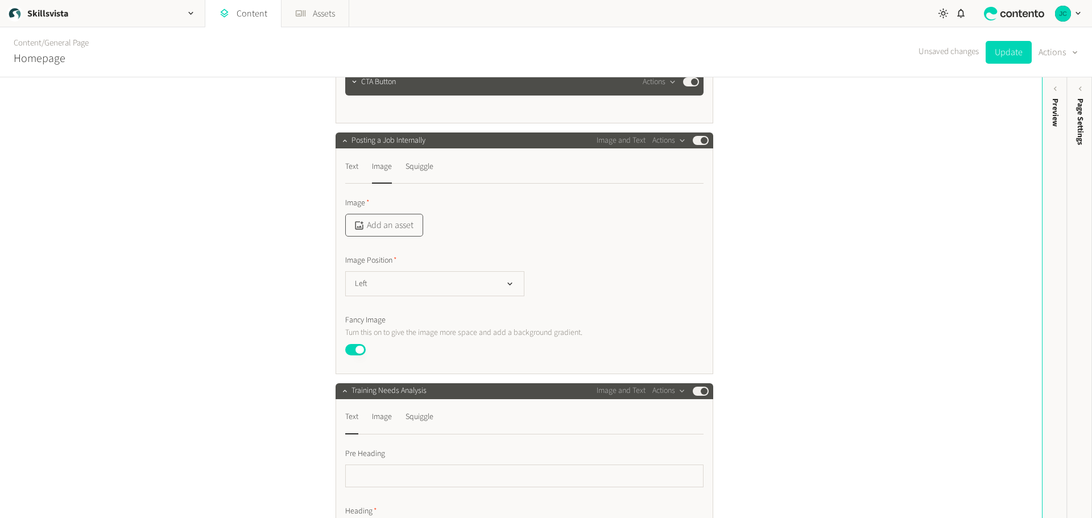
click at [399, 237] on button "Add an asset" at bounding box center [384, 225] width 78 height 23
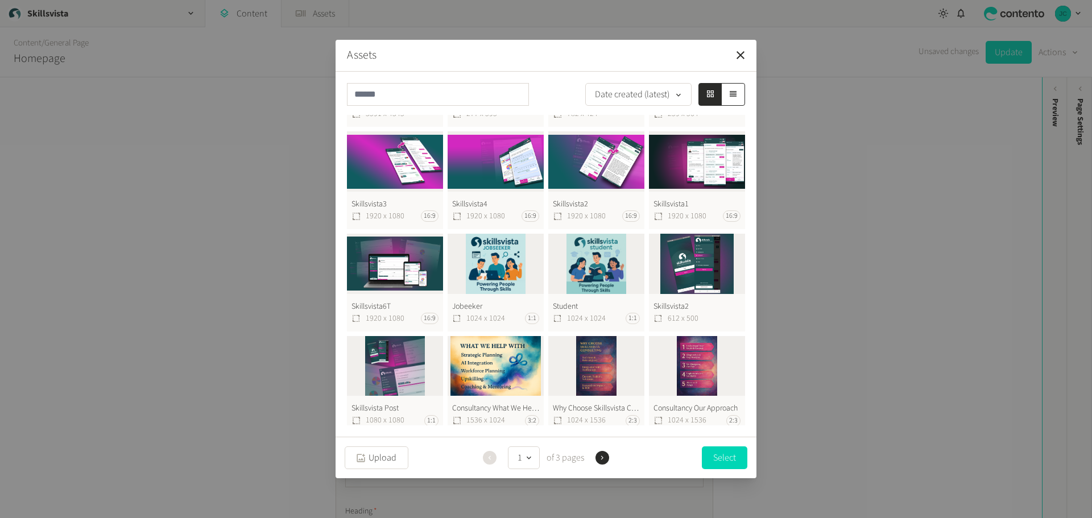
scroll to position [65, 0]
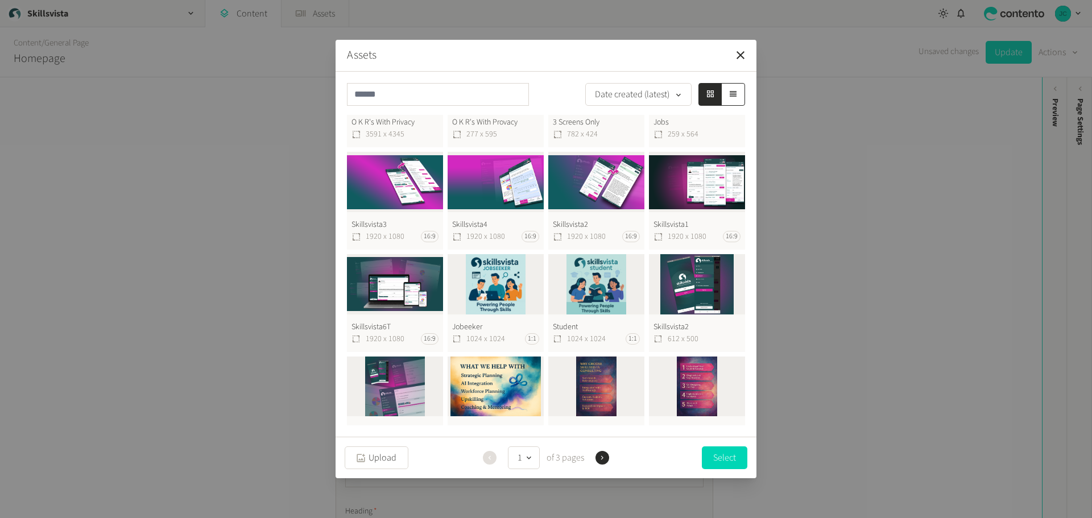
click at [399, 376] on button "Skillsvista Post 1080 x 1080 1:1" at bounding box center [395, 406] width 96 height 98
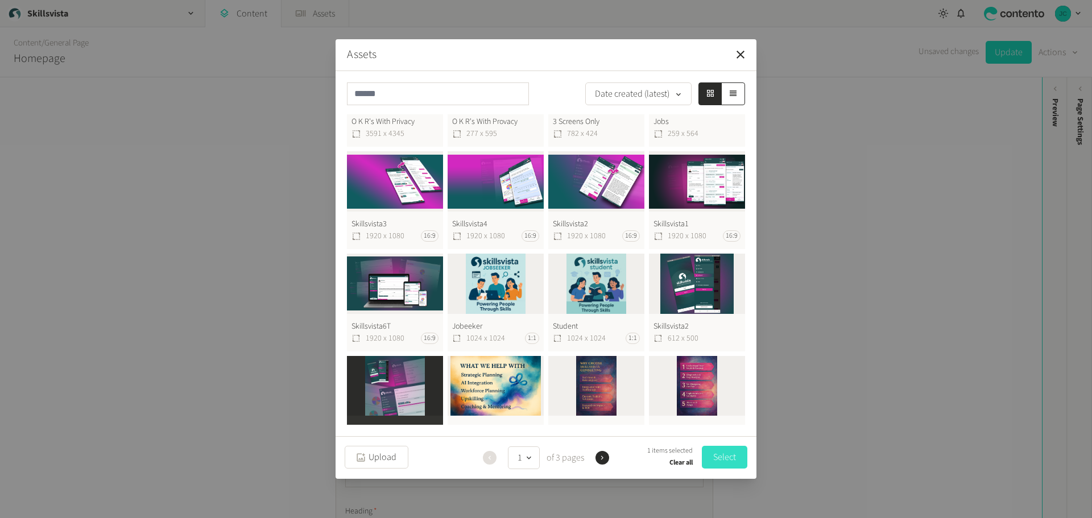
click at [715, 452] on button "Select" at bounding box center [724, 457] width 45 height 23
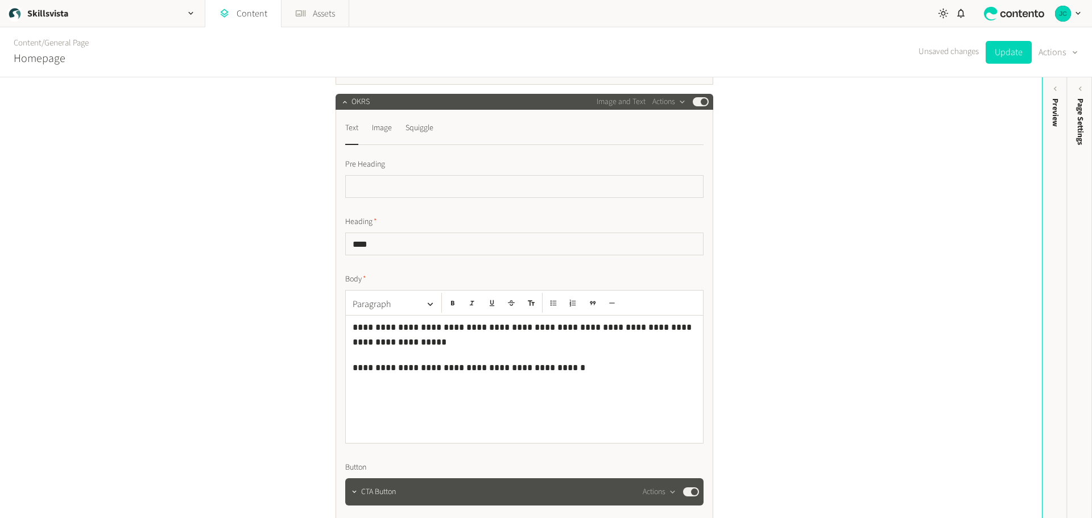
scroll to position [4208, 0]
click at [378, 134] on div "Image" at bounding box center [382, 127] width 20 height 18
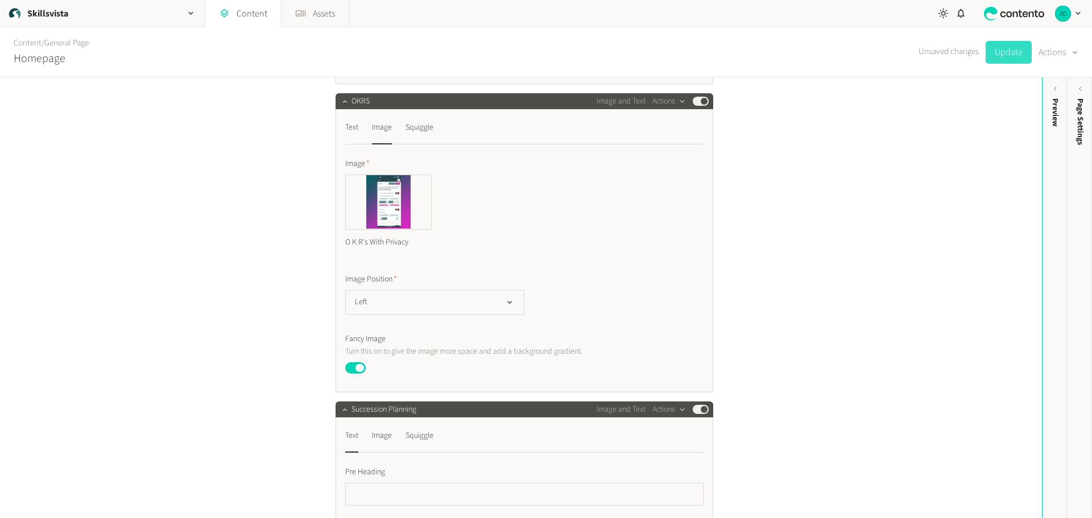
click at [1005, 56] on button "Update" at bounding box center [1008, 52] width 46 height 23
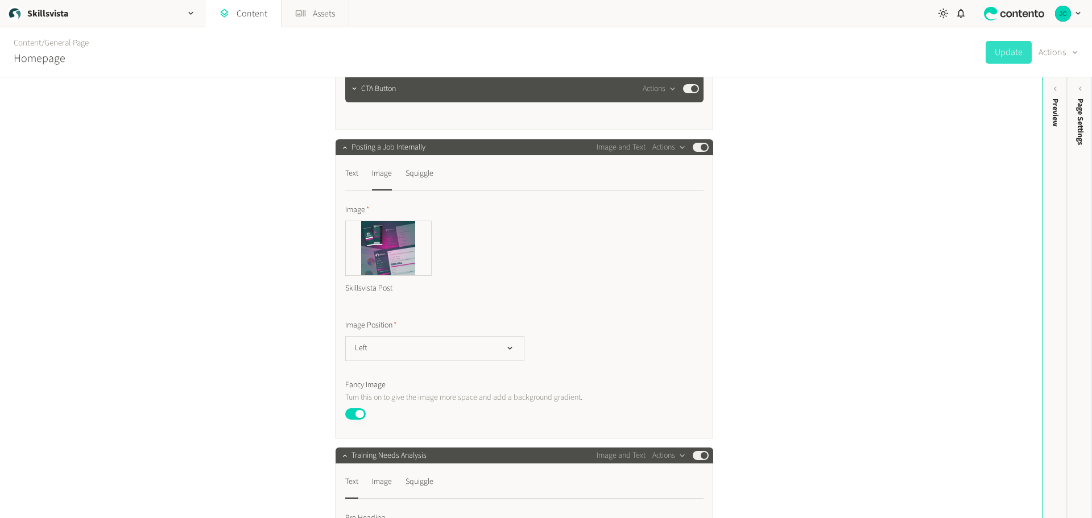
scroll to position [3412, 0]
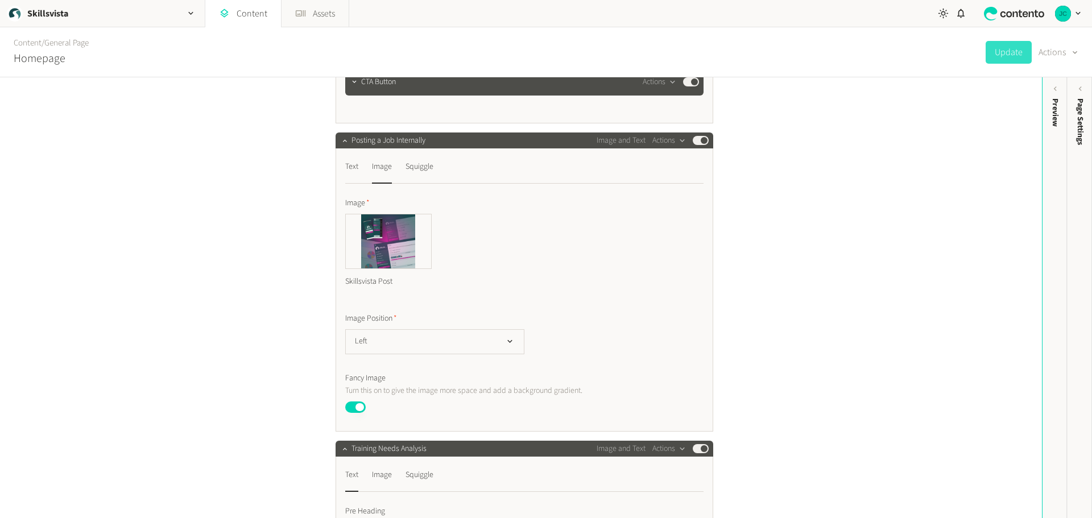
click at [386, 176] on div "Image" at bounding box center [382, 167] width 20 height 18
click at [440, 283] on div "Skillsvista Post" at bounding box center [524, 254] width 358 height 81
click at [421, 176] on div "Squiggle" at bounding box center [419, 167] width 28 height 18
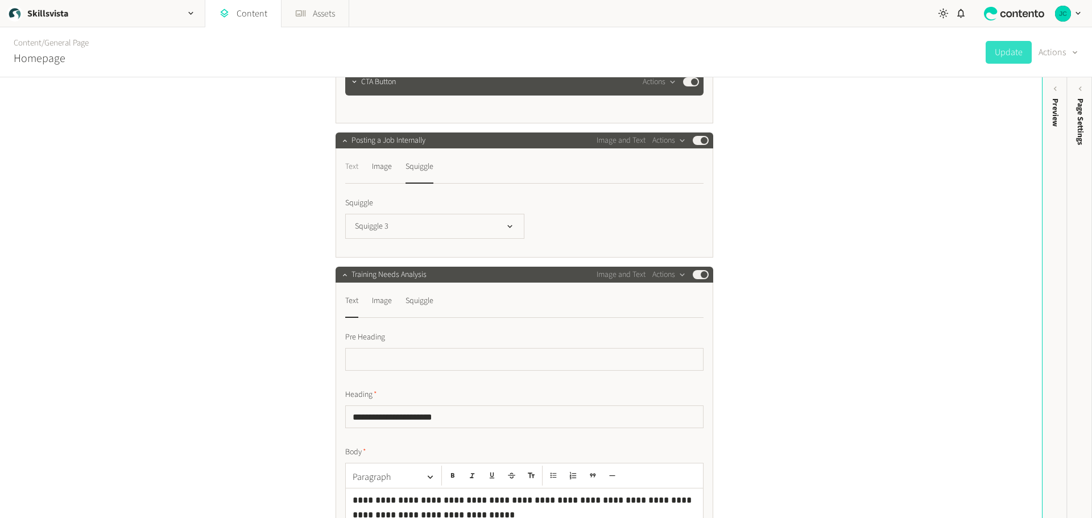
click at [351, 176] on div "Text" at bounding box center [351, 167] width 13 height 18
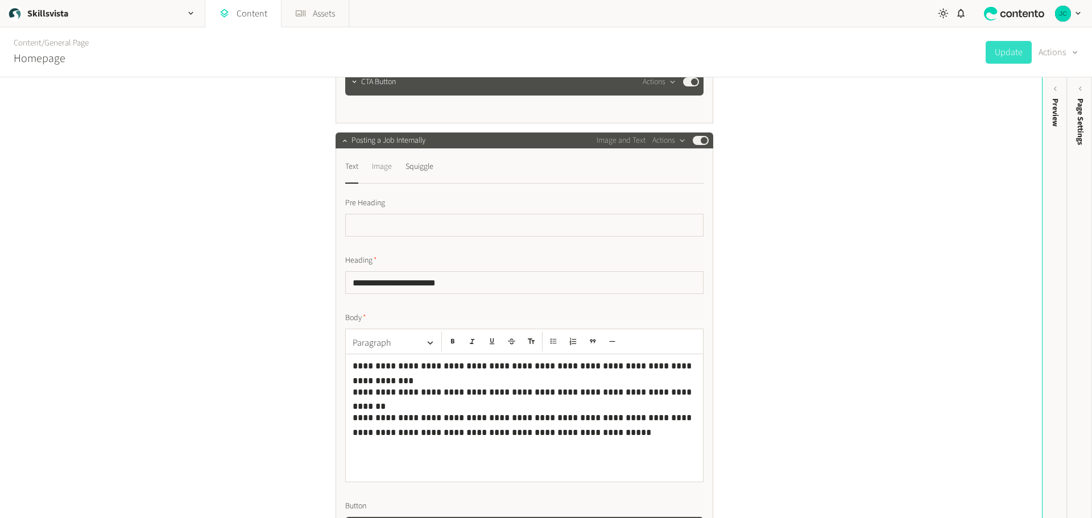
click at [377, 176] on div "Image" at bounding box center [382, 167] width 20 height 18
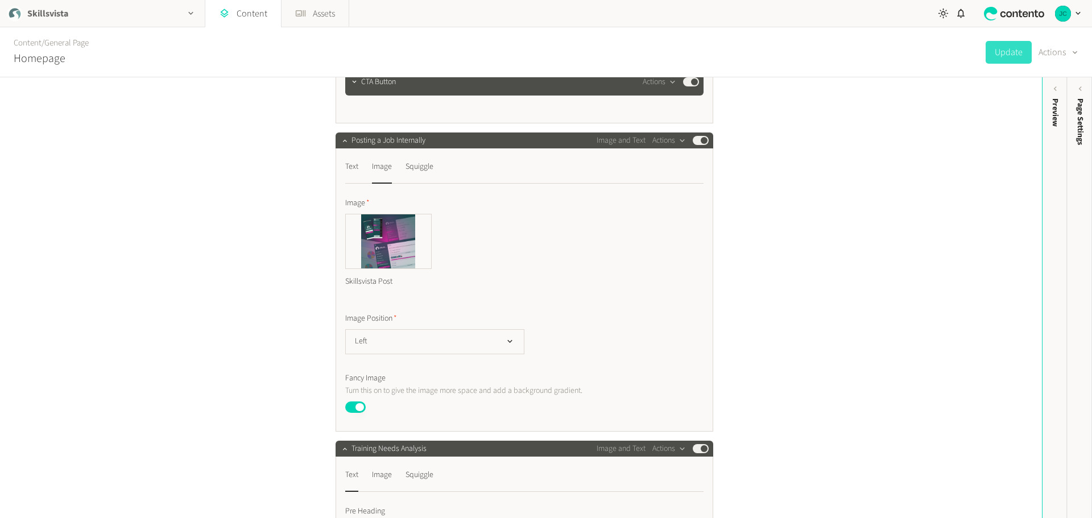
click at [61, 14] on h2 "Skillsvista" at bounding box center [47, 14] width 41 height 14
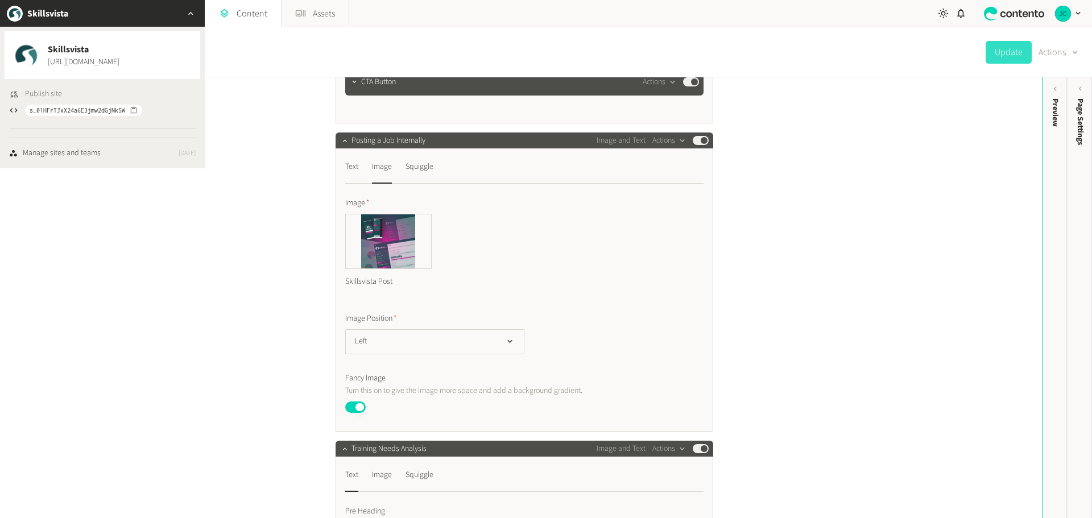
click at [45, 92] on span "Publish site" at bounding box center [43, 94] width 37 height 12
click at [634, 209] on label "Image" at bounding box center [524, 203] width 358 height 12
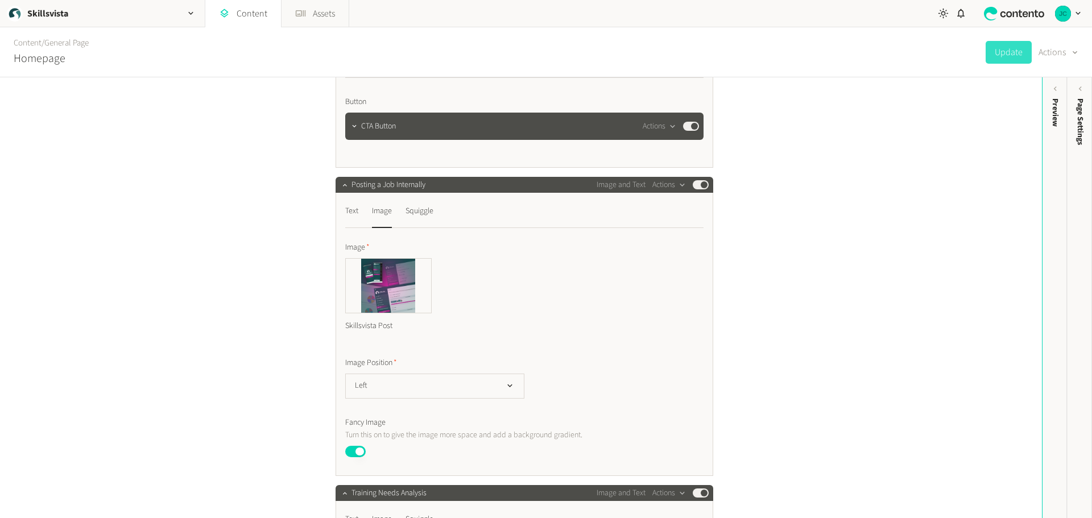
scroll to position [3298, 0]
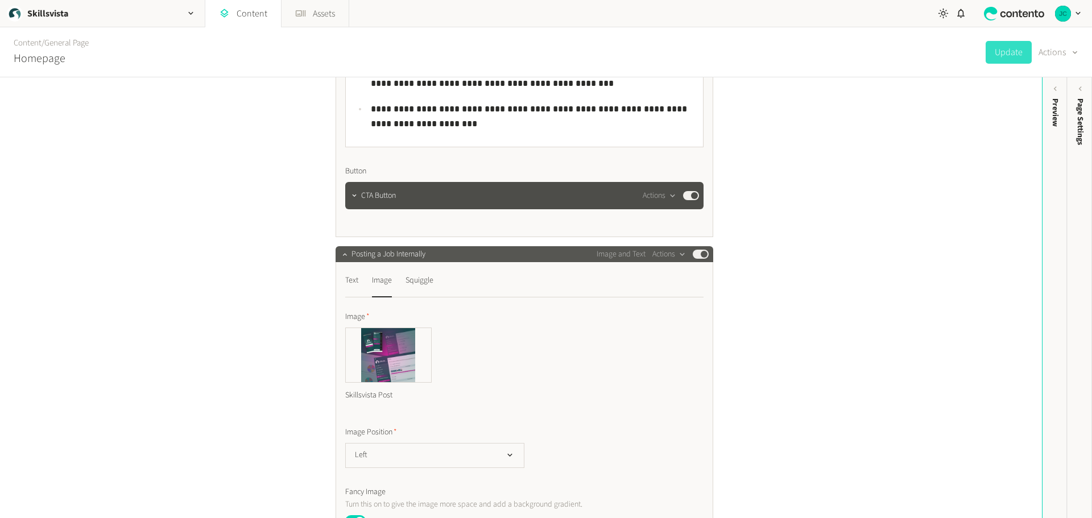
click at [553, 261] on div "Posting a Job Internally Image and Text Actions Published" at bounding box center [529, 254] width 357 height 14
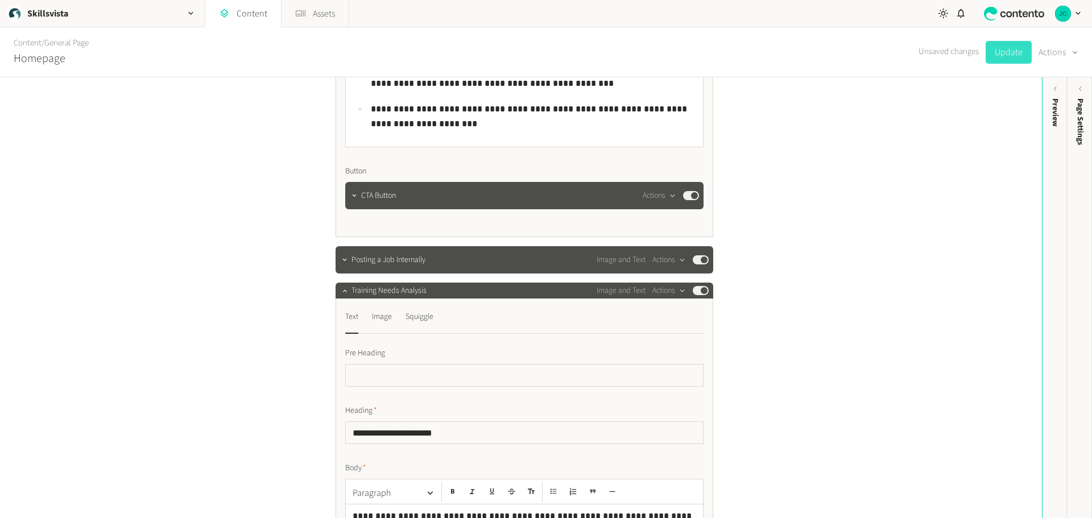
click at [1012, 51] on button "Update" at bounding box center [1008, 52] width 46 height 23
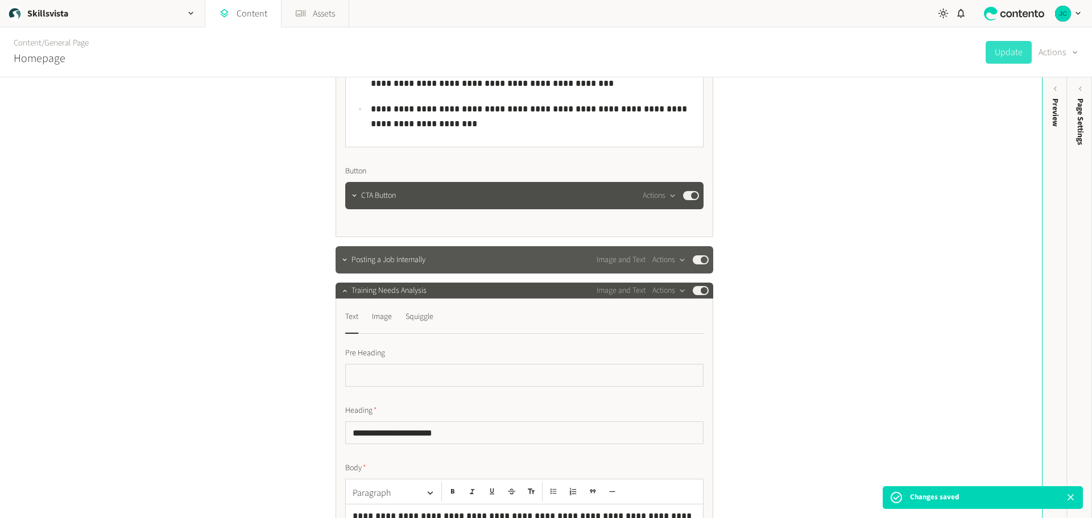
click at [416, 266] on span "Posting a Job Internally" at bounding box center [388, 260] width 74 height 12
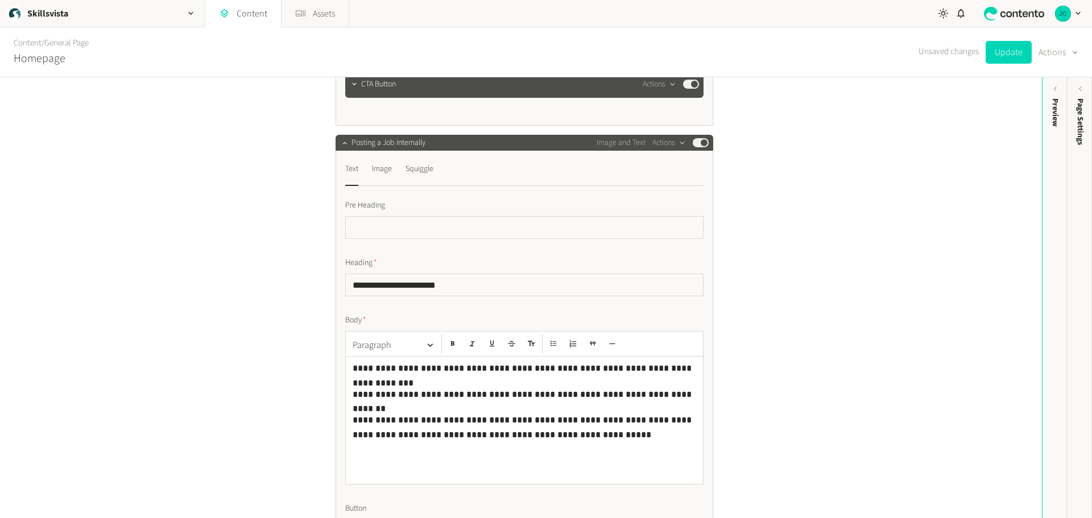
scroll to position [3412, 0]
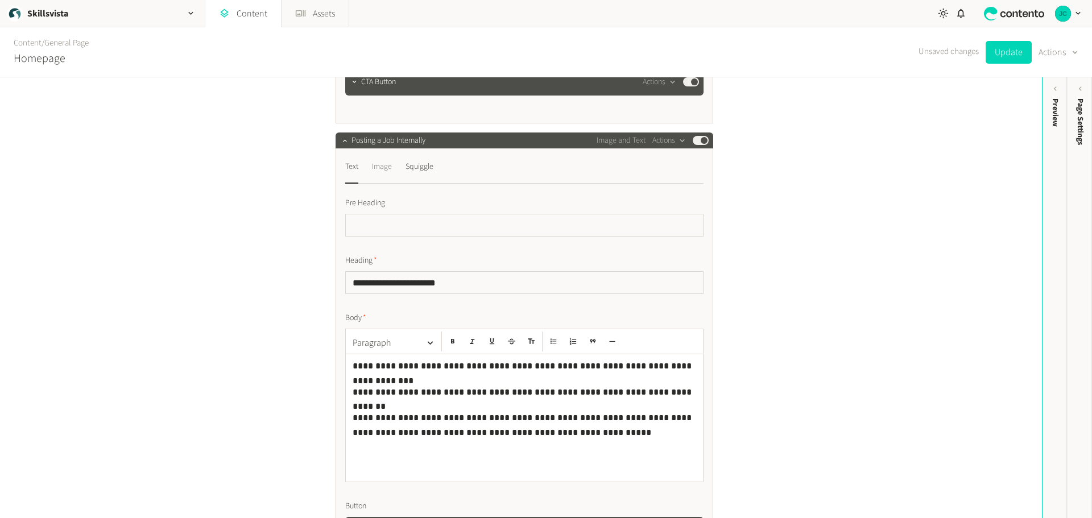
click at [382, 176] on div "Image" at bounding box center [382, 167] width 20 height 18
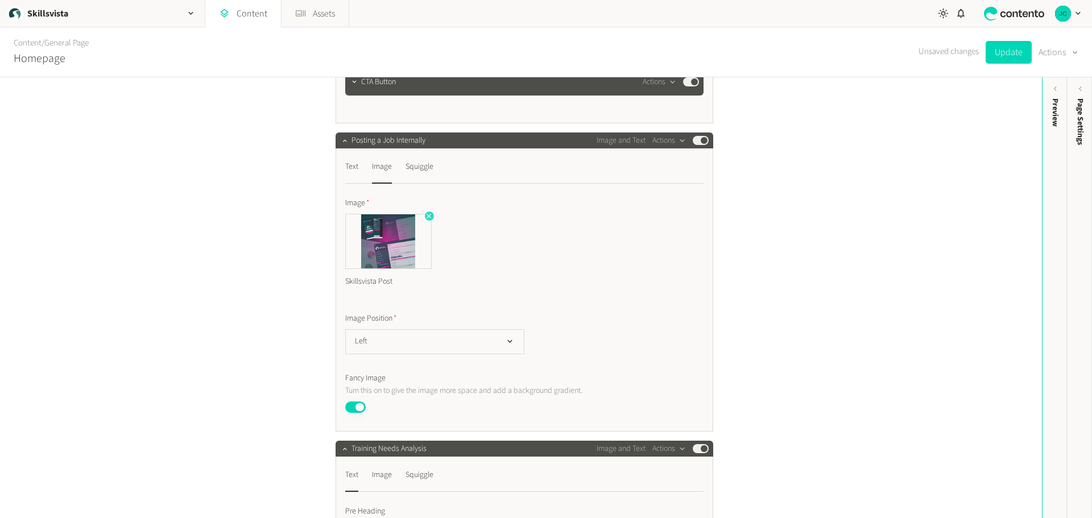
click at [426, 218] on icon "button" at bounding box center [428, 216] width 5 height 5
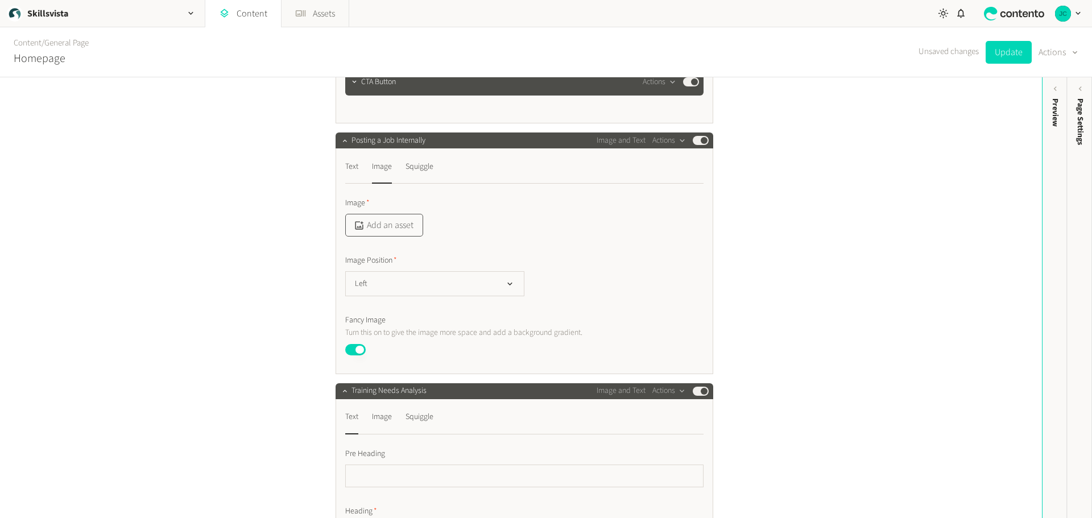
click at [386, 233] on button "Add an asset" at bounding box center [384, 225] width 78 height 23
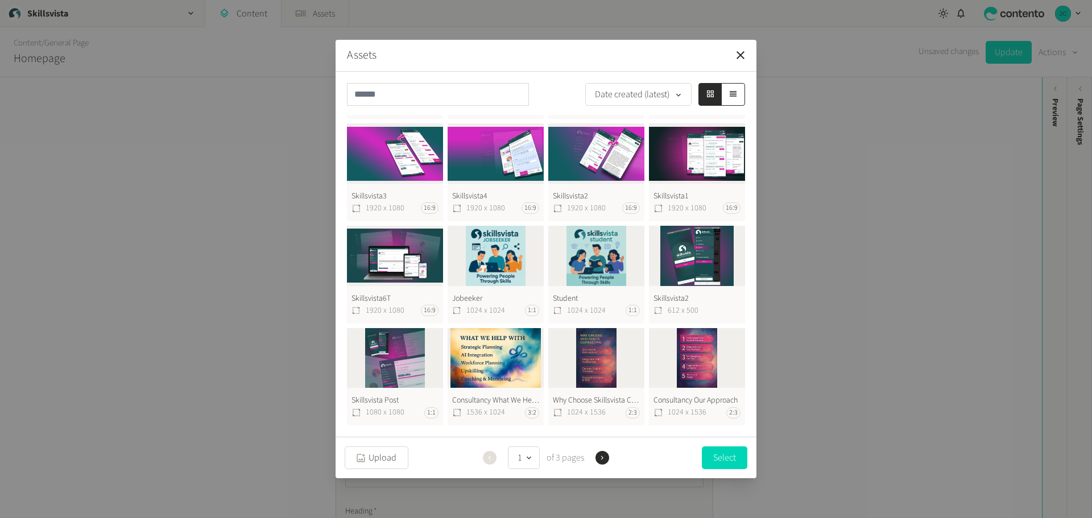
scroll to position [114, 0]
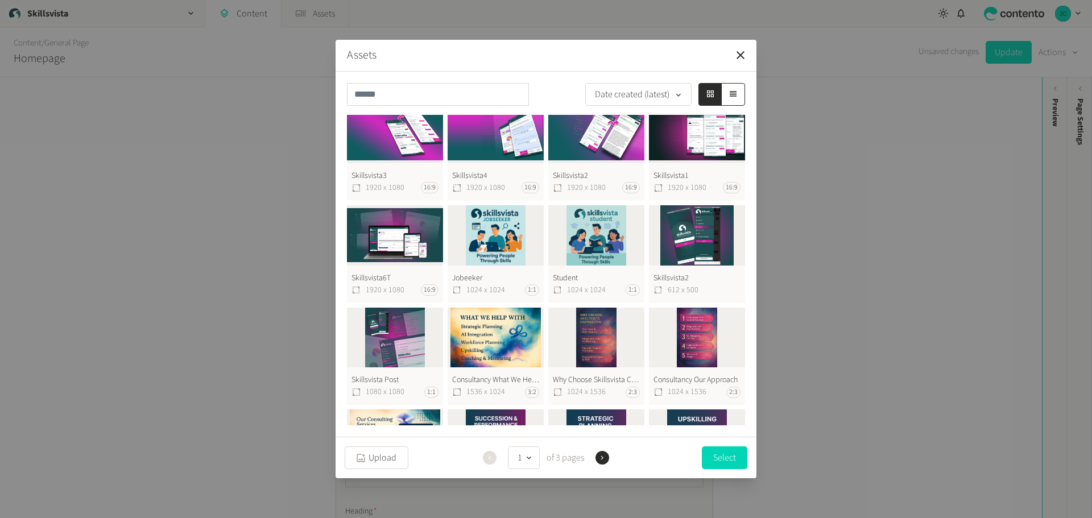
click at [397, 328] on button "Skillsvista Post 1080 x 1080 1:1" at bounding box center [395, 357] width 96 height 98
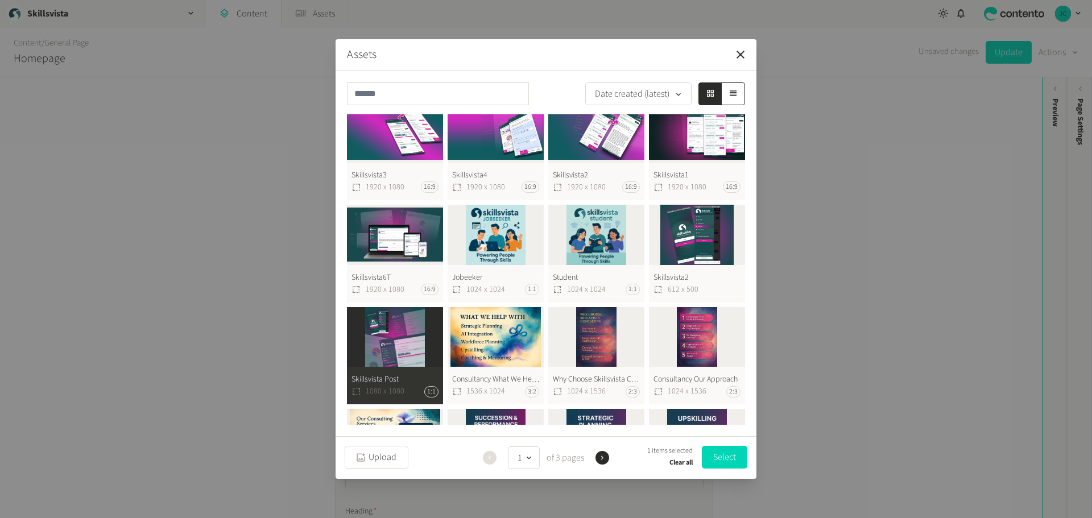
click at [722, 453] on button "Select" at bounding box center [724, 457] width 45 height 23
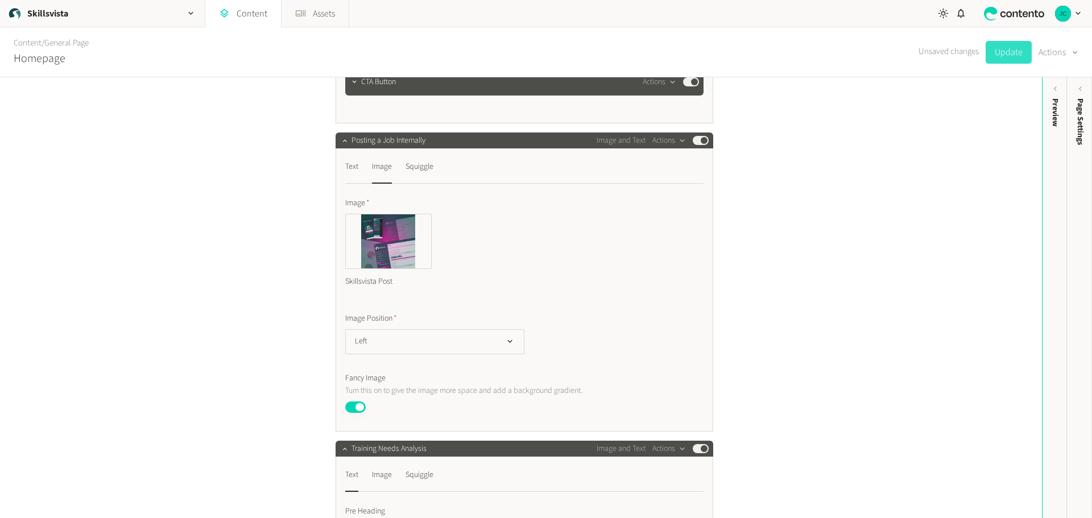
click at [1003, 51] on button "Update" at bounding box center [1008, 52] width 46 height 23
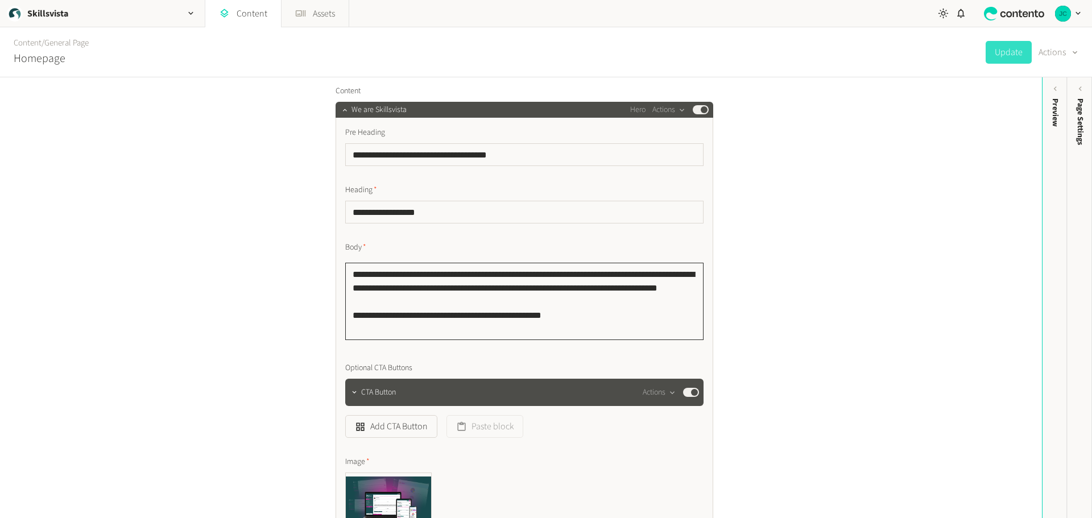
click at [554, 329] on textarea "**********" at bounding box center [524, 301] width 358 height 77
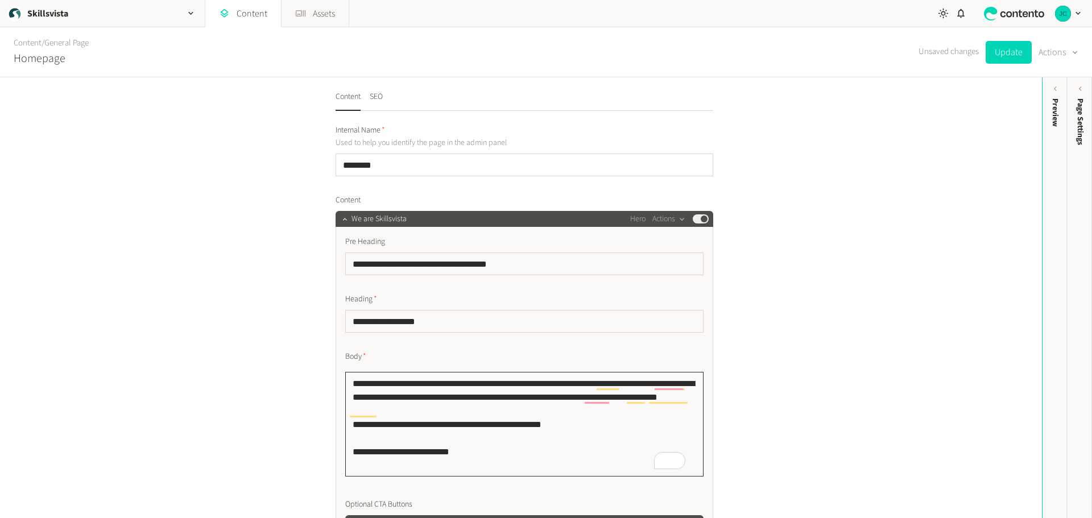
scroll to position [0, 0]
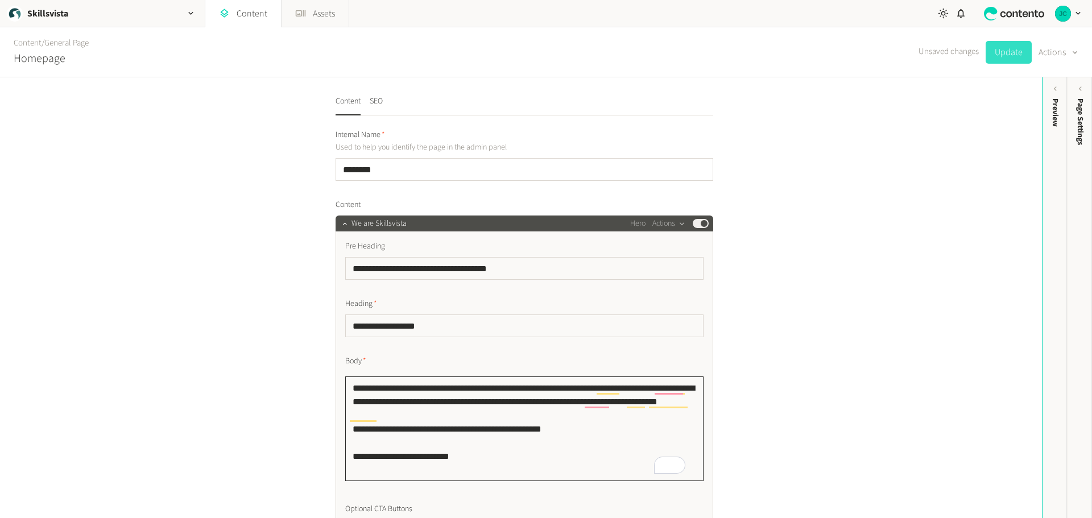
type textarea "**********"
click at [997, 51] on button "Update" at bounding box center [1008, 52] width 46 height 23
click at [386, 162] on input "********" at bounding box center [525, 169] width 378 height 23
click at [244, 17] on link "Content" at bounding box center [243, 13] width 76 height 27
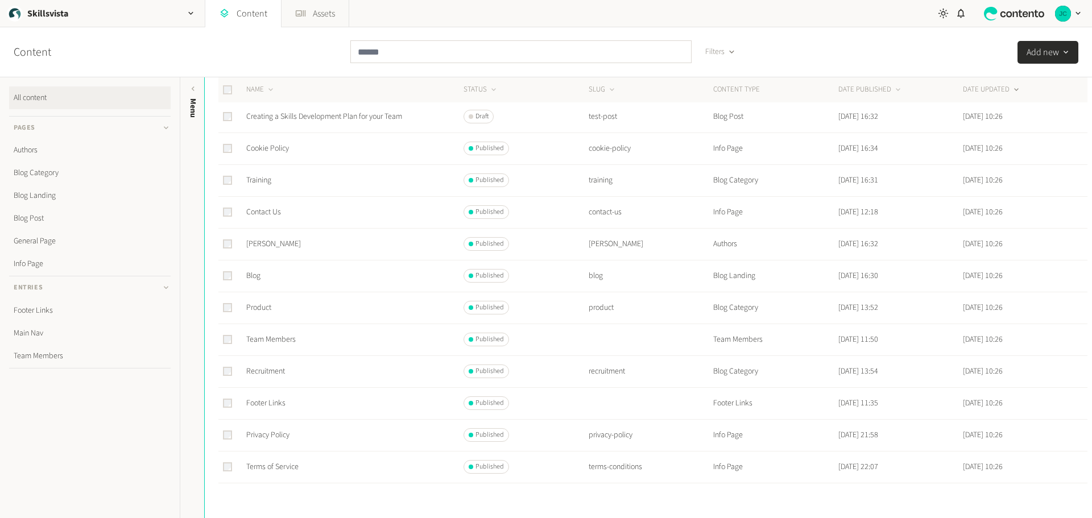
scroll to position [340, 0]
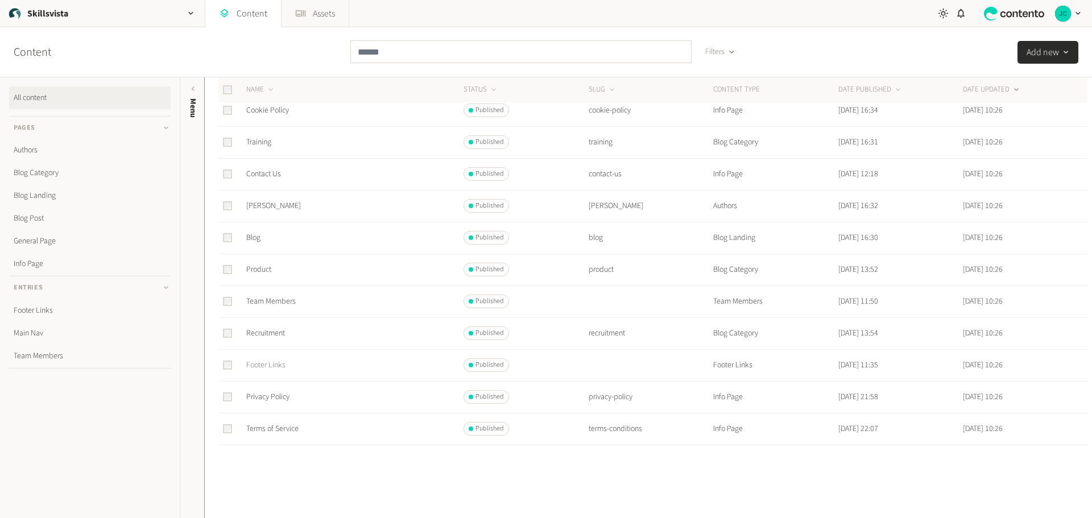
click at [271, 363] on link "Footer Links" at bounding box center [265, 364] width 39 height 11
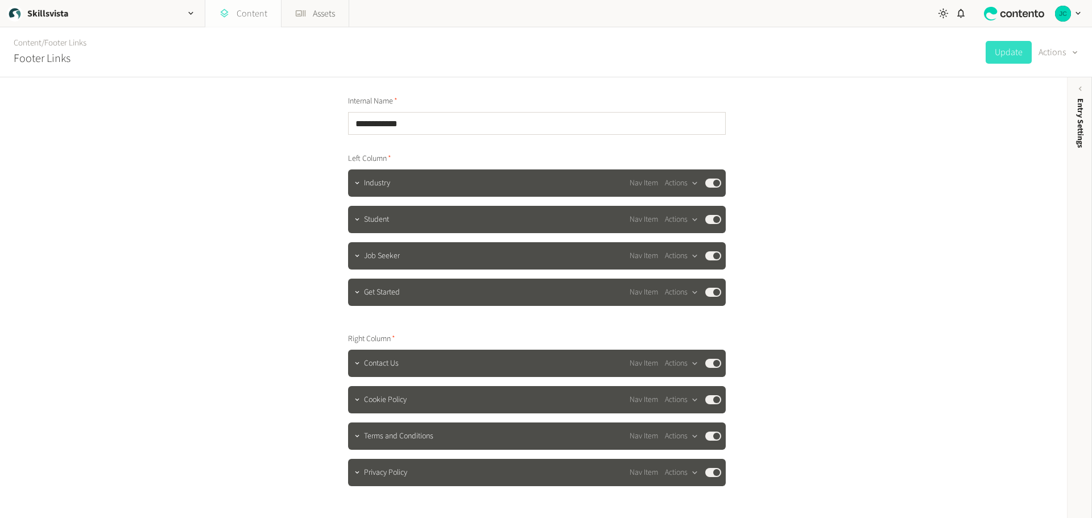
click at [253, 19] on link "Content" at bounding box center [243, 13] width 76 height 27
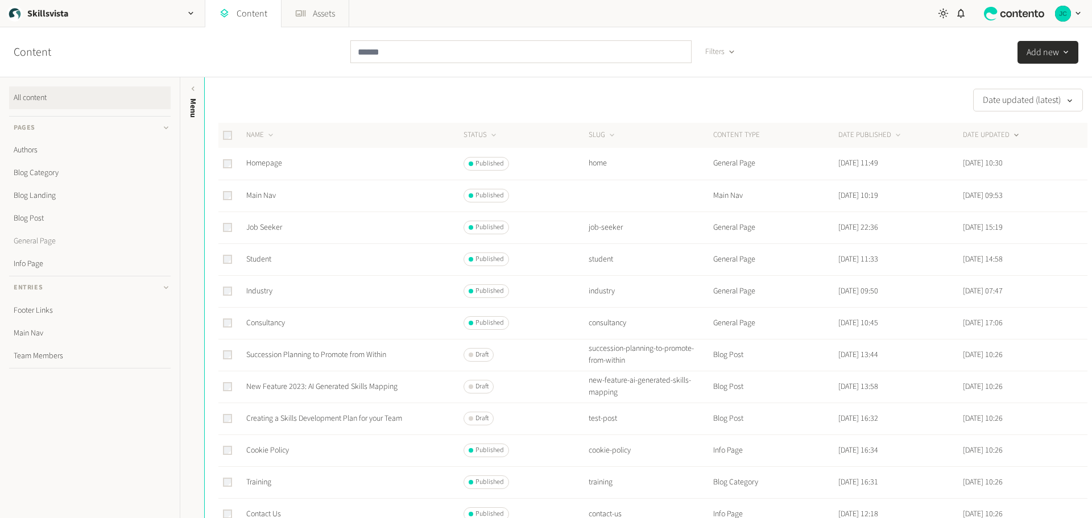
click at [47, 239] on link "General Page" at bounding box center [89, 241] width 161 height 23
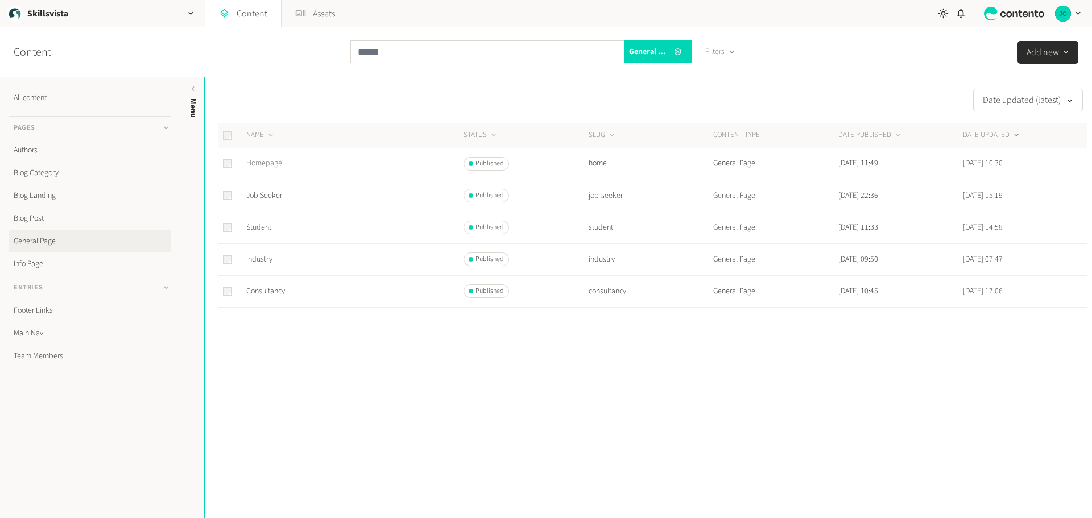
click at [261, 163] on link "Homepage" at bounding box center [264, 163] width 36 height 11
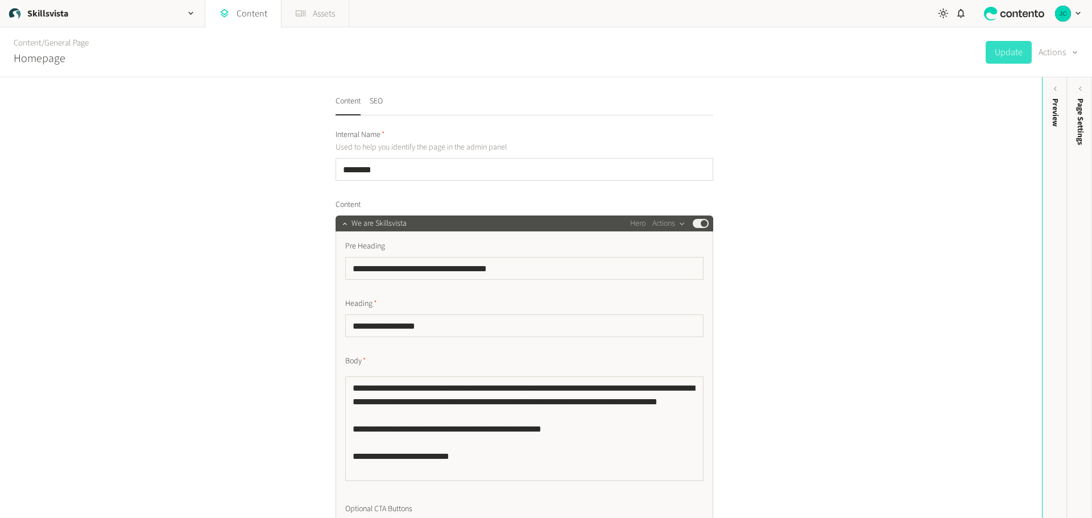
click at [325, 12] on link "Assets" at bounding box center [314, 13] width 67 height 27
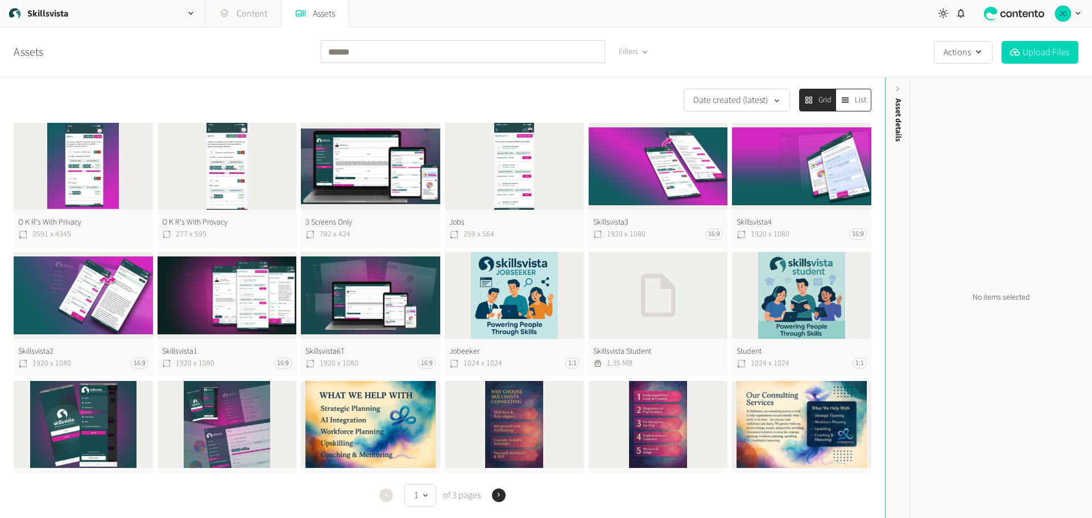
click at [248, 13] on link "Content" at bounding box center [243, 13] width 76 height 27
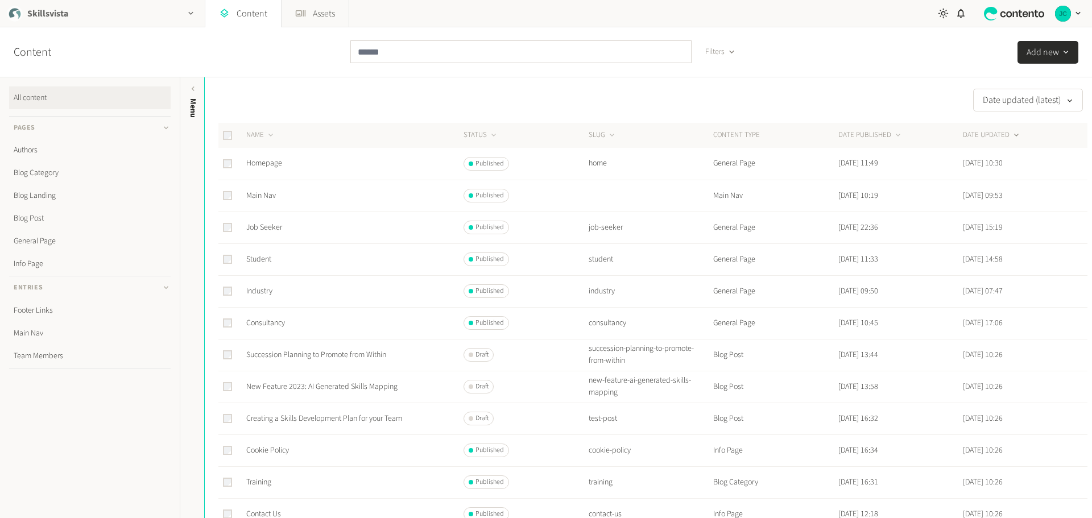
click at [79, 17] on div "Skillsvista" at bounding box center [102, 13] width 205 height 27
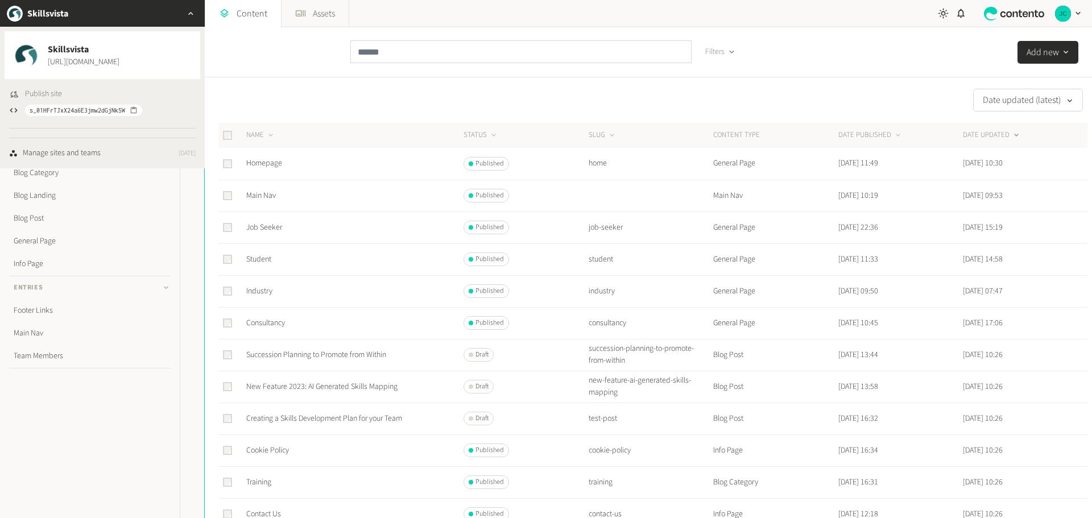
click at [36, 94] on span "Publish site" at bounding box center [43, 94] width 37 height 12
click at [260, 167] on link "Homepage" at bounding box center [264, 163] width 36 height 11
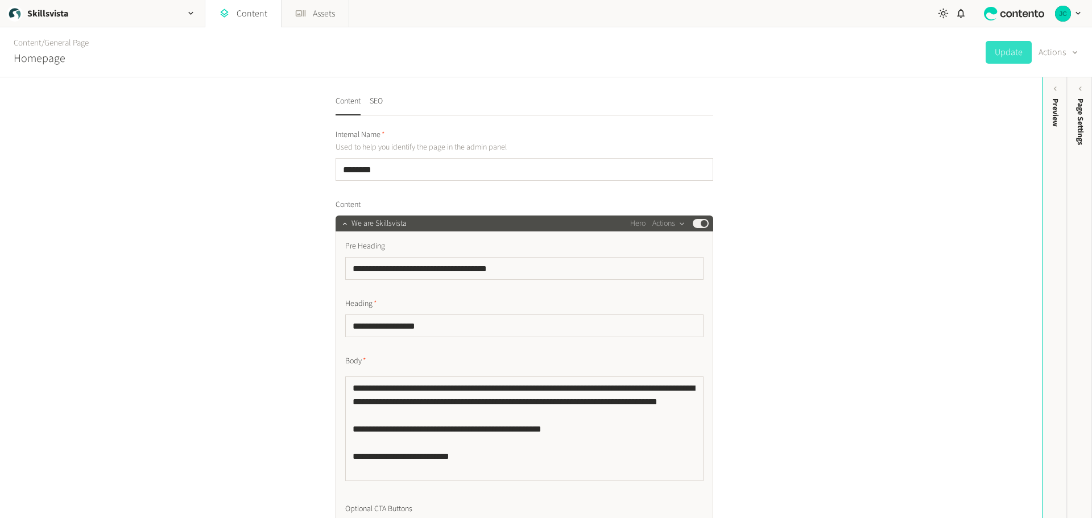
scroll to position [57, 0]
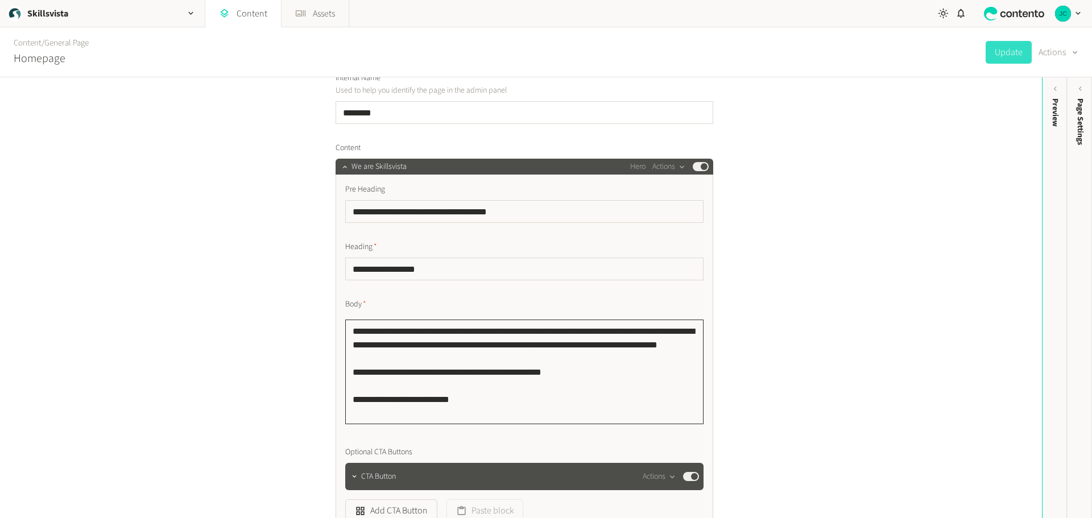
click at [429, 370] on textarea "**********" at bounding box center [524, 372] width 358 height 105
click at [459, 413] on textarea "**********" at bounding box center [524, 372] width 358 height 105
drag, startPoint x: 537, startPoint y: 332, endPoint x: 513, endPoint y: 339, distance: 24.5
click at [536, 332] on textarea "**********" at bounding box center [524, 372] width 358 height 105
click at [465, 286] on div "**********" at bounding box center [524, 411] width 358 height 454
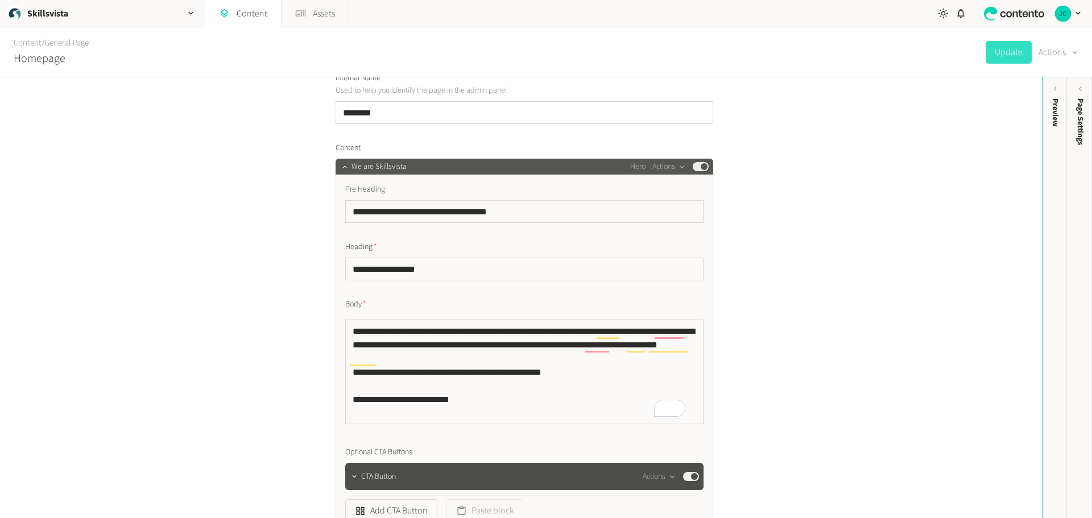
click at [417, 163] on div "We are Skillsvista Hero Actions Published" at bounding box center [529, 167] width 357 height 14
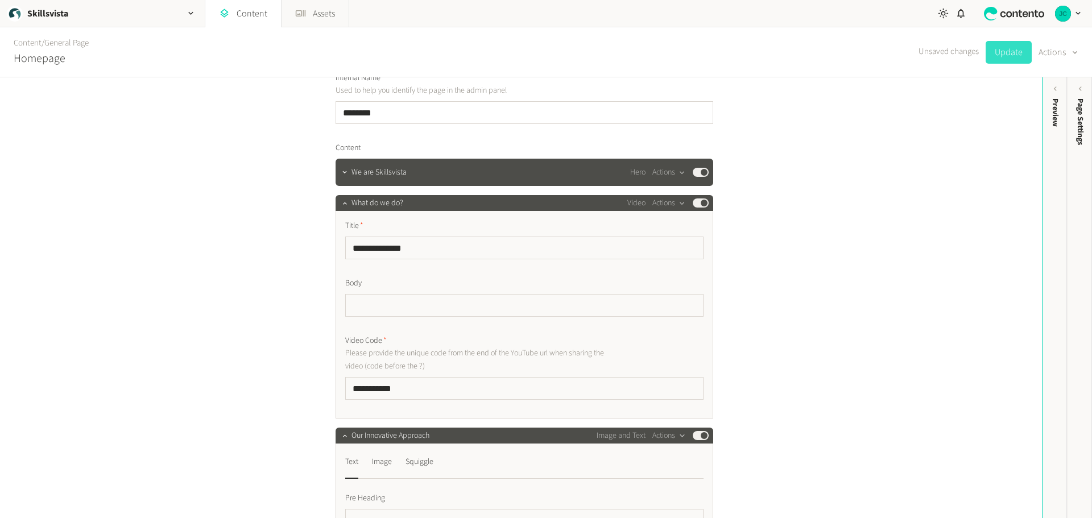
click at [1011, 52] on button "Update" at bounding box center [1008, 52] width 46 height 23
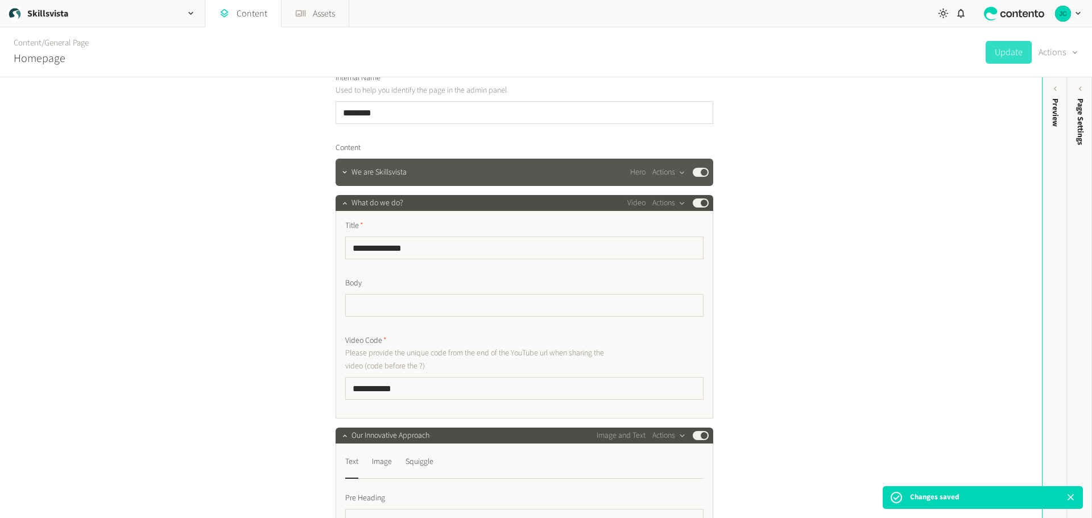
click at [441, 173] on div "We are Skillsvista Hero Actions Published" at bounding box center [529, 172] width 357 height 14
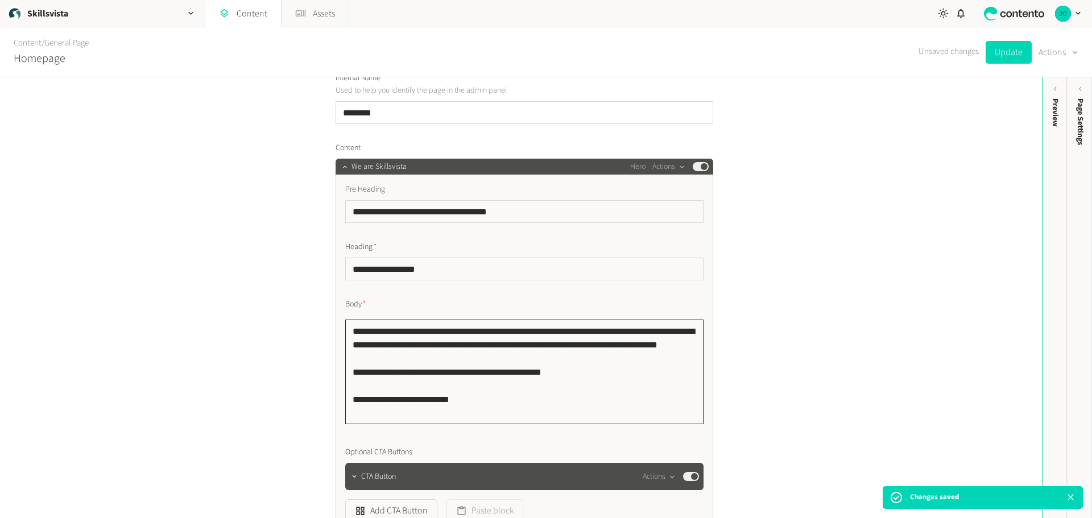
click at [471, 419] on textarea "**********" at bounding box center [524, 372] width 358 height 105
click at [1003, 55] on button "Update" at bounding box center [1008, 52] width 46 height 23
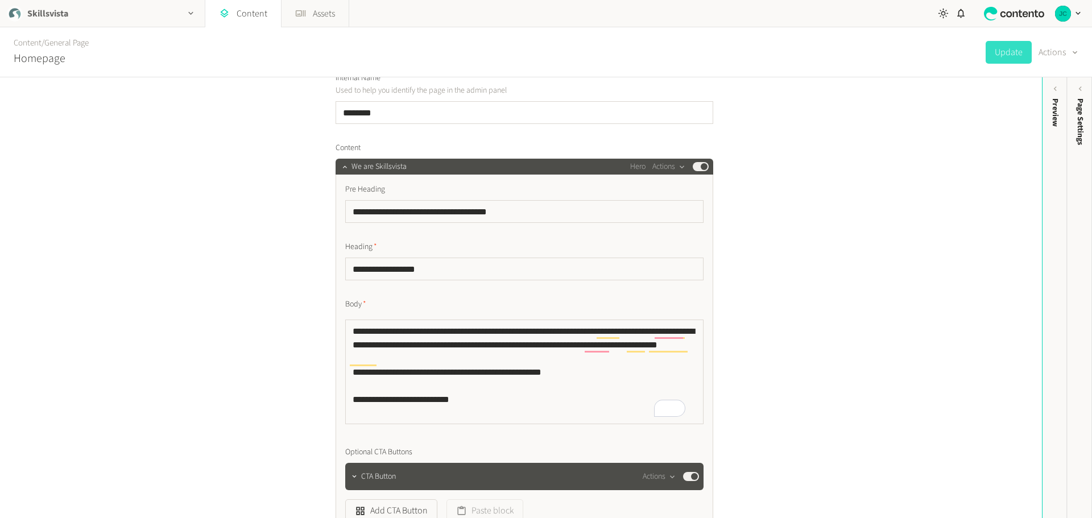
click at [98, 12] on div "Skillsvista" at bounding box center [102, 13] width 205 height 27
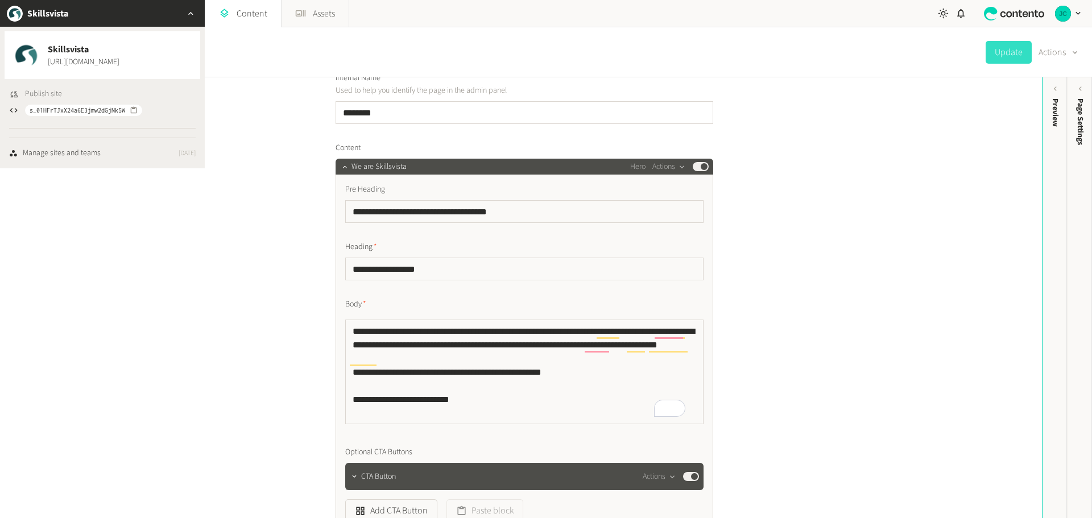
click at [51, 92] on span "Publish site" at bounding box center [43, 94] width 37 height 12
